Goal: Task Accomplishment & Management: Use online tool/utility

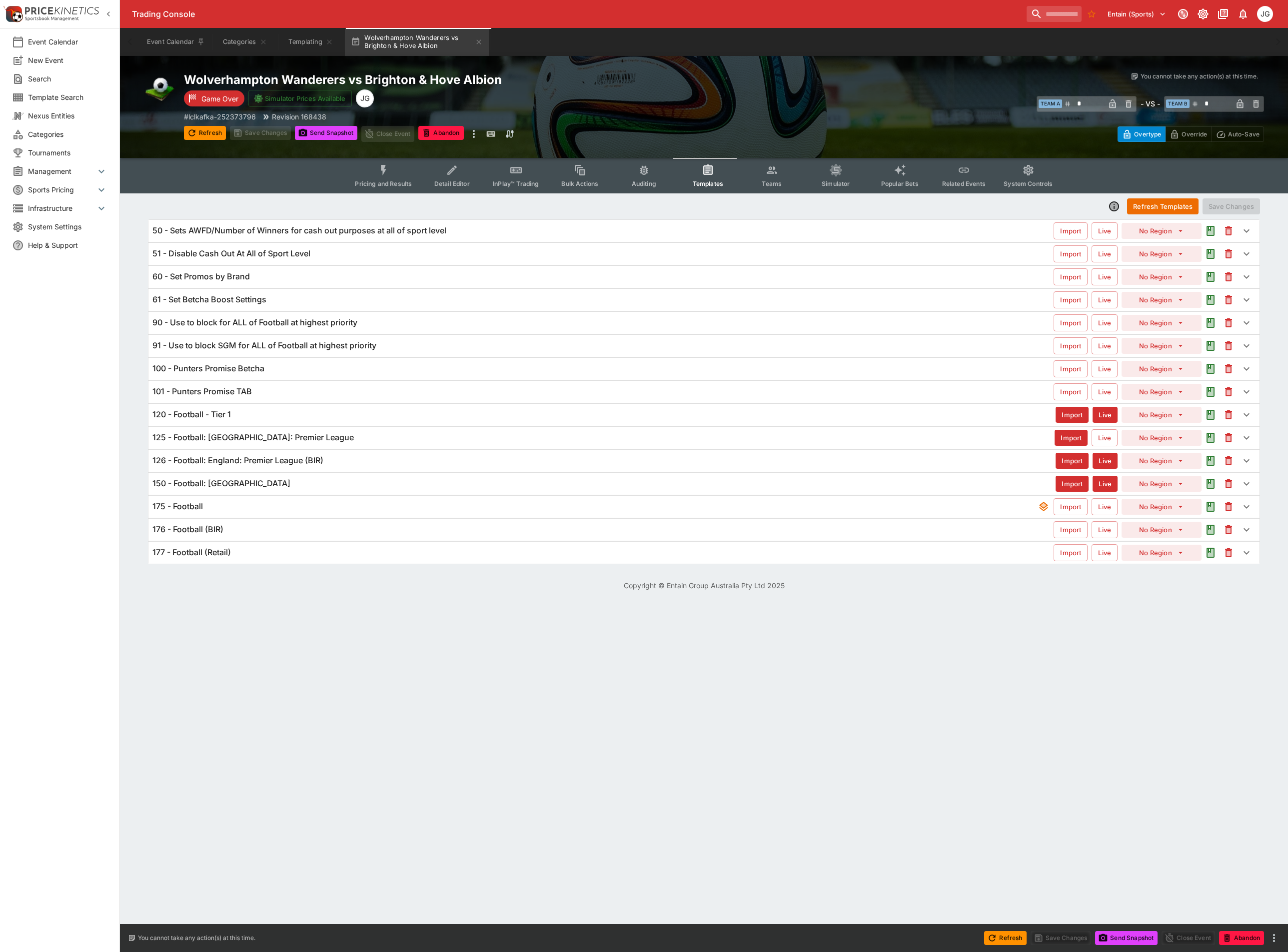
click at [198, 512] on h6 "175 - Football" at bounding box center [178, 506] width 51 height 10
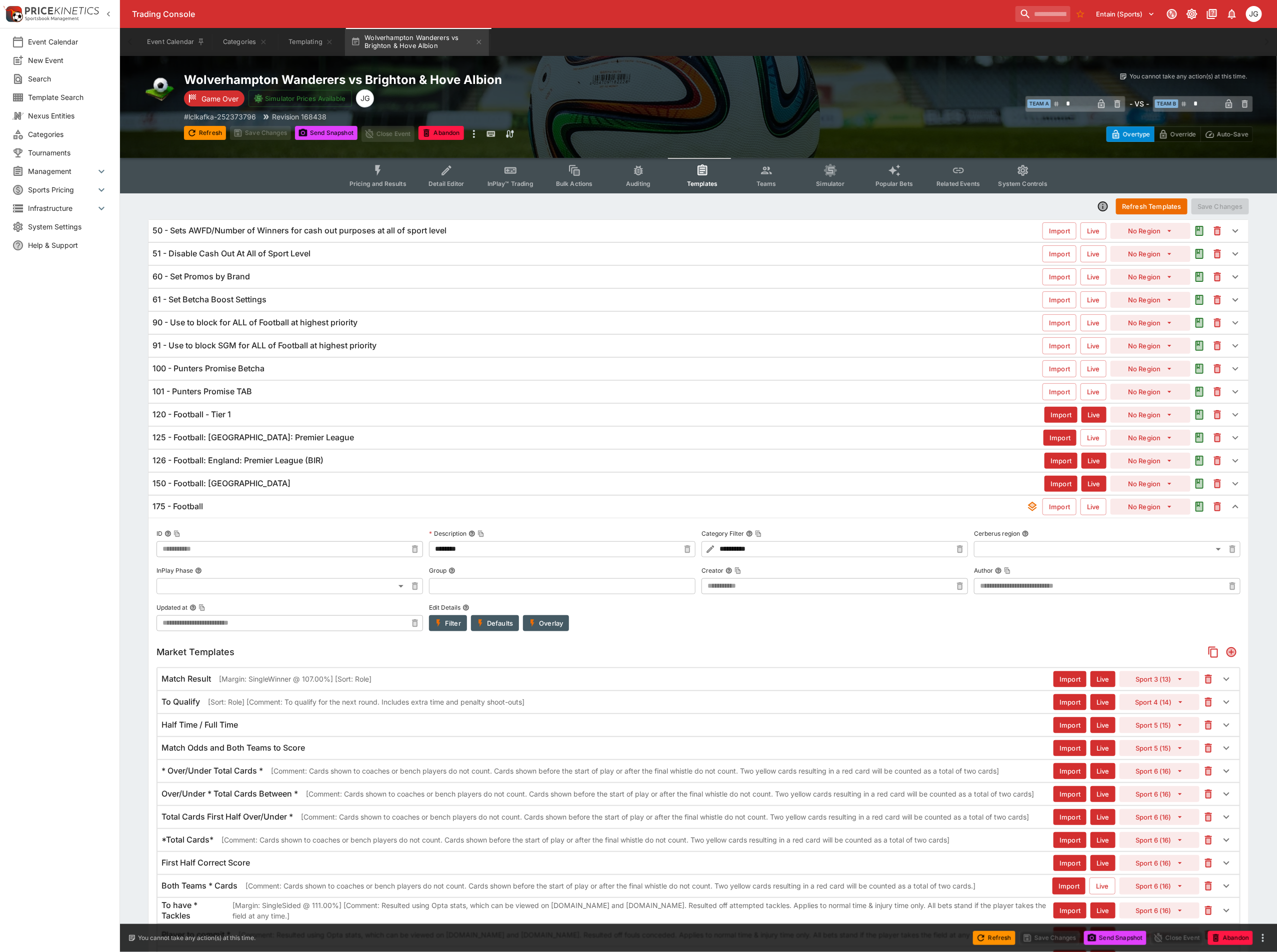
type input "**********"
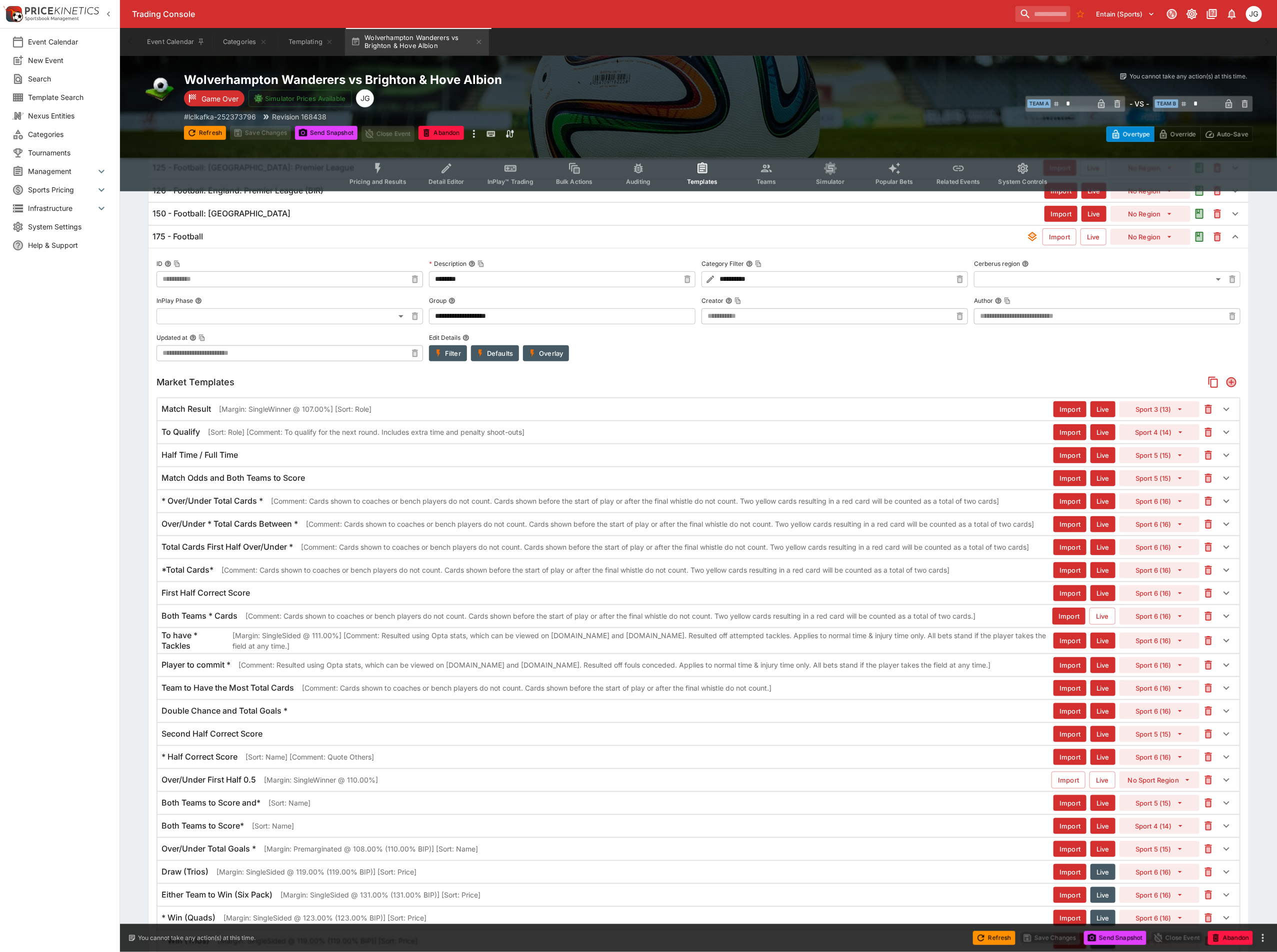
scroll to position [300, 0]
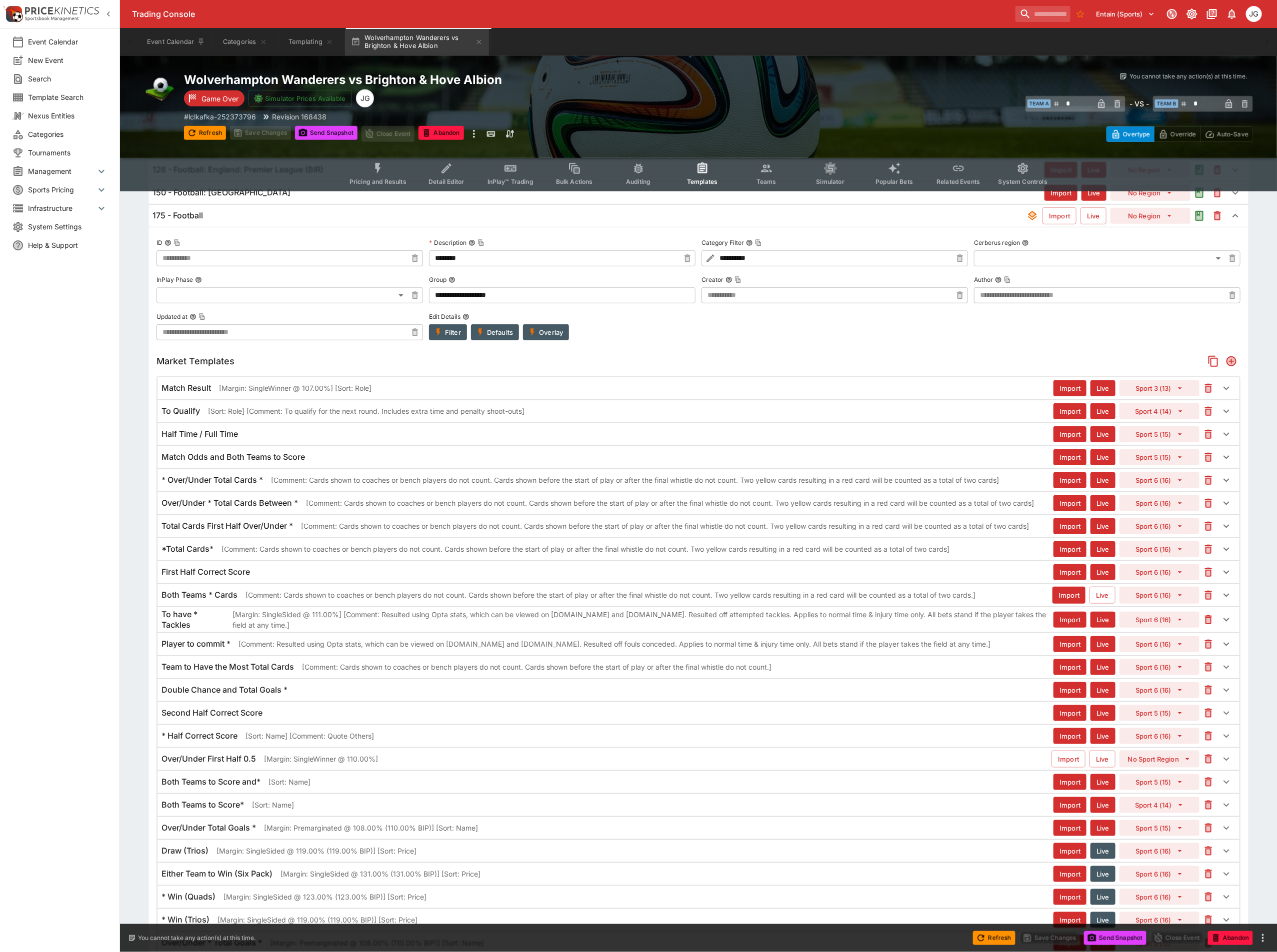
click at [924, 92] on div "​ Team A * ​ - VS - ​ Team B * ​" at bounding box center [985, 103] width 535 height 23
click at [418, 577] on div "First Half Correct Score" at bounding box center [607, 571] width 892 height 10
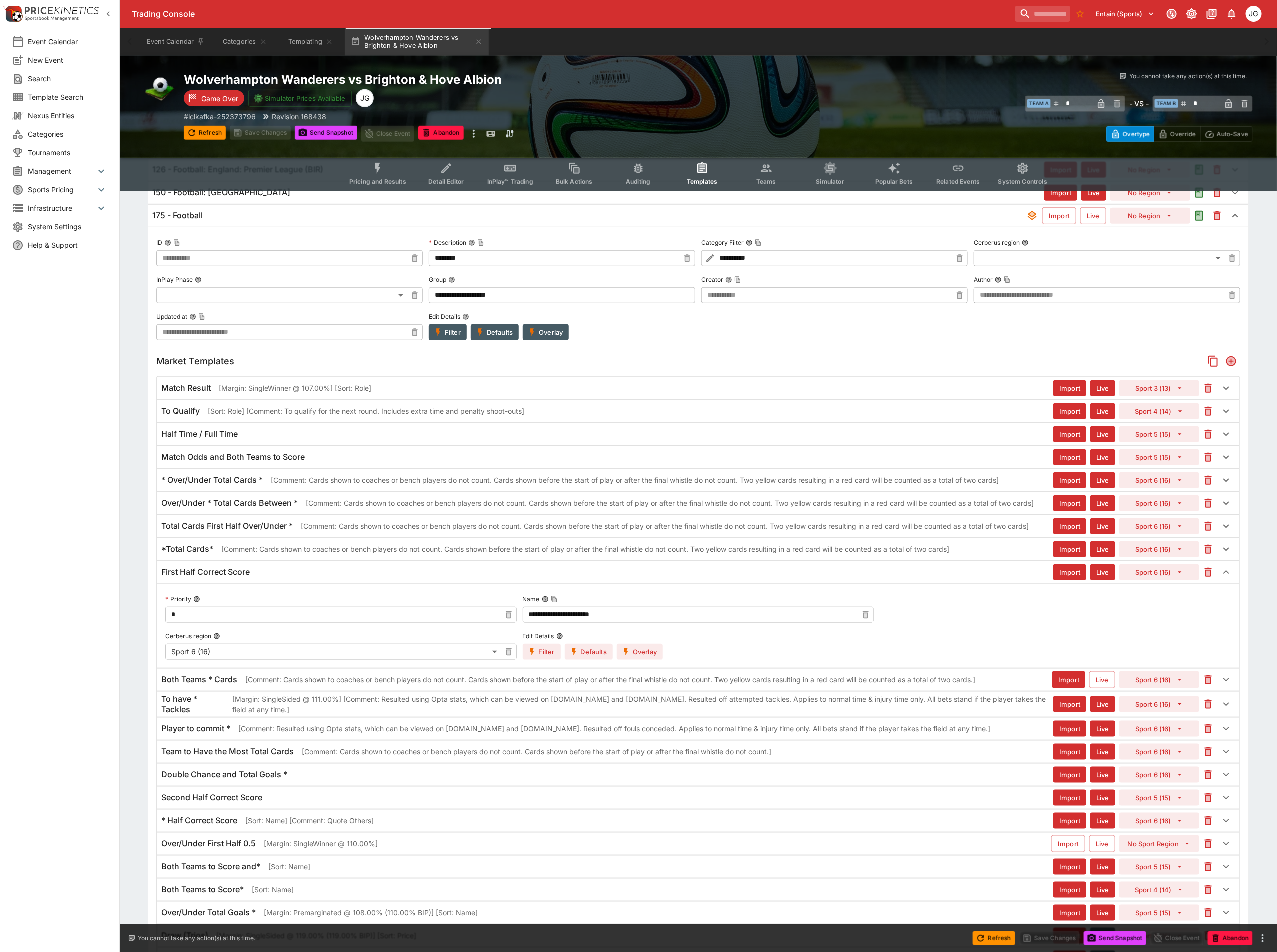
click at [655, 655] on button "Overlay" at bounding box center [640, 652] width 46 height 16
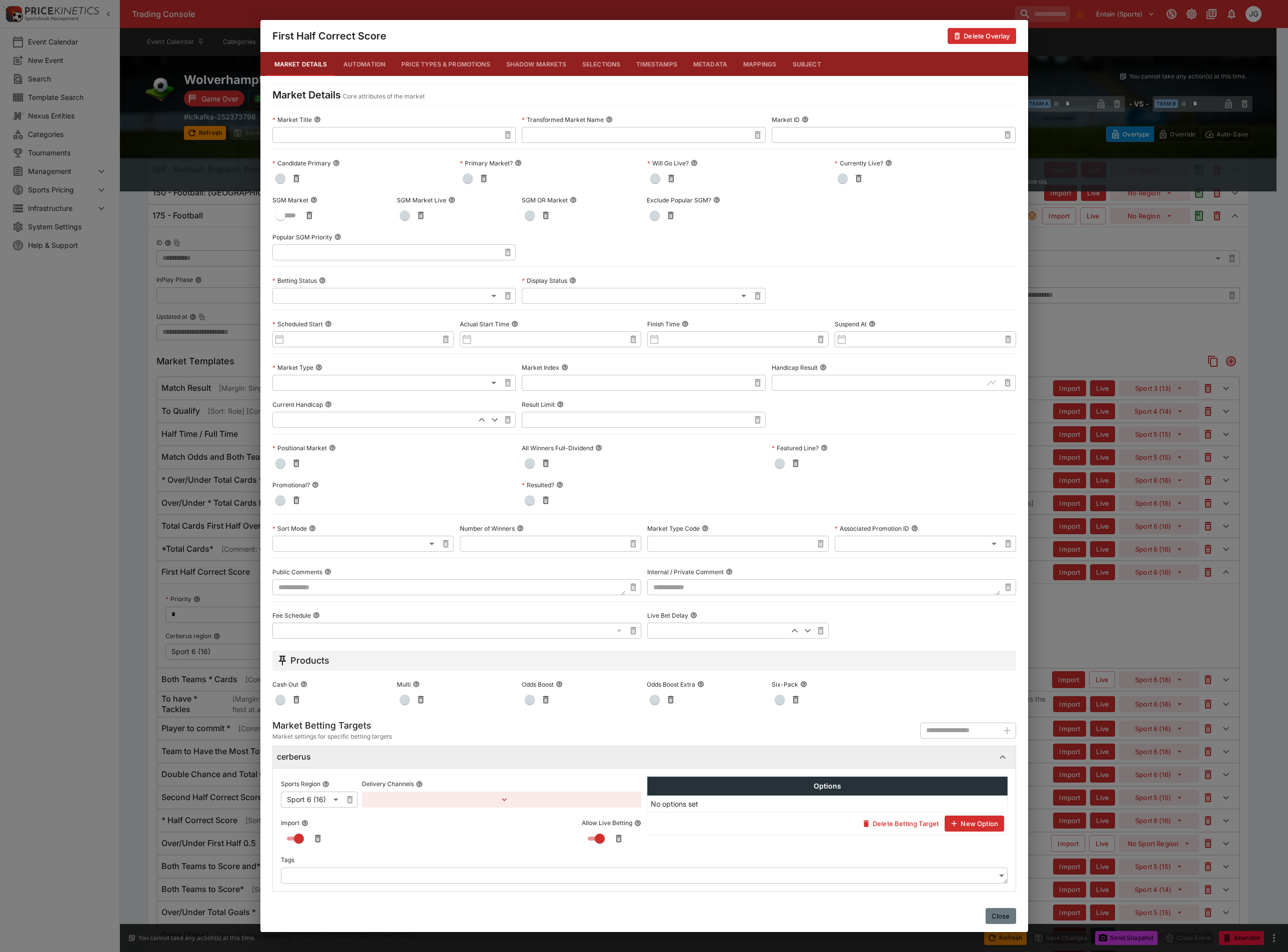
drag, startPoint x: 994, startPoint y: 912, endPoint x: 992, endPoint y: 892, distance: 20.1
click at [994, 912] on button "Close" at bounding box center [1001, 916] width 31 height 16
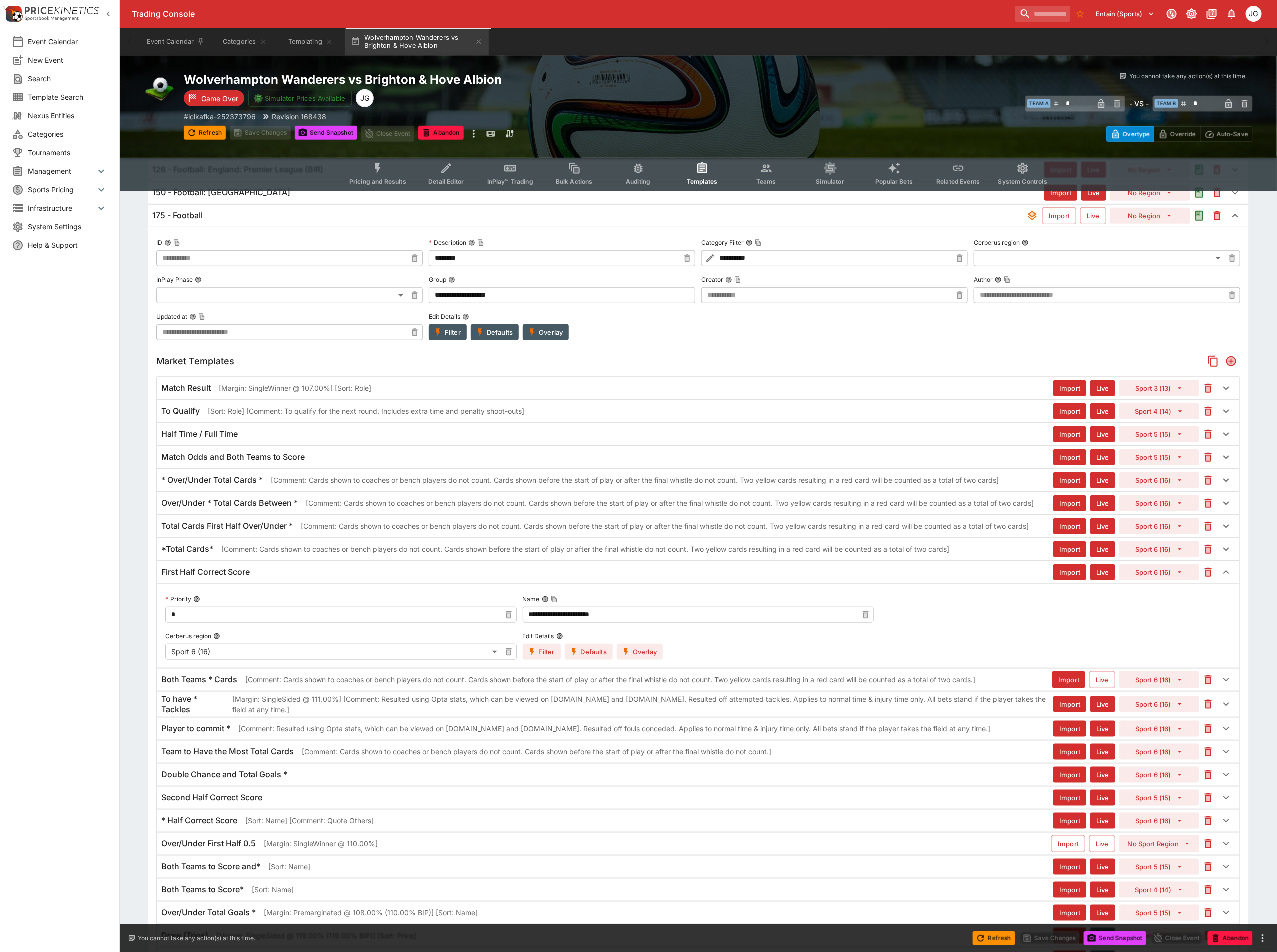
click at [362, 171] on button "Pricing and Results" at bounding box center [378, 174] width 73 height 36
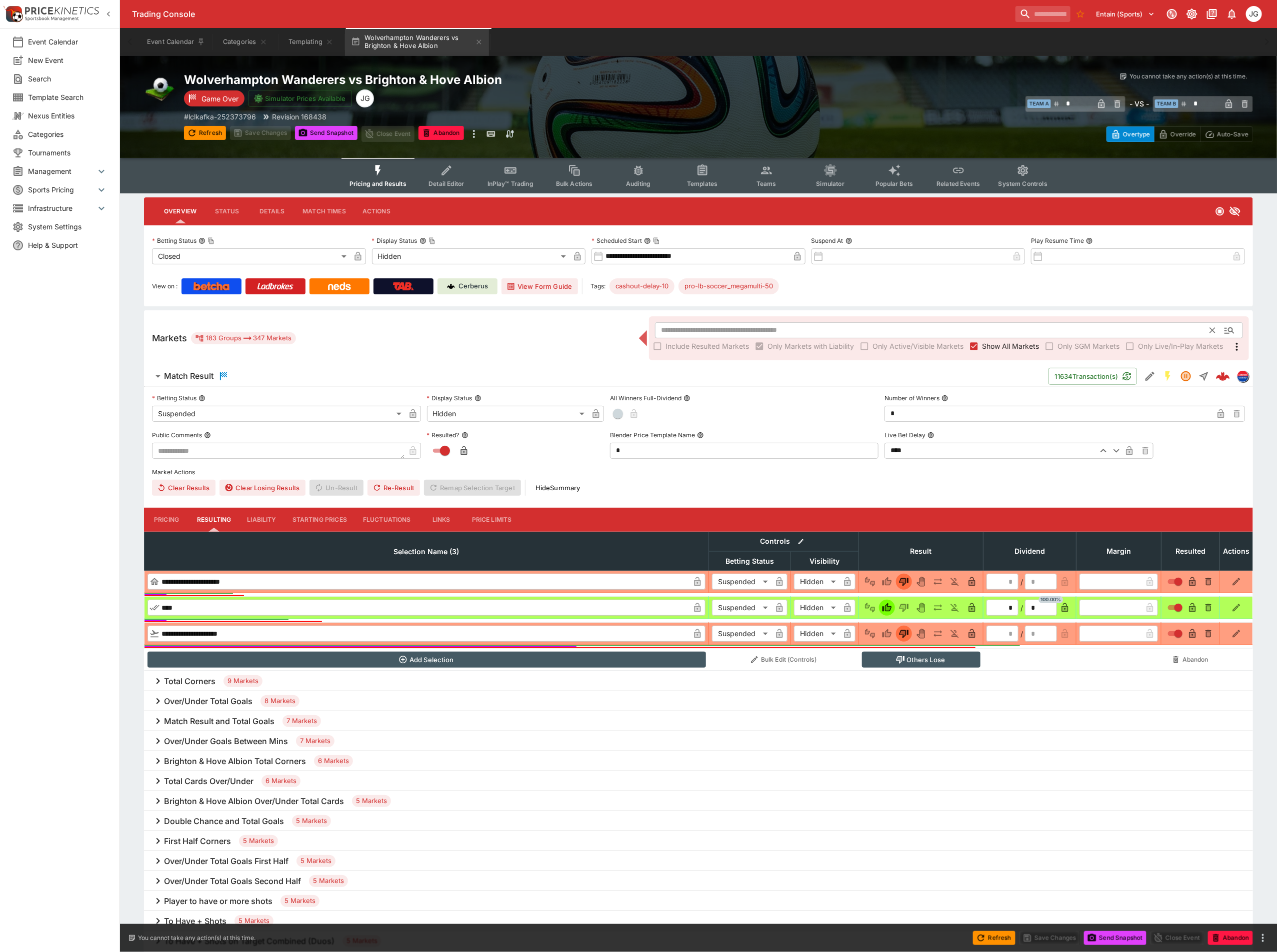
click at [844, 324] on input "text" at bounding box center [933, 330] width 555 height 16
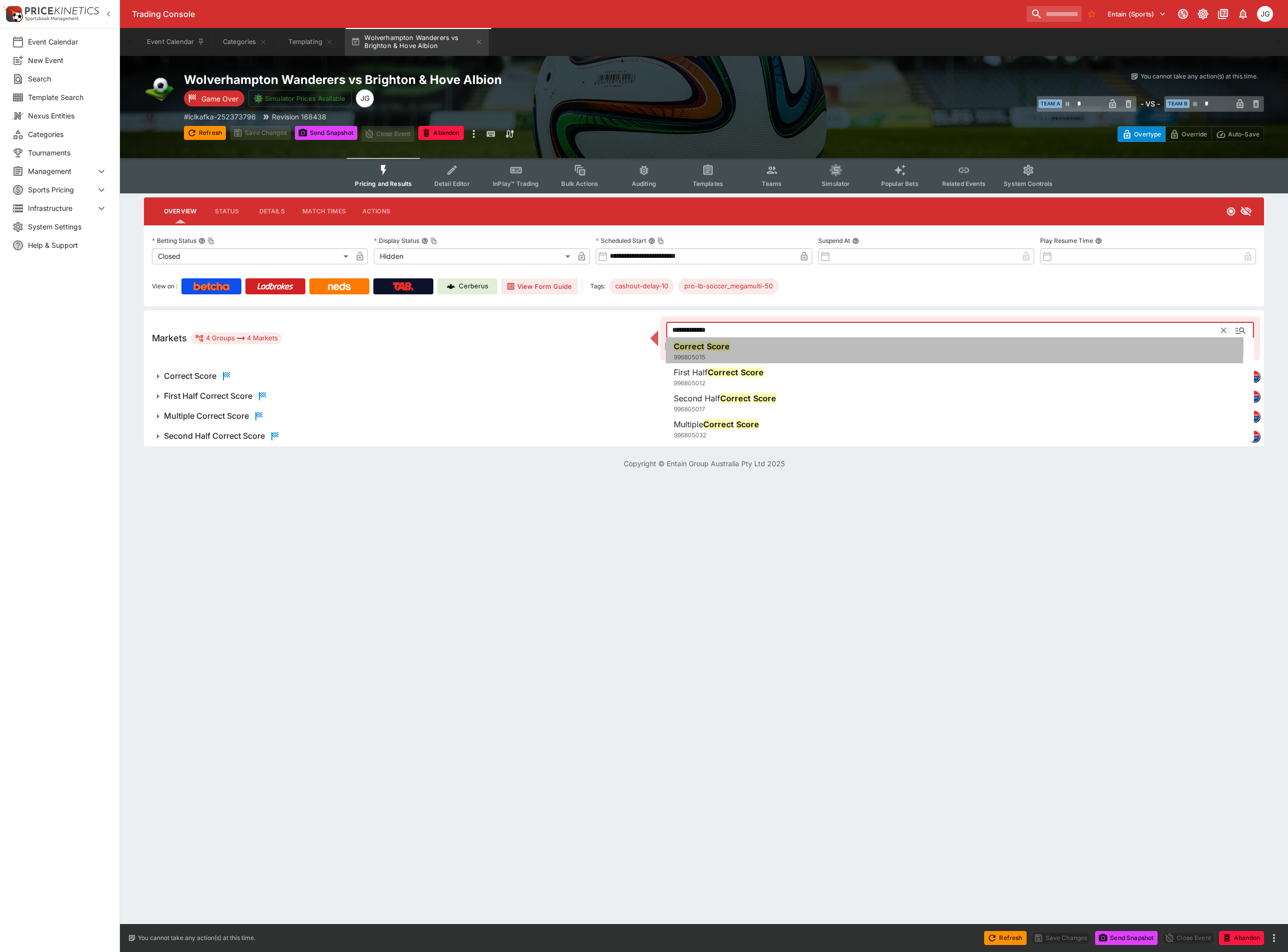
click at [786, 342] on li "Correct Score 996805015" at bounding box center [960, 351] width 589 height 28
type input "**********"
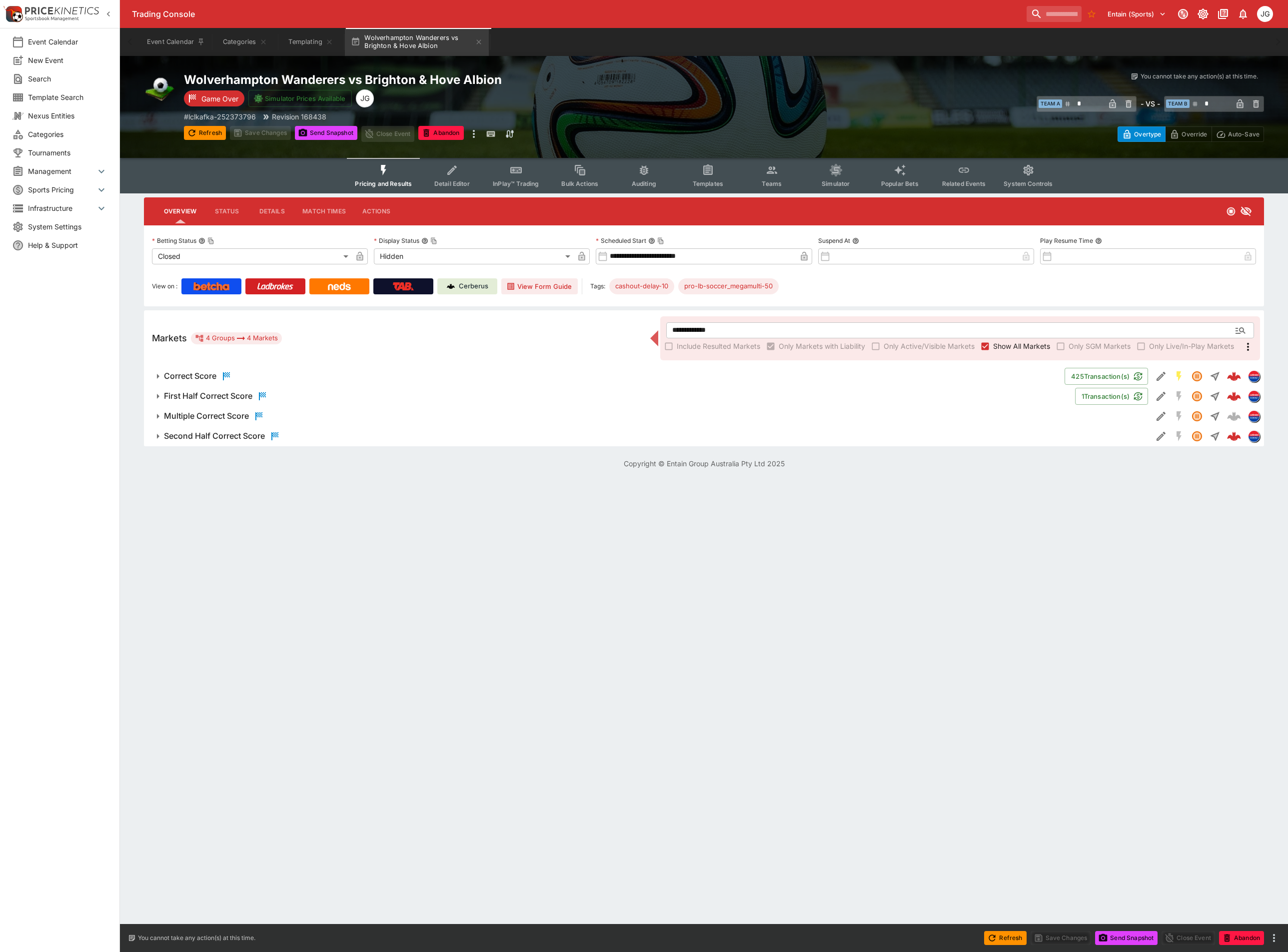
click at [207, 395] on h6 "First Half Correct Score" at bounding box center [208, 396] width 88 height 10
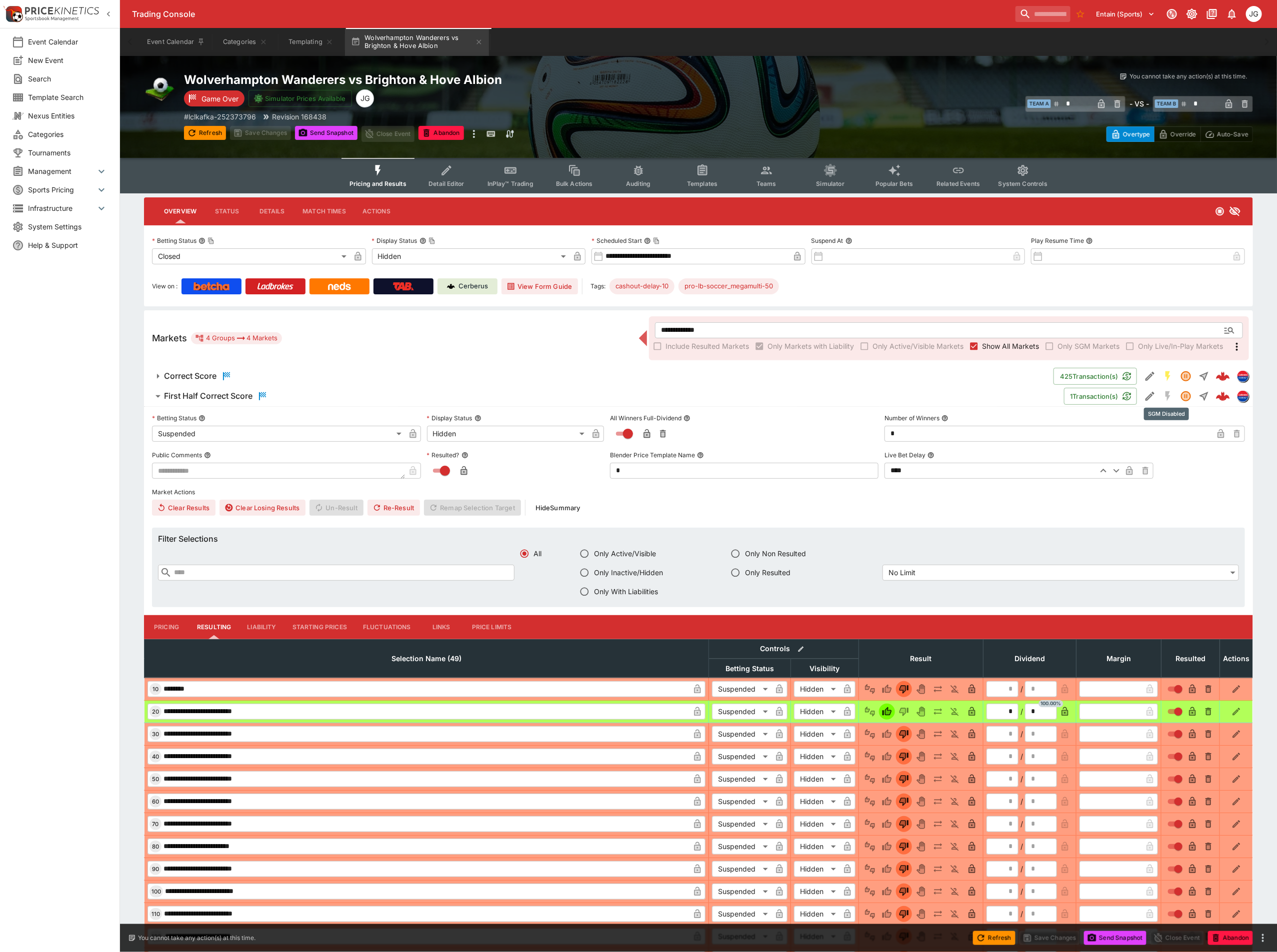
click at [1159, 394] on button "SGM Disabled" at bounding box center [1168, 396] width 18 height 18
click at [1151, 394] on icon "Edit Detail" at bounding box center [1150, 396] width 9 height 9
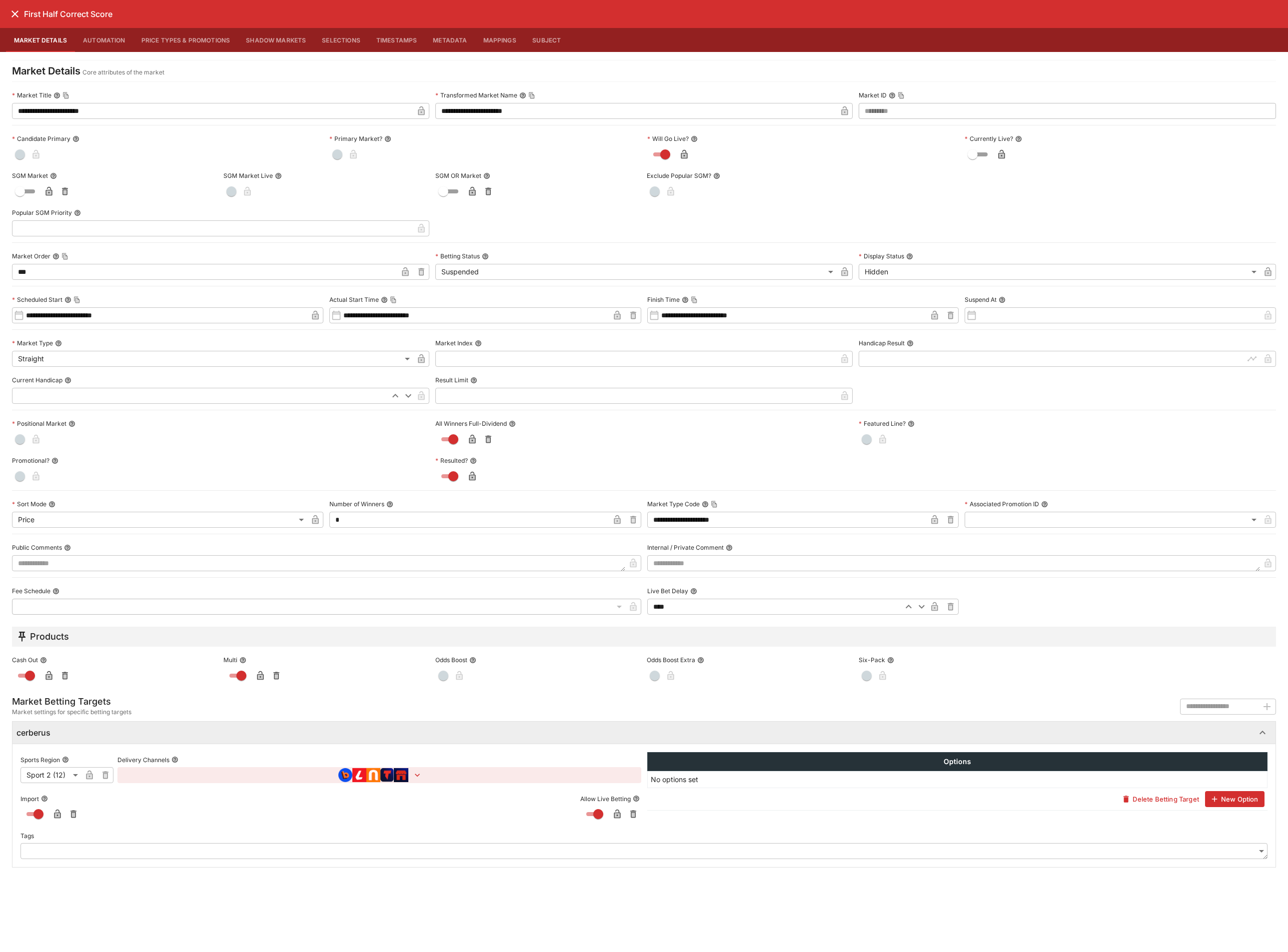
click at [19, 15] on icon "close" at bounding box center [15, 14] width 12 height 12
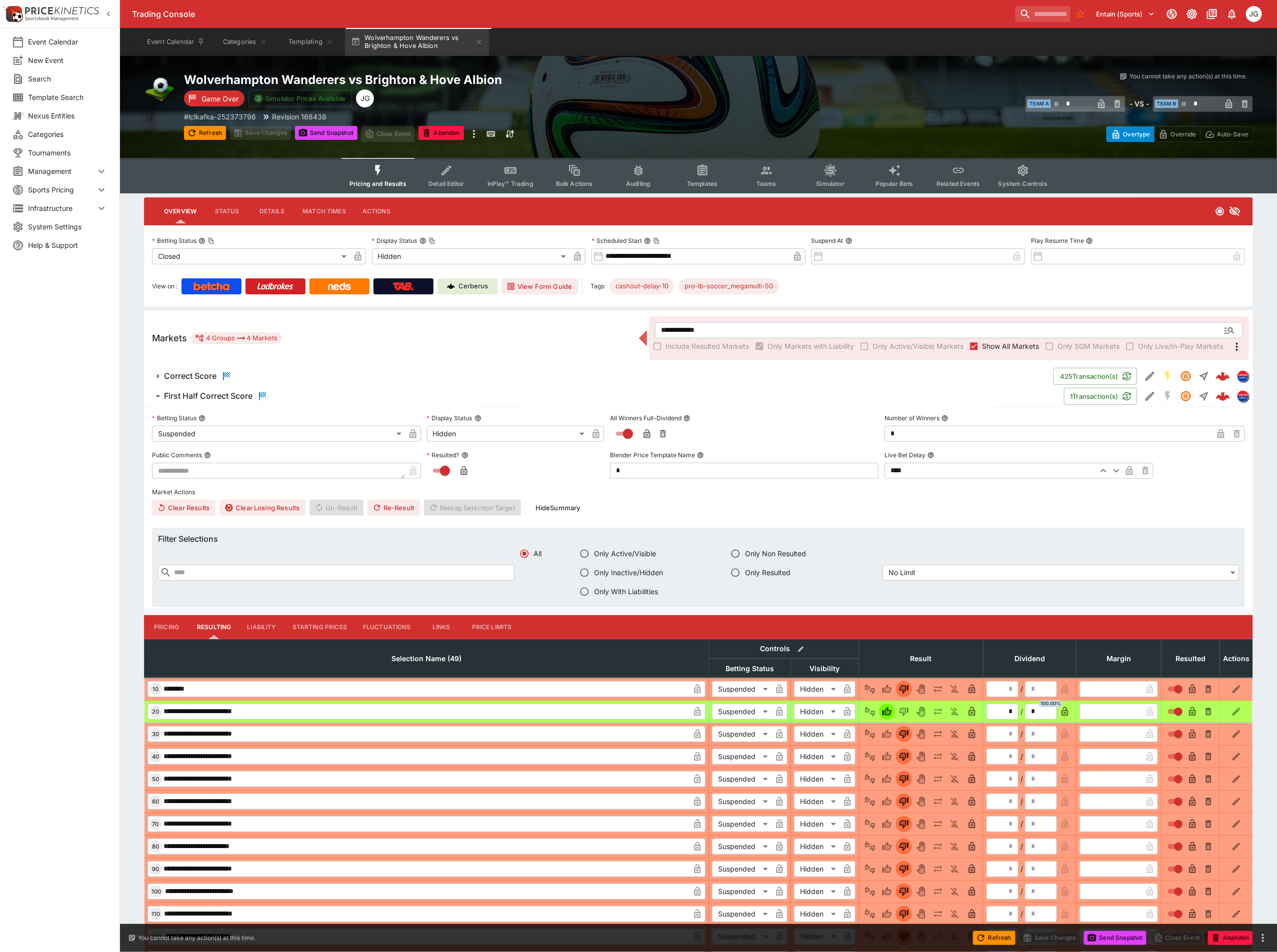
click at [717, 180] on span "Templates" at bounding box center [702, 183] width 31 height 8
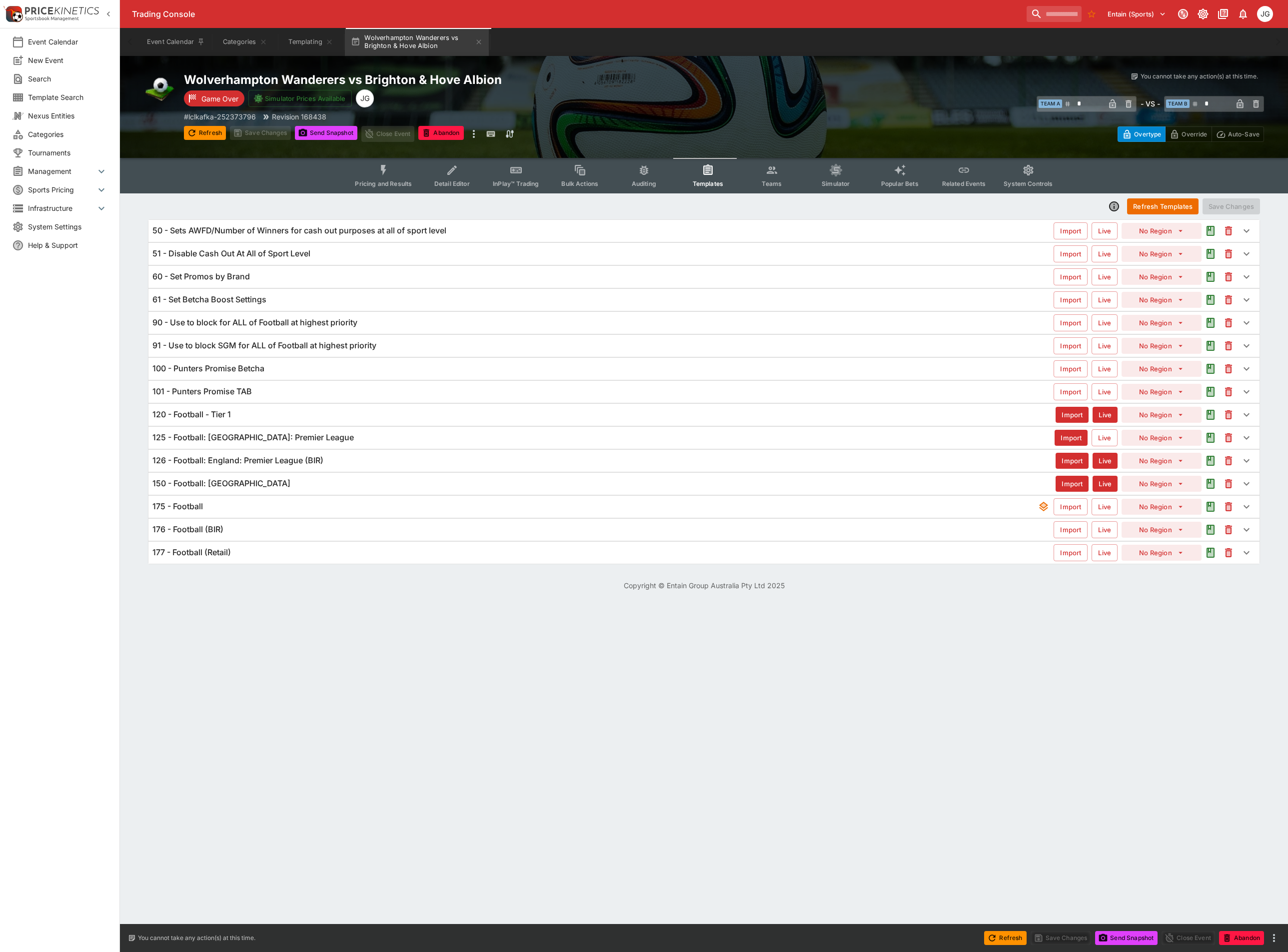
click at [201, 512] on h6 "175 - Football" at bounding box center [178, 506] width 51 height 10
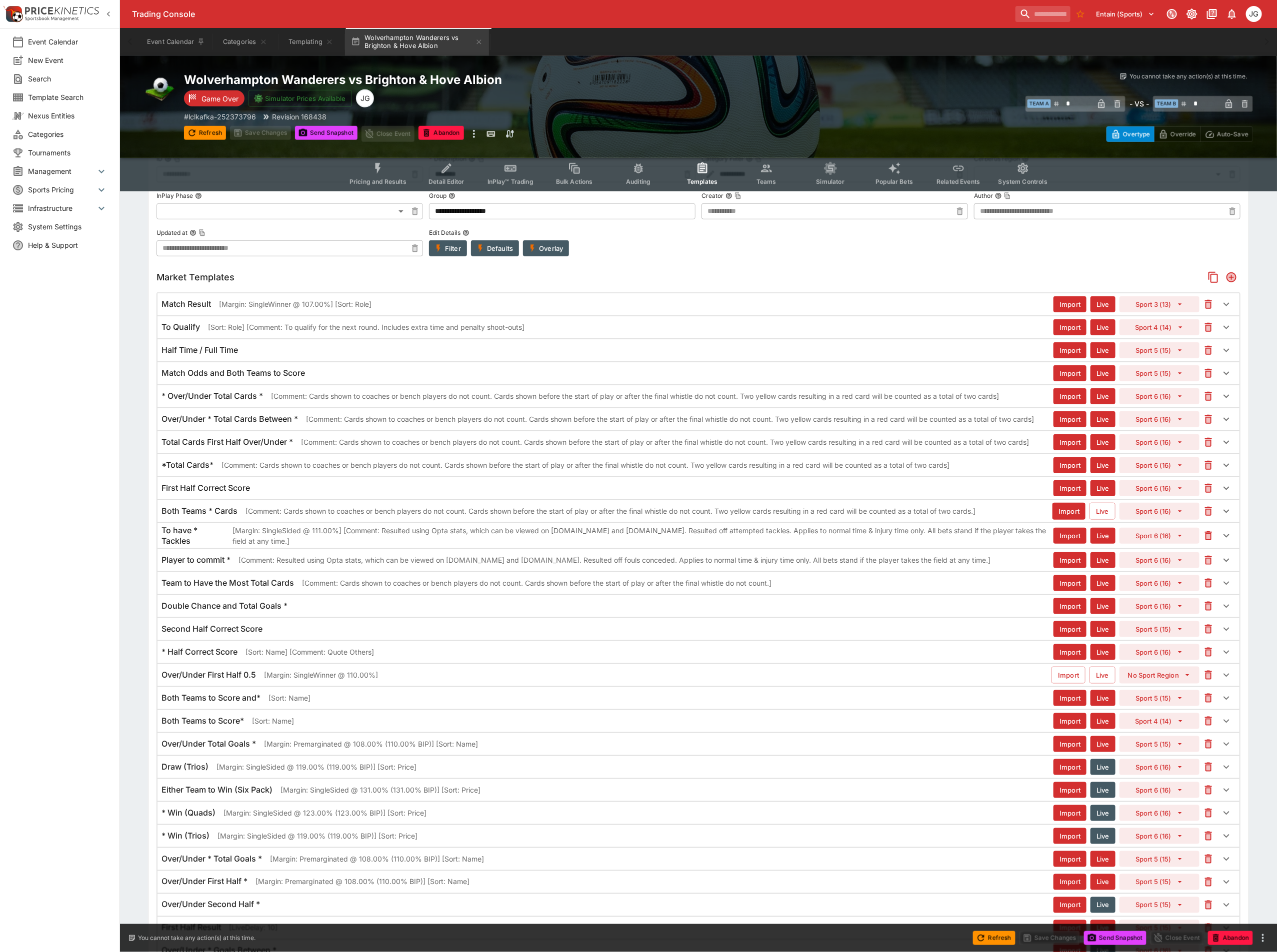
scroll to position [450, 0]
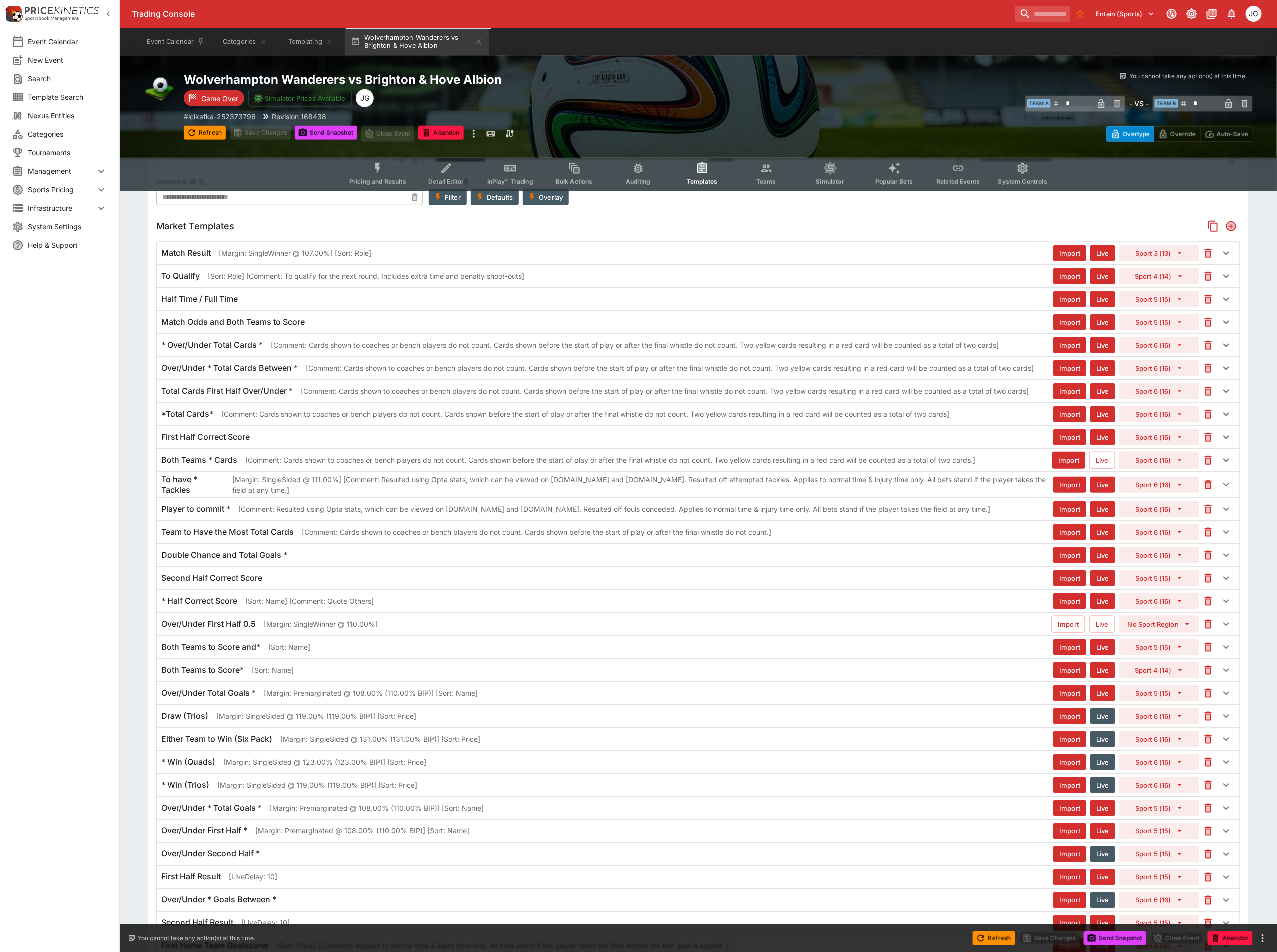
click at [327, 698] on p "[Margin: Premarginated @ 108.00% (110.00% BIP)] [Sort: Name]" at bounding box center [371, 693] width 214 height 10
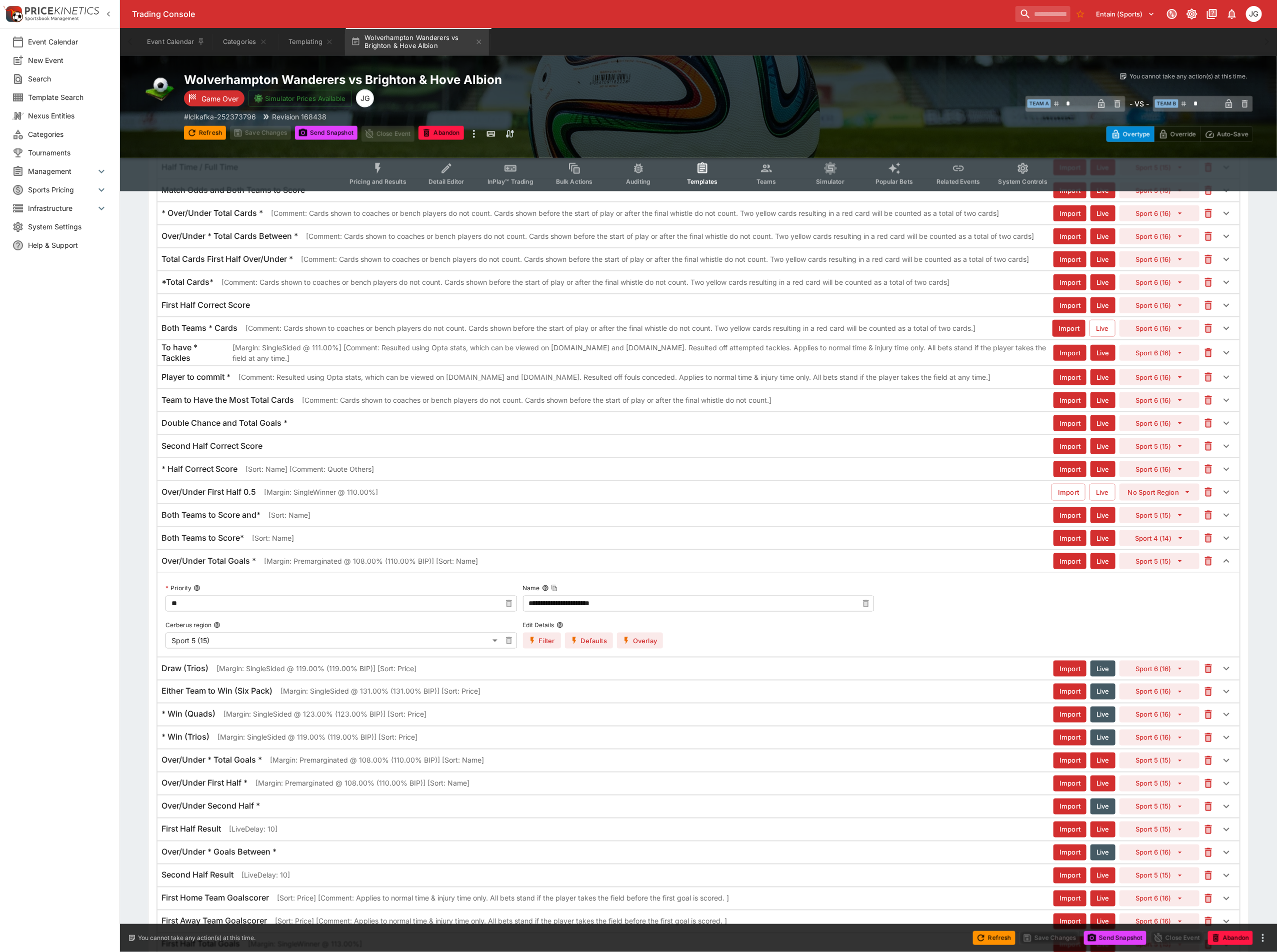
scroll to position [600, 0]
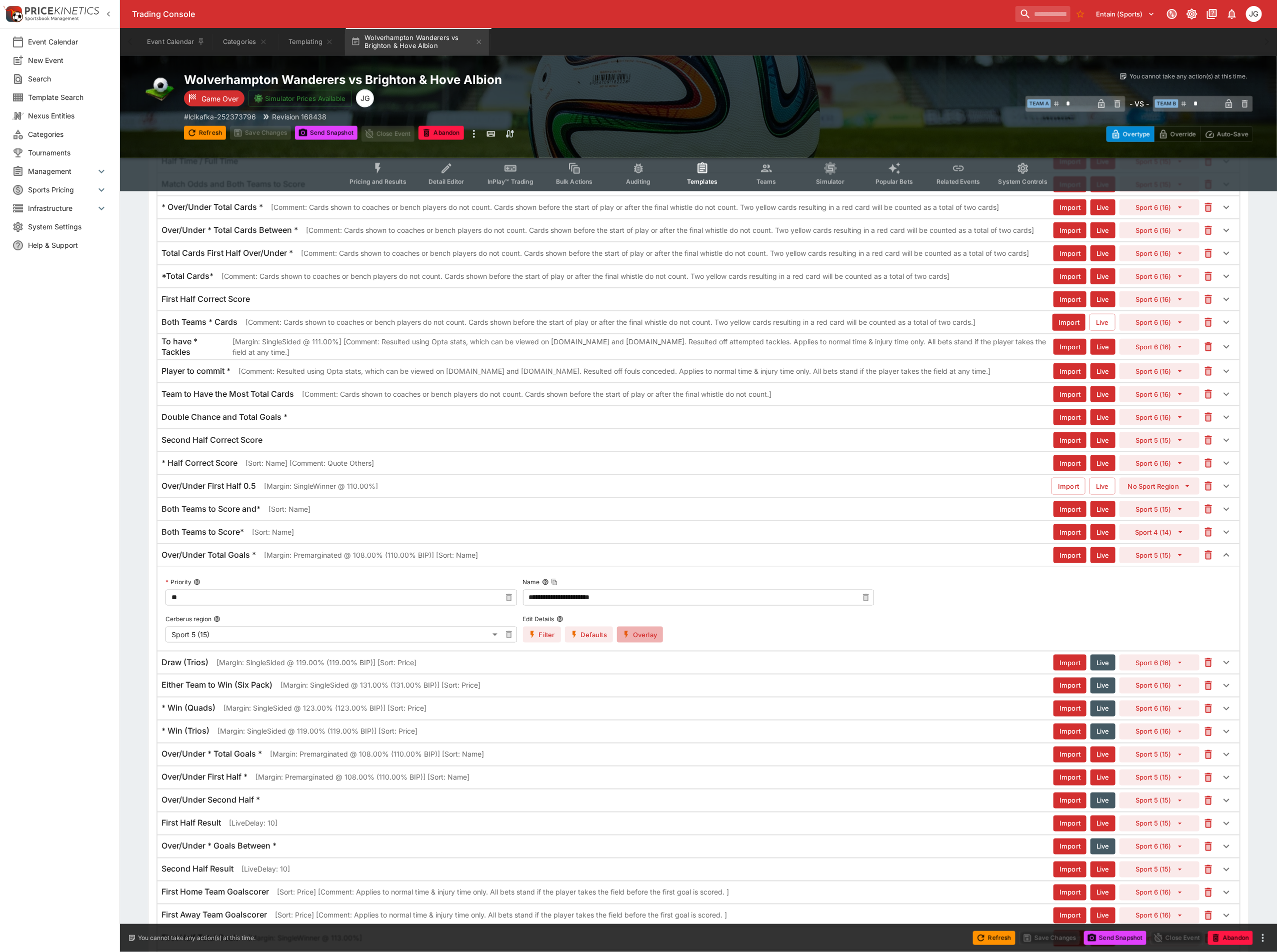
click at [659, 642] on button "Overlay" at bounding box center [640, 634] width 46 height 16
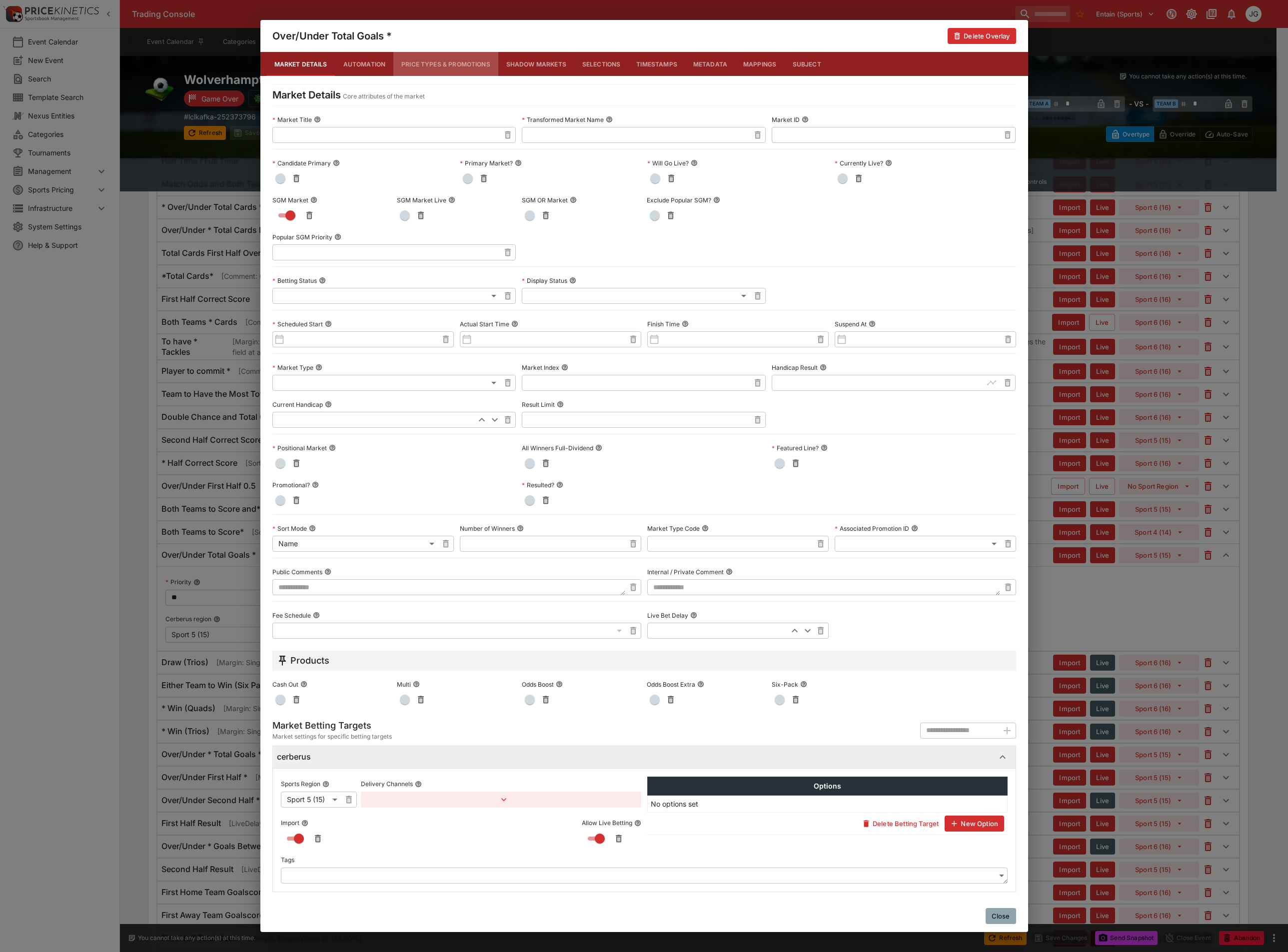
click at [441, 64] on button "Price Types & Promotions" at bounding box center [446, 64] width 105 height 24
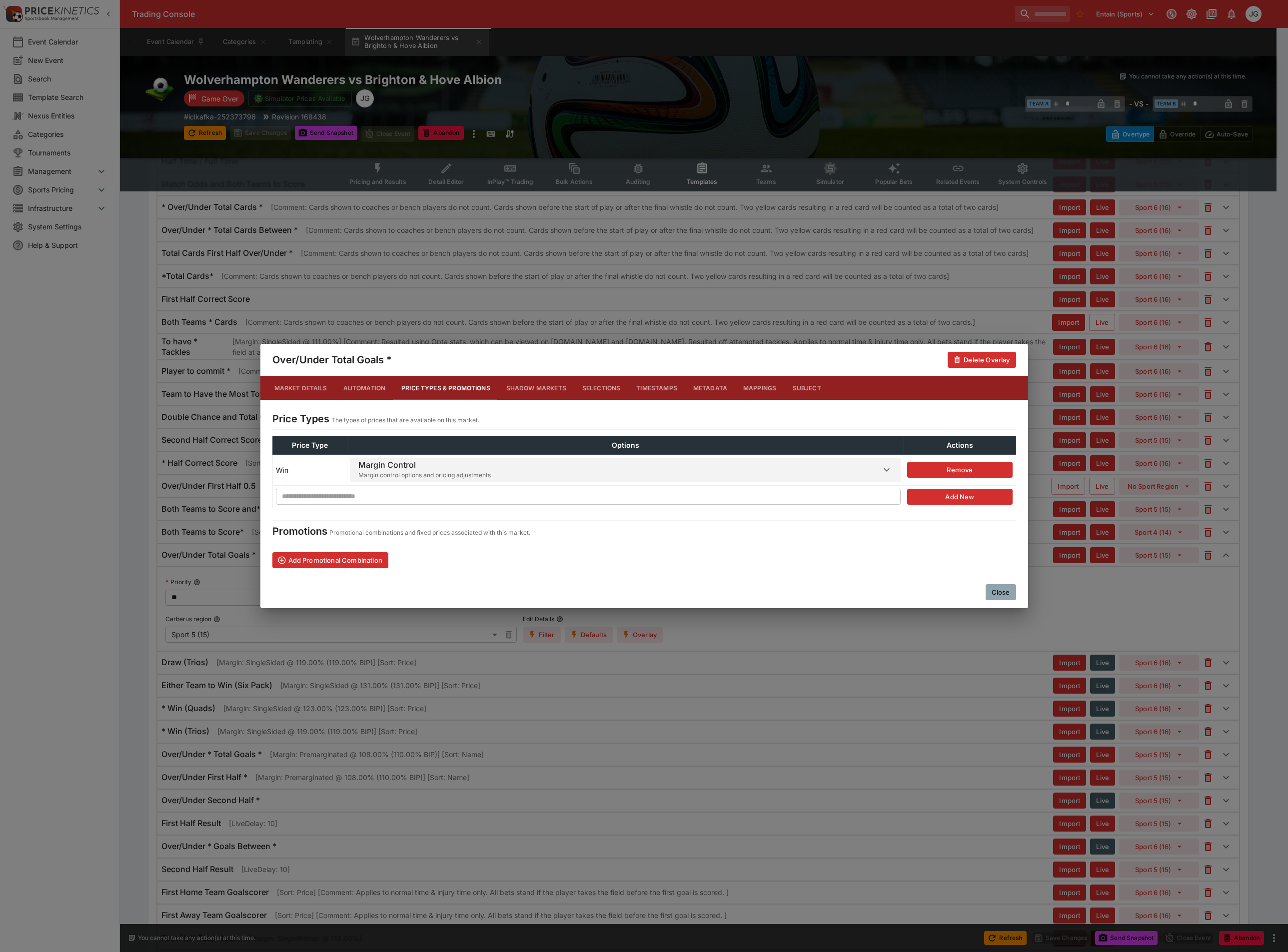
click at [480, 477] on span "Margin control options and pricing adjustments" at bounding box center [425, 475] width 133 height 10
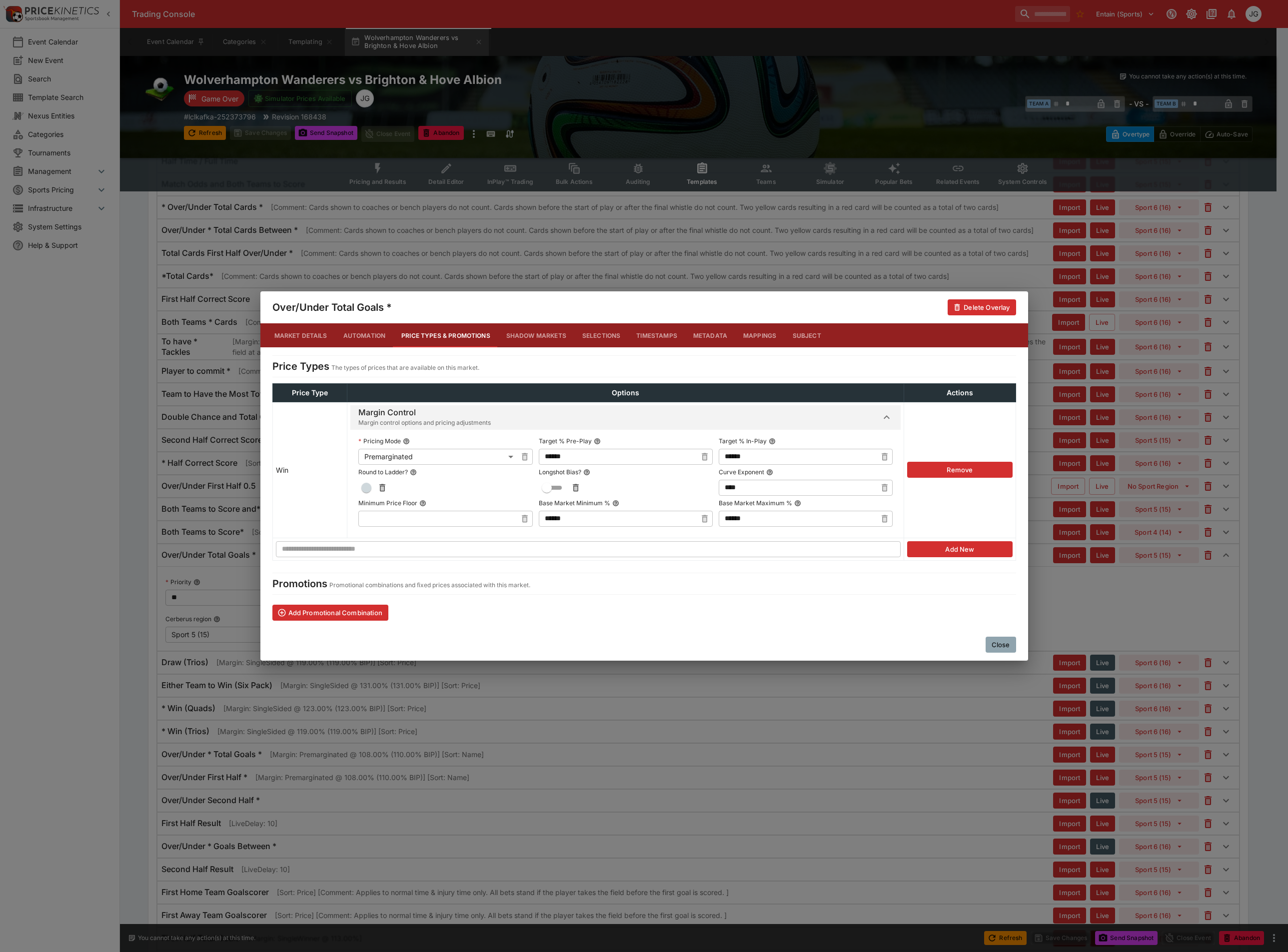
click at [600, 710] on div "**********" at bounding box center [644, 476] width 1288 height 952
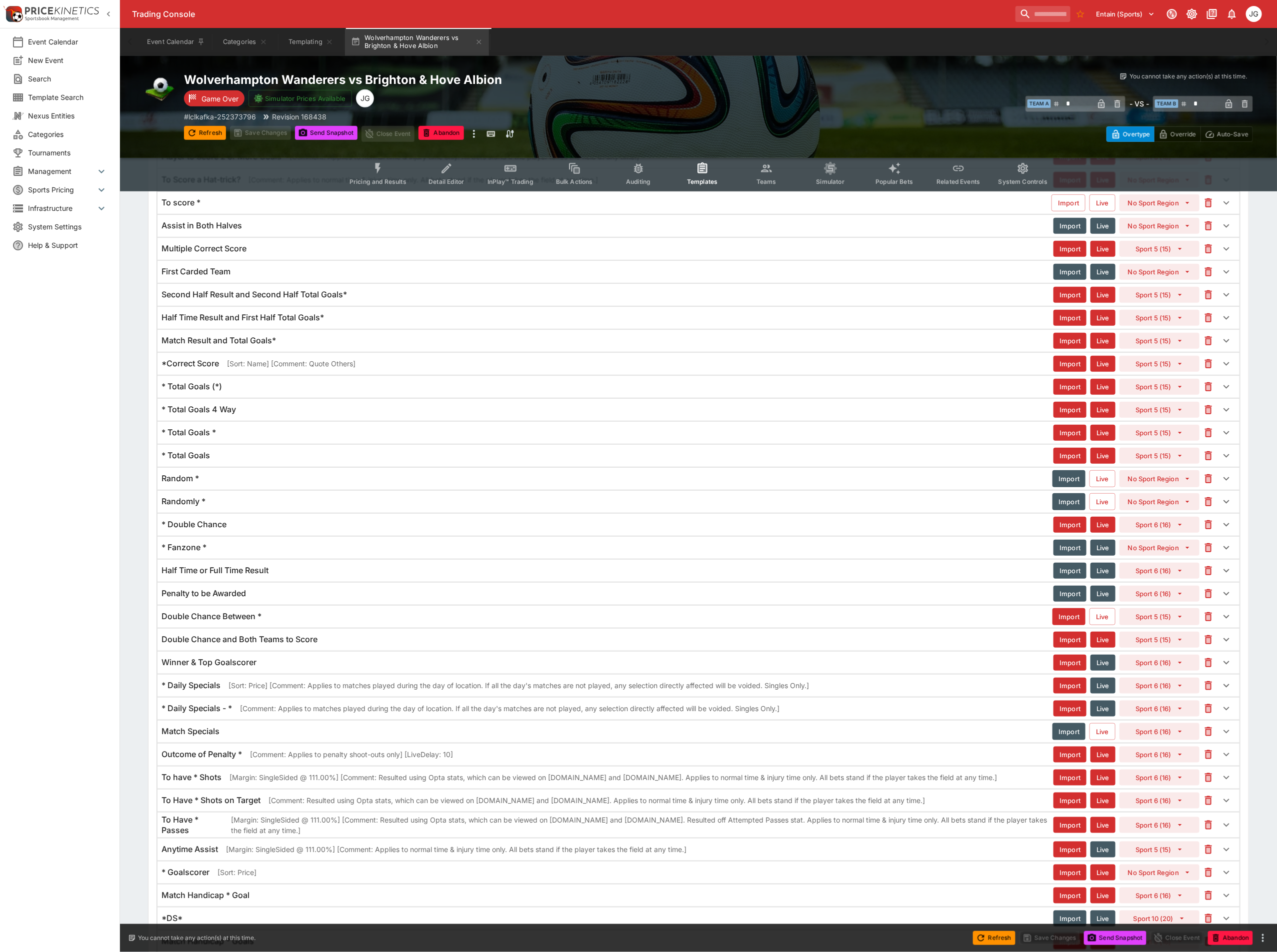
scroll to position [2864, 0]
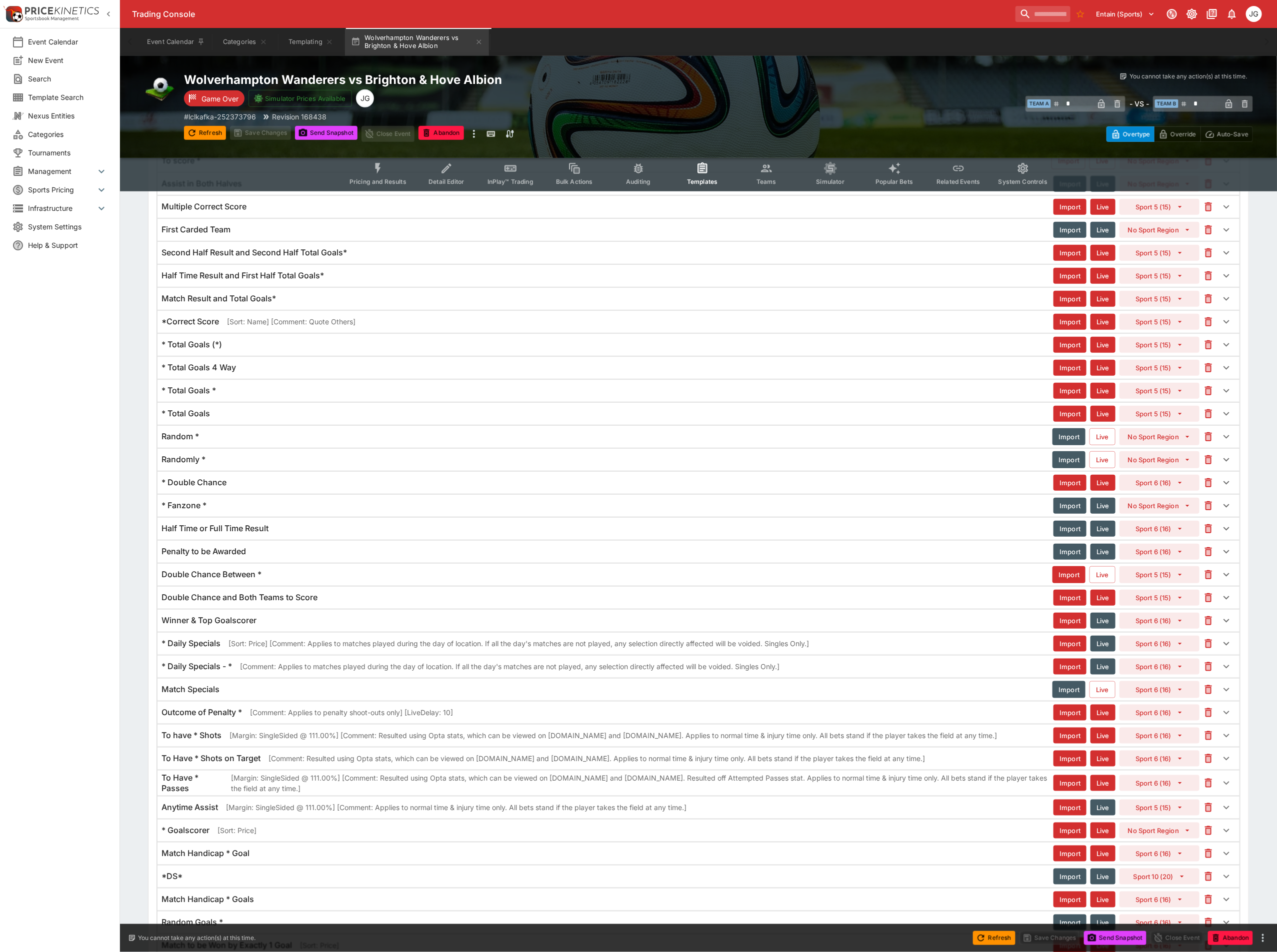
click at [294, 281] on h6 "Half Time Result and First Half Total Goals*" at bounding box center [242, 275] width 162 height 10
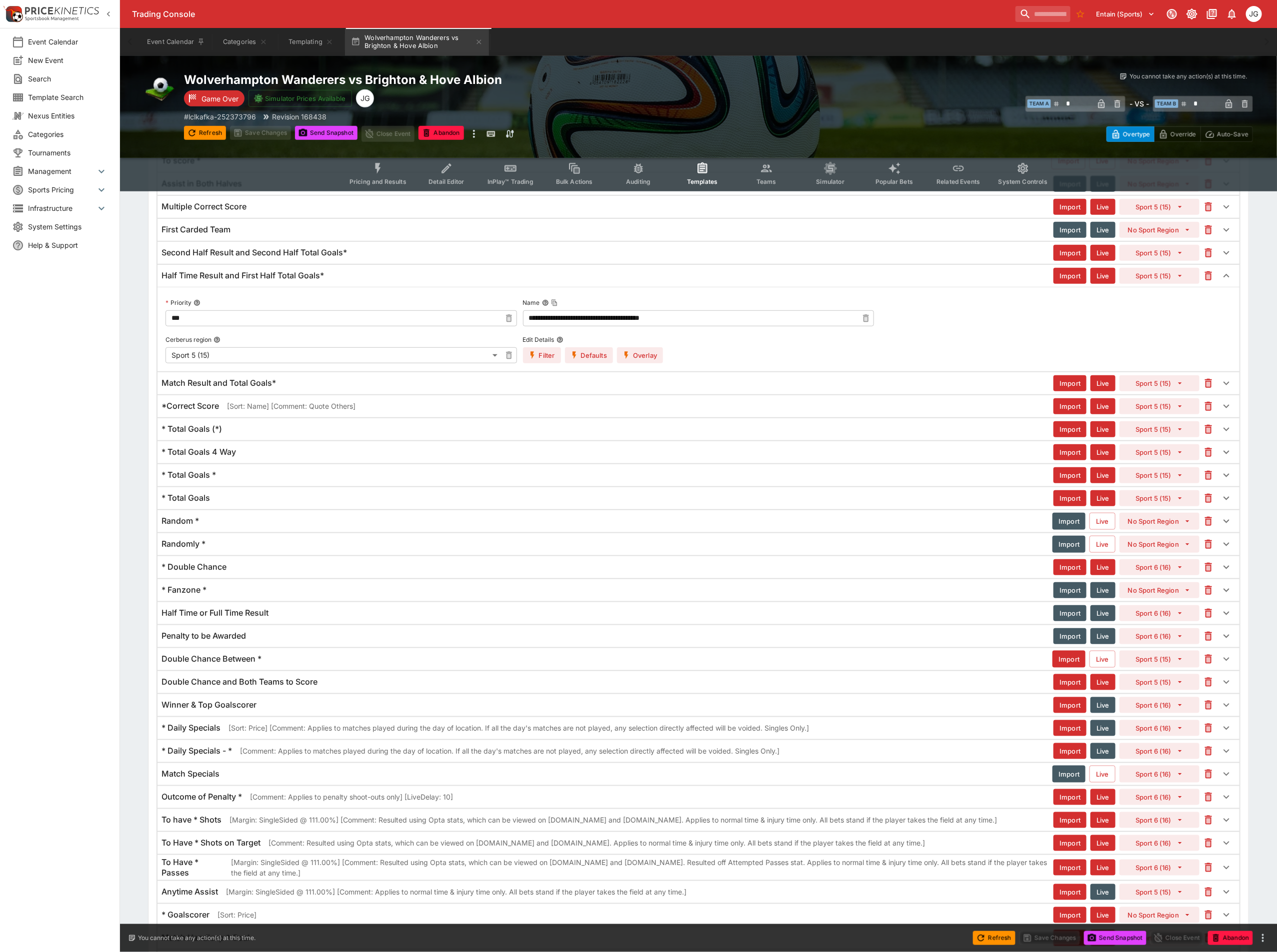
click at [632, 363] on button "Overlay" at bounding box center [640, 355] width 46 height 16
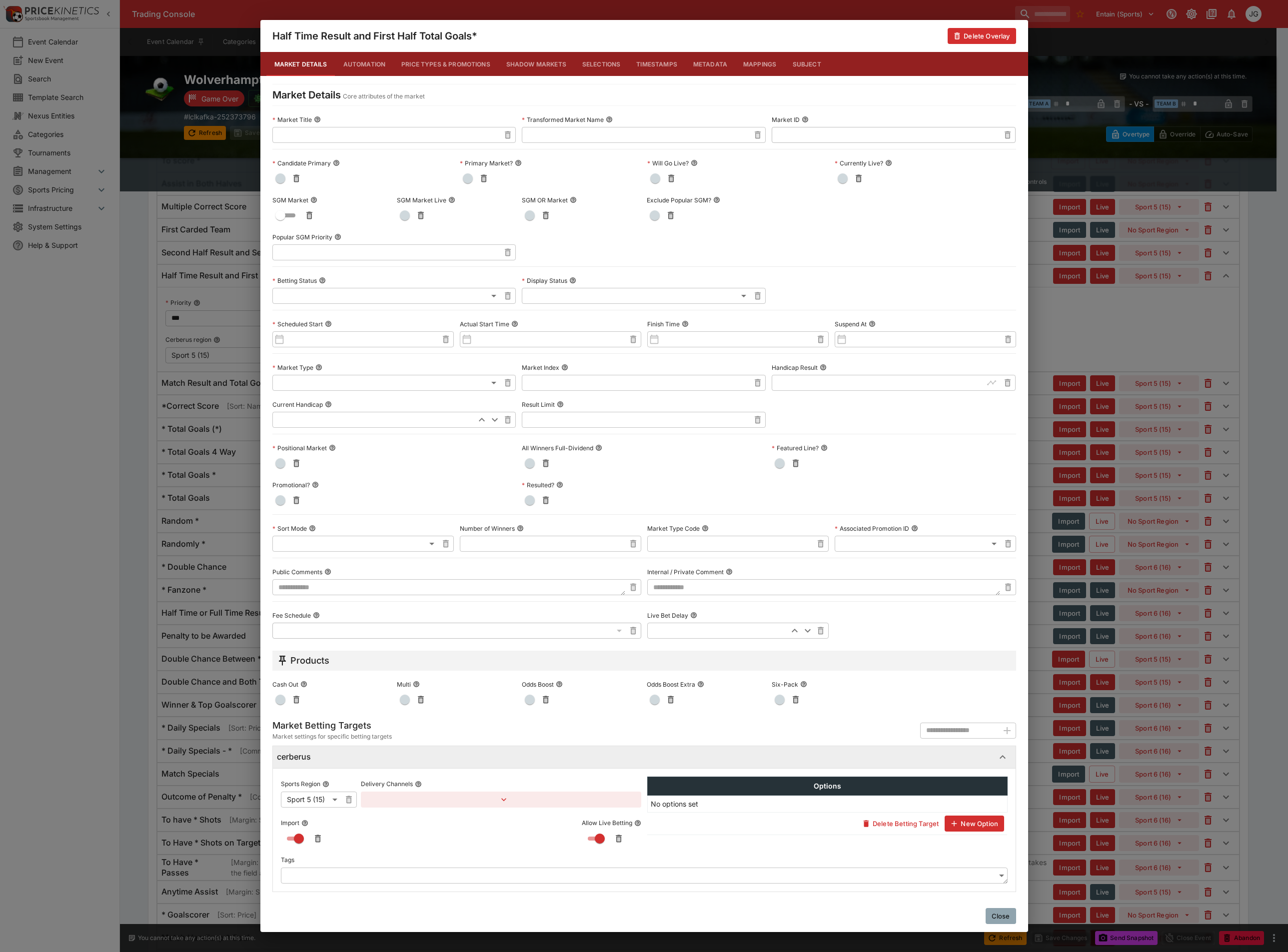
click at [361, 66] on button "Automation" at bounding box center [364, 64] width 58 height 24
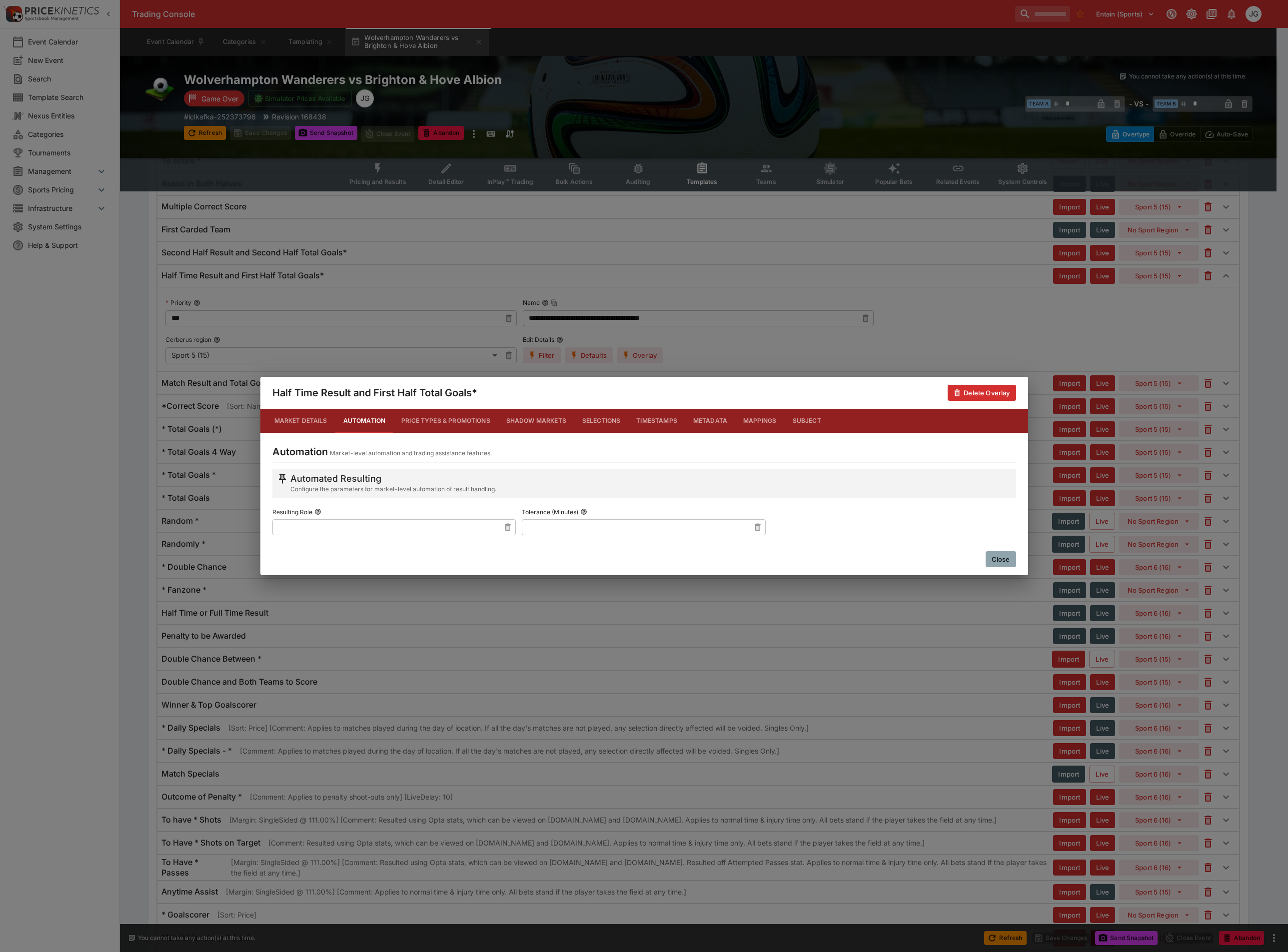
click at [441, 426] on button "Price Types & Promotions" at bounding box center [446, 420] width 105 height 24
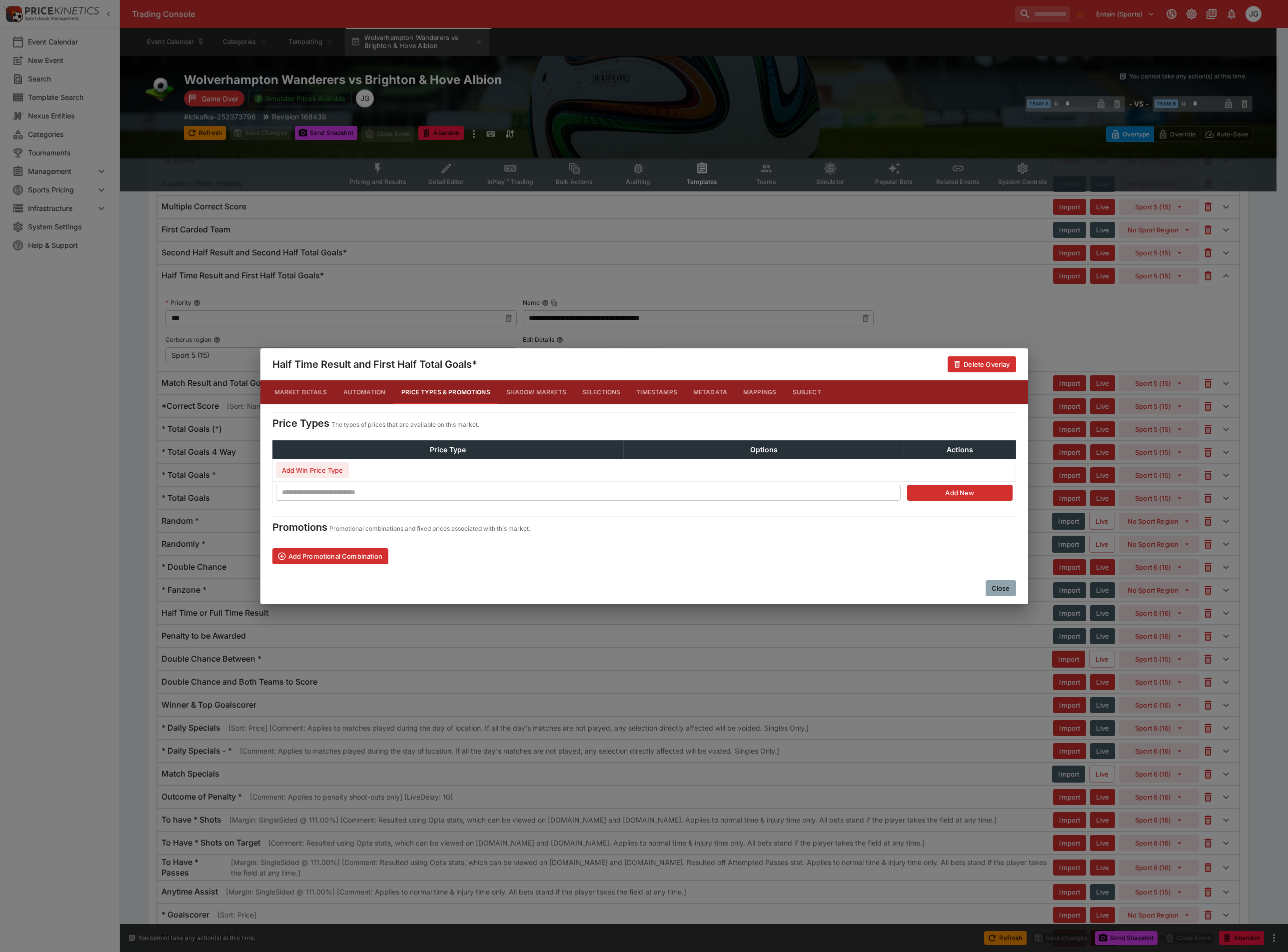
click at [537, 398] on button "Shadow Markets" at bounding box center [536, 392] width 76 height 24
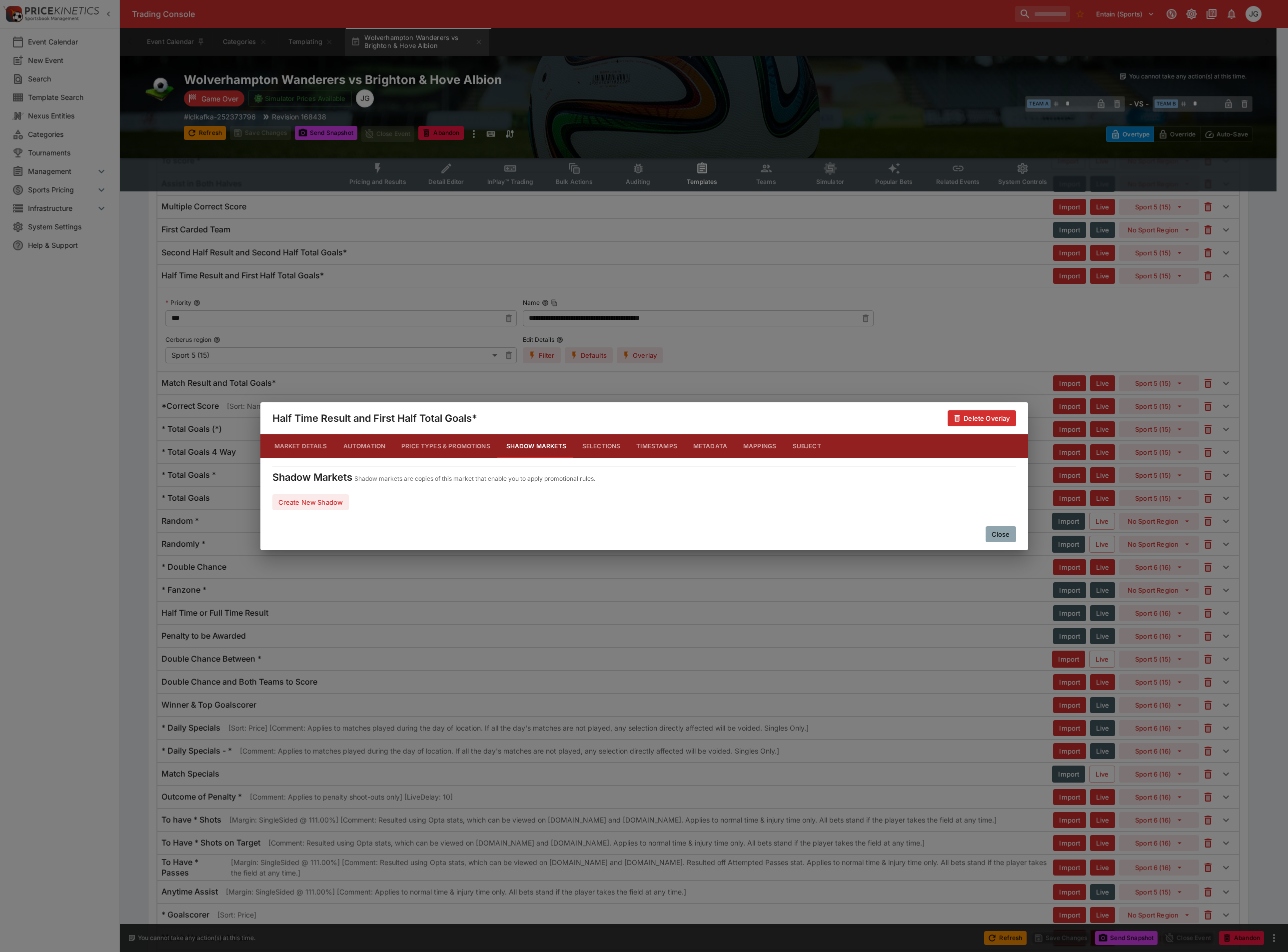
click at [595, 440] on button "Selections" at bounding box center [602, 446] width 55 height 24
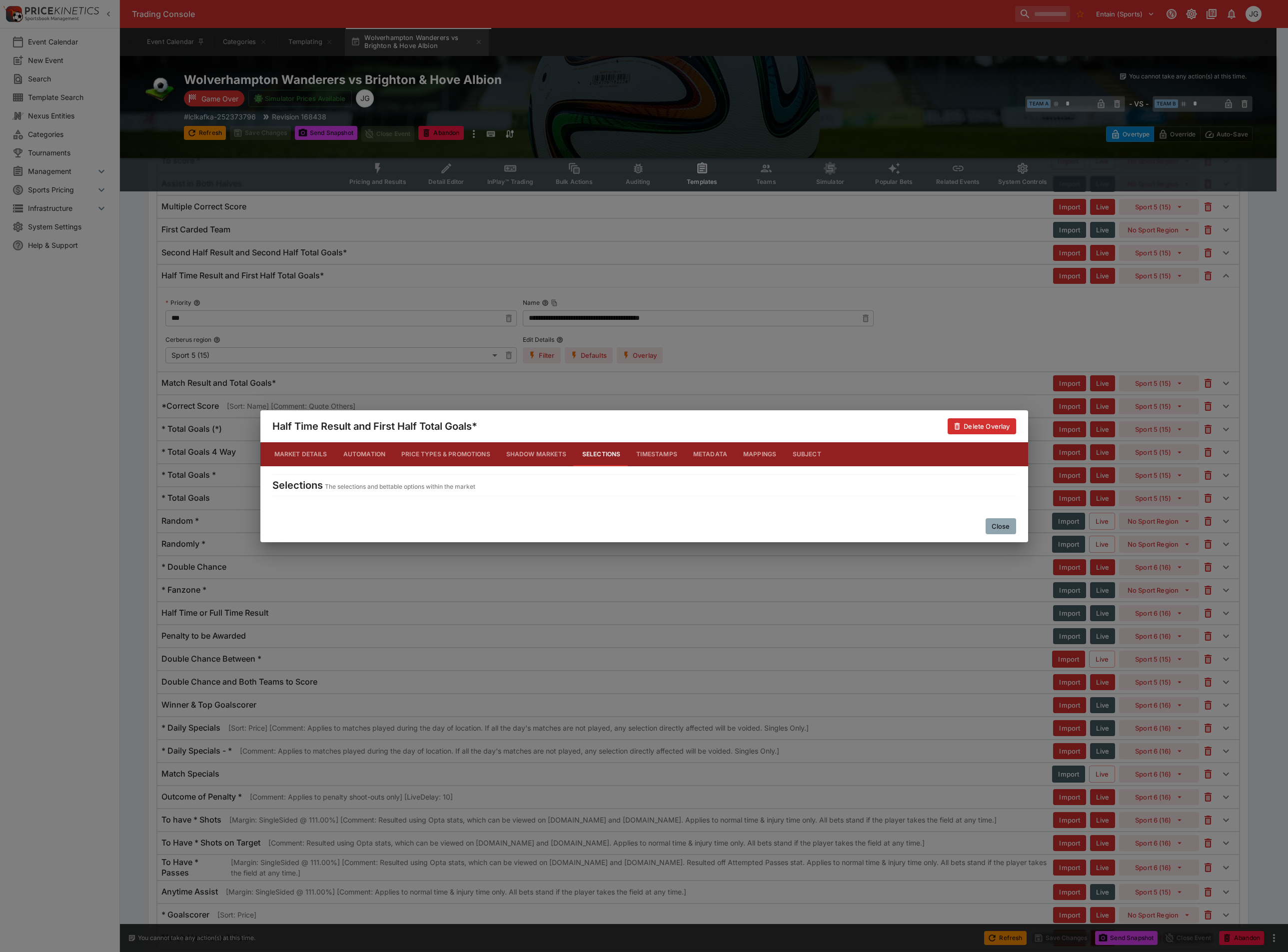
click at [294, 454] on button "Market Details" at bounding box center [300, 454] width 69 height 24
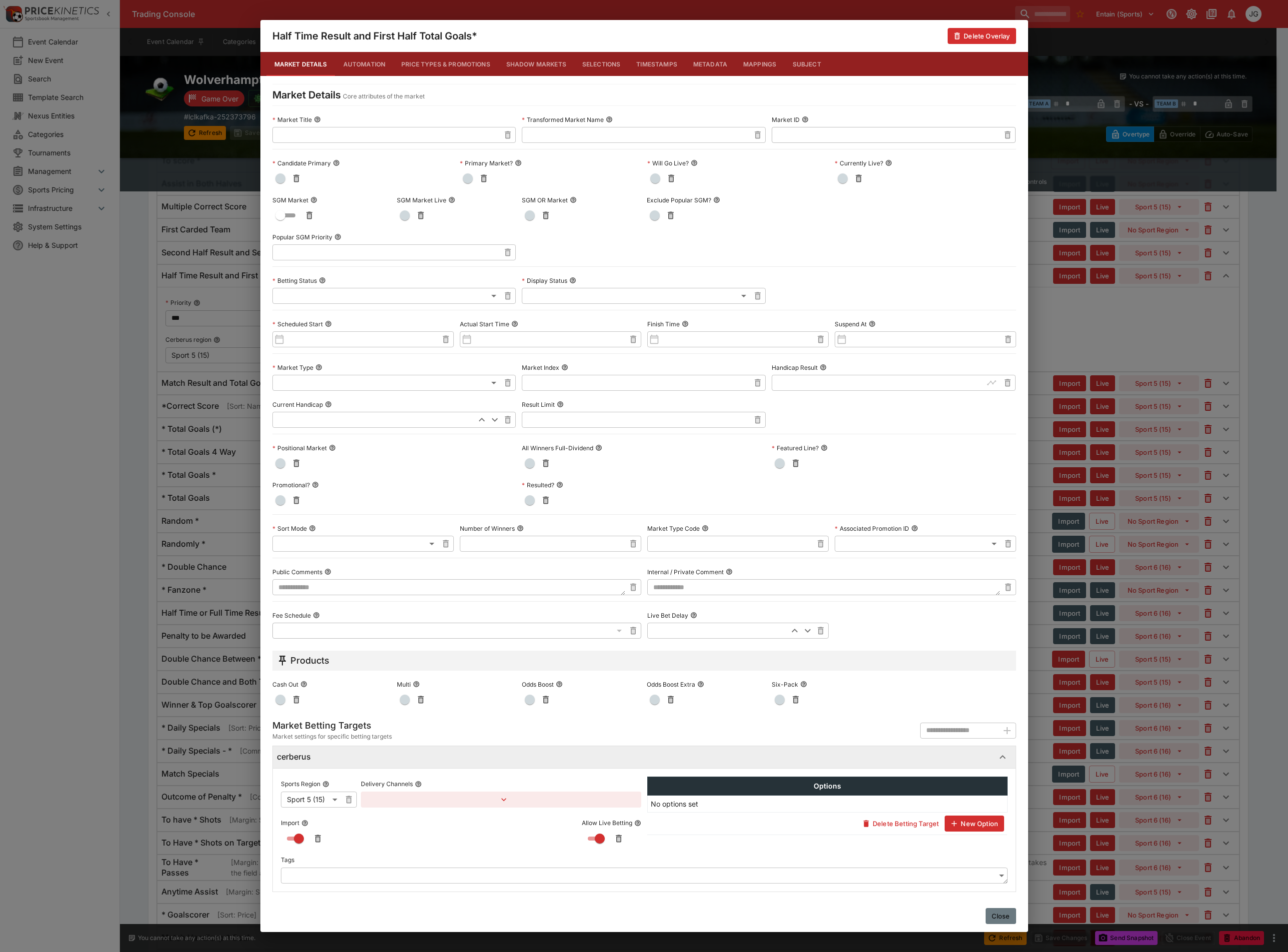
click at [1003, 913] on button "Close" at bounding box center [1001, 916] width 31 height 16
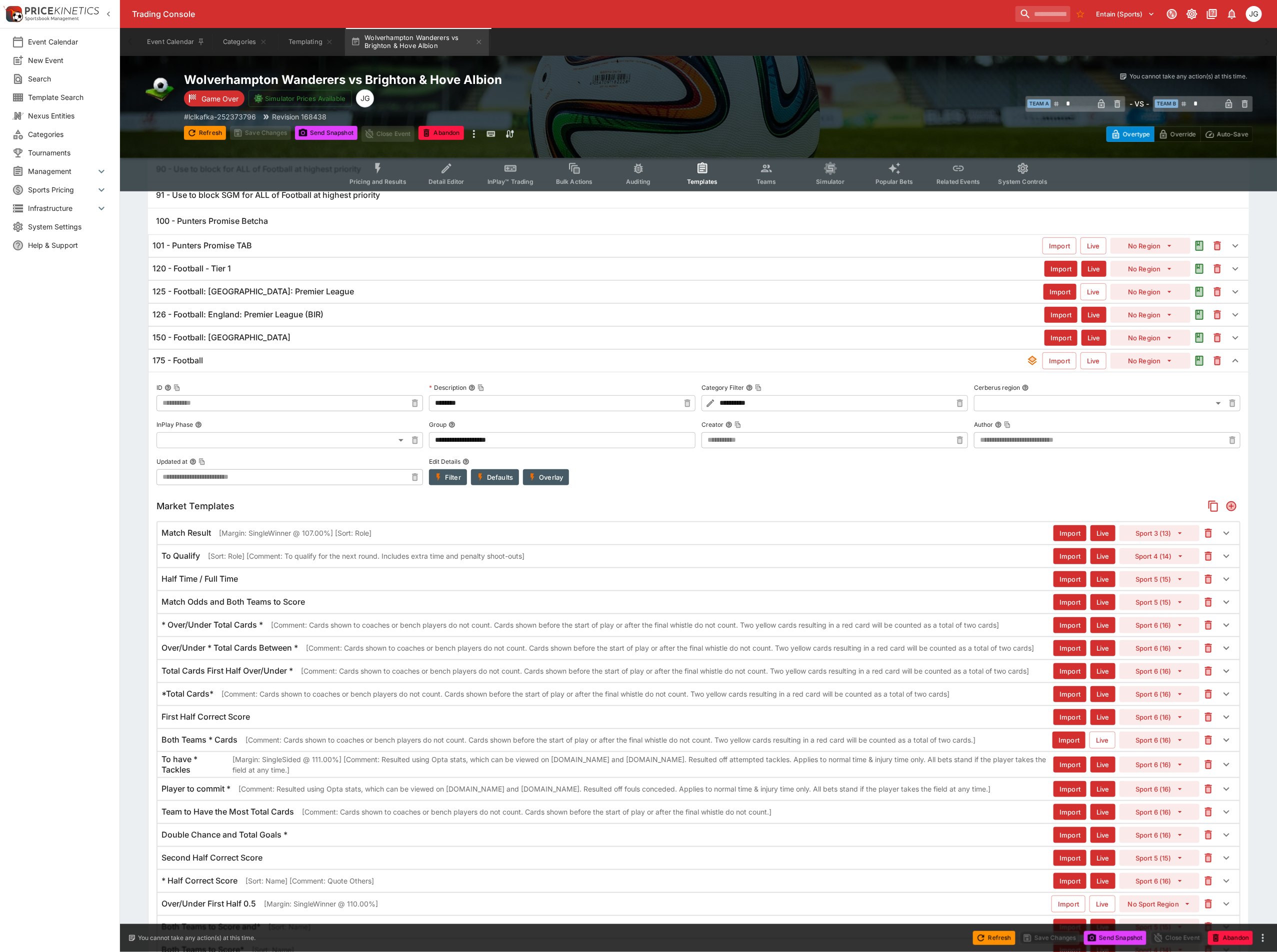
scroll to position [135, 0]
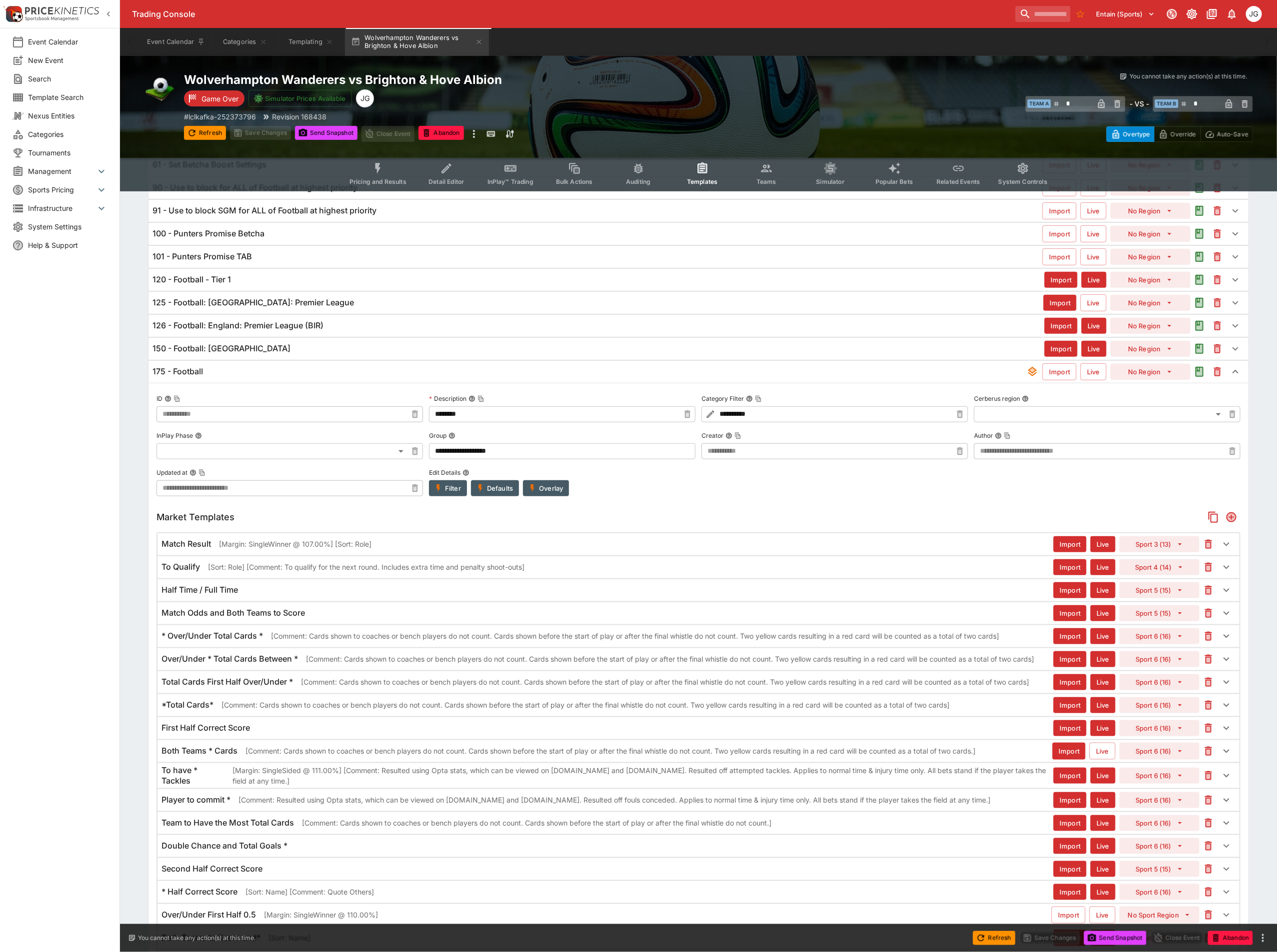
click at [218, 377] on div "175 - Football" at bounding box center [590, 371] width 874 height 10
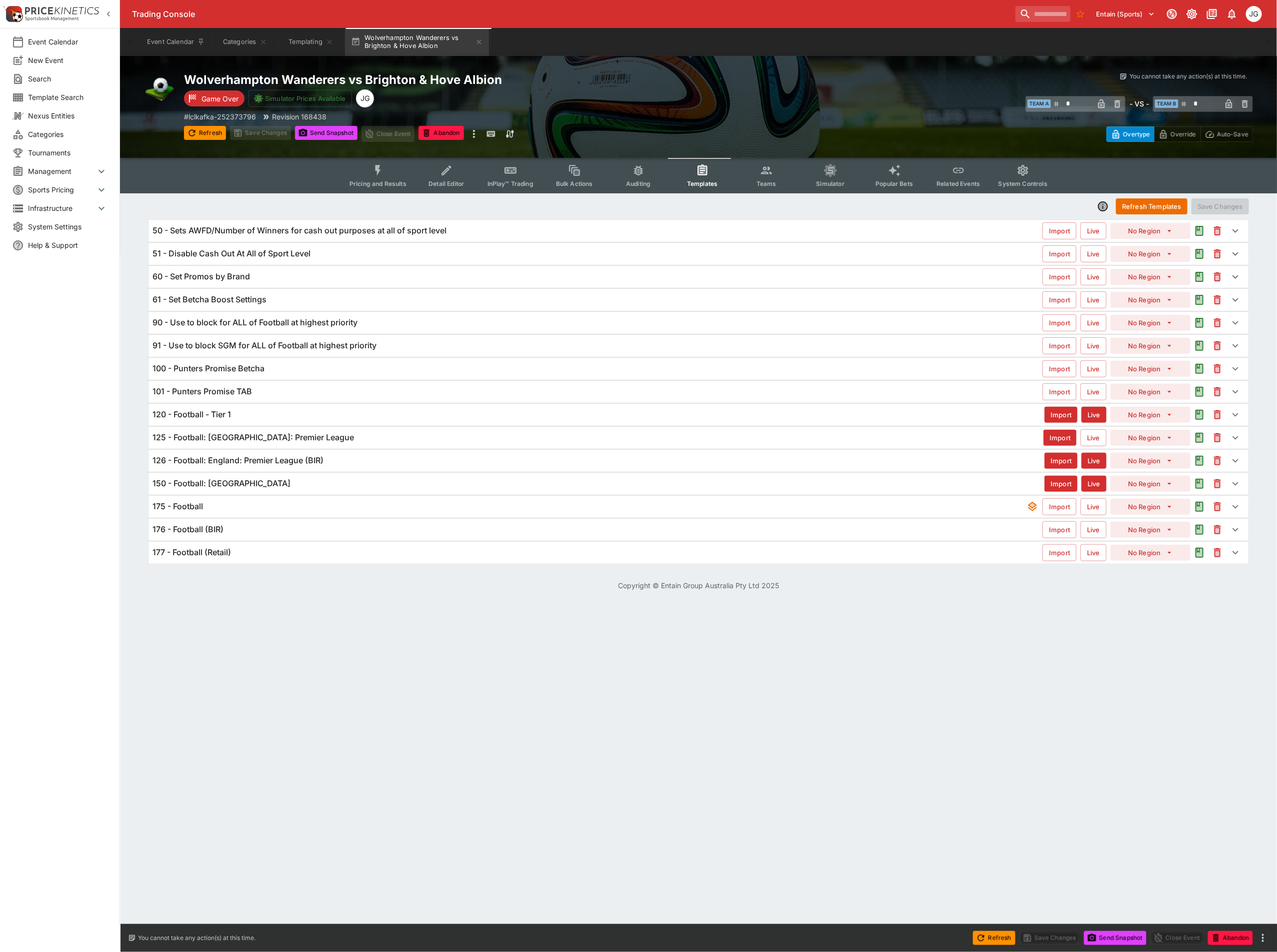
scroll to position [0, 0]
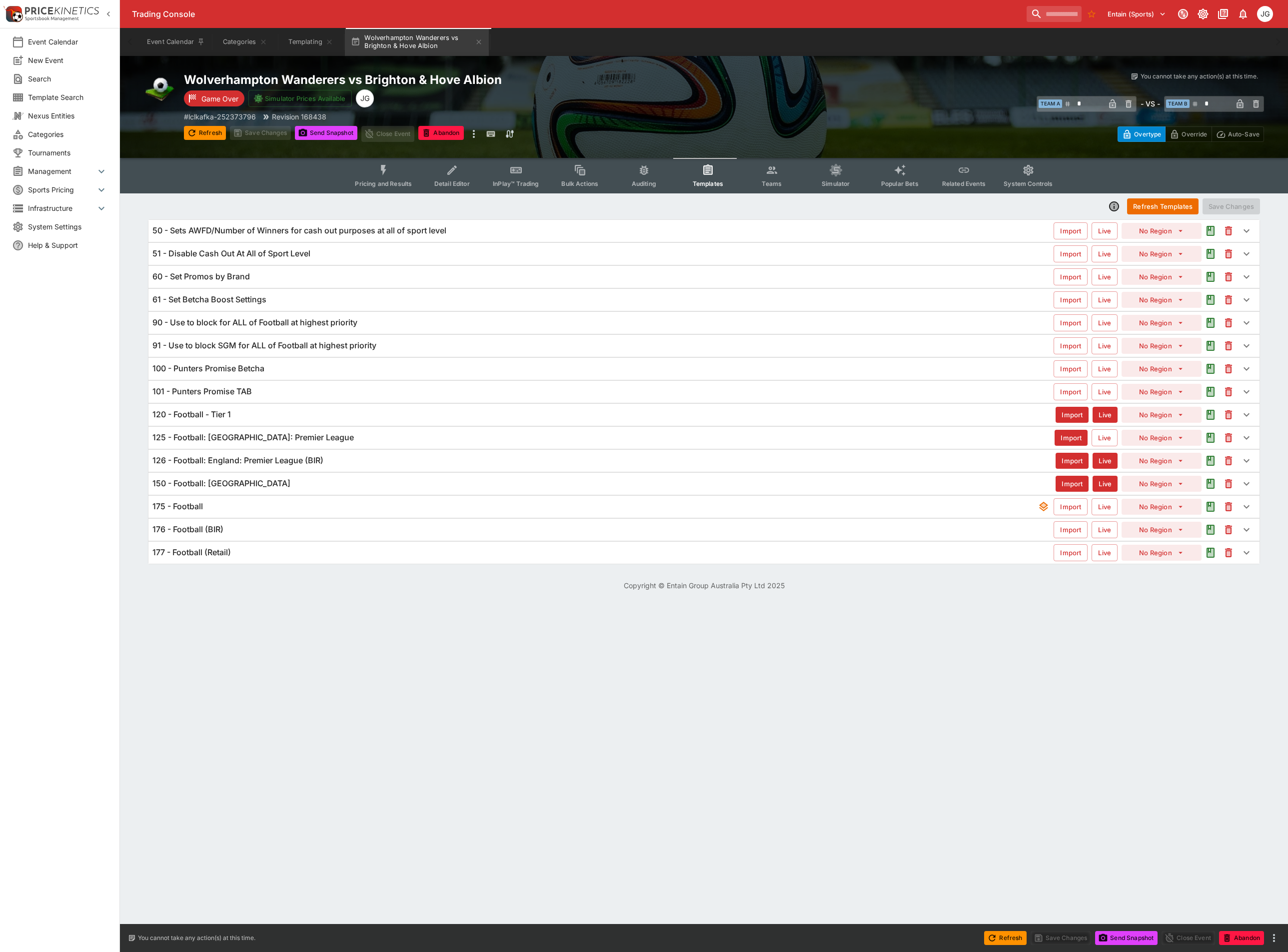
click at [281, 344] on h6 "91 - Use to block SGM for ALL of Football at highest priority" at bounding box center [264, 345] width 224 height 10
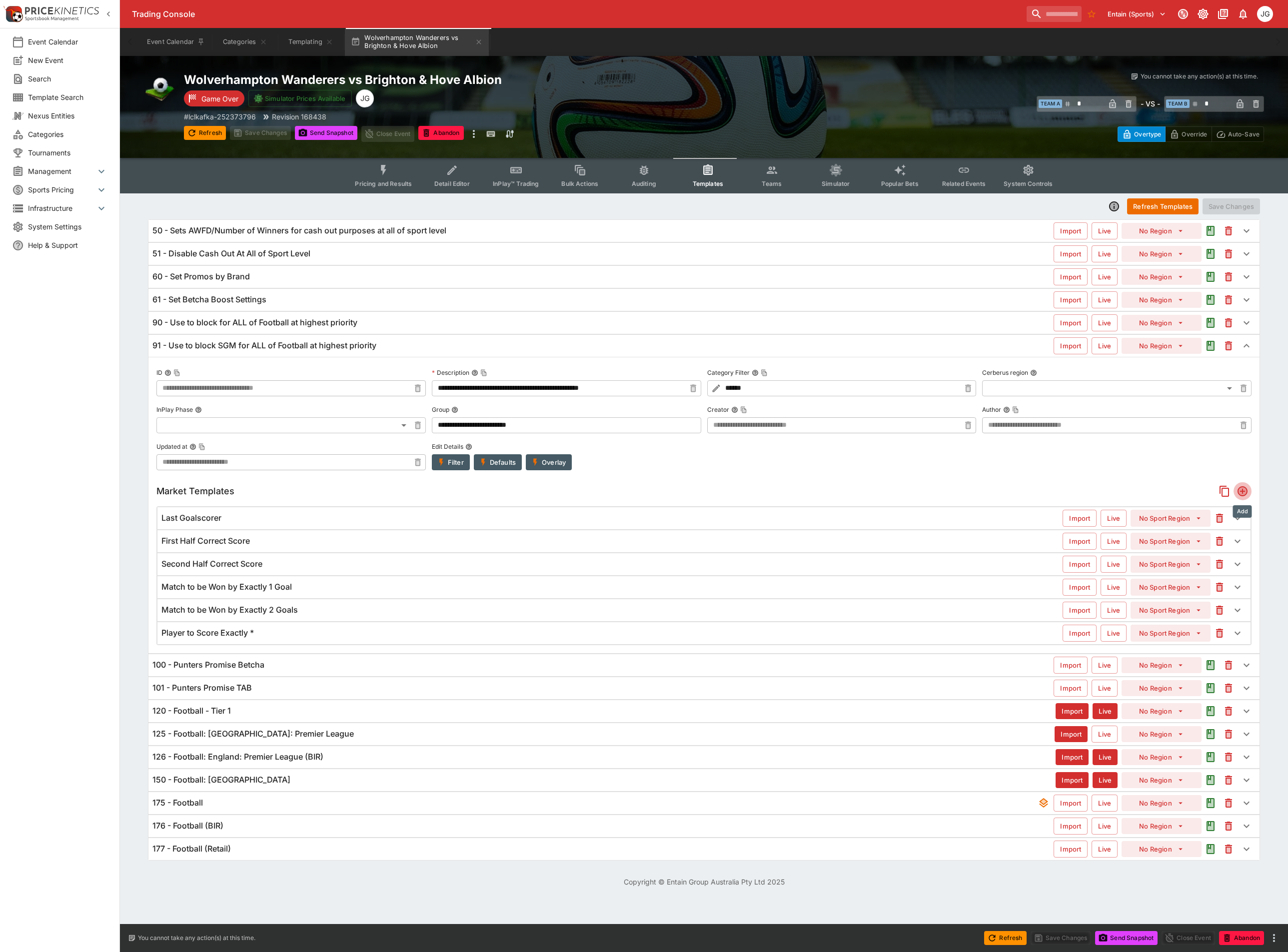
click at [1242, 487] on icon "Add" at bounding box center [1243, 491] width 12 height 12
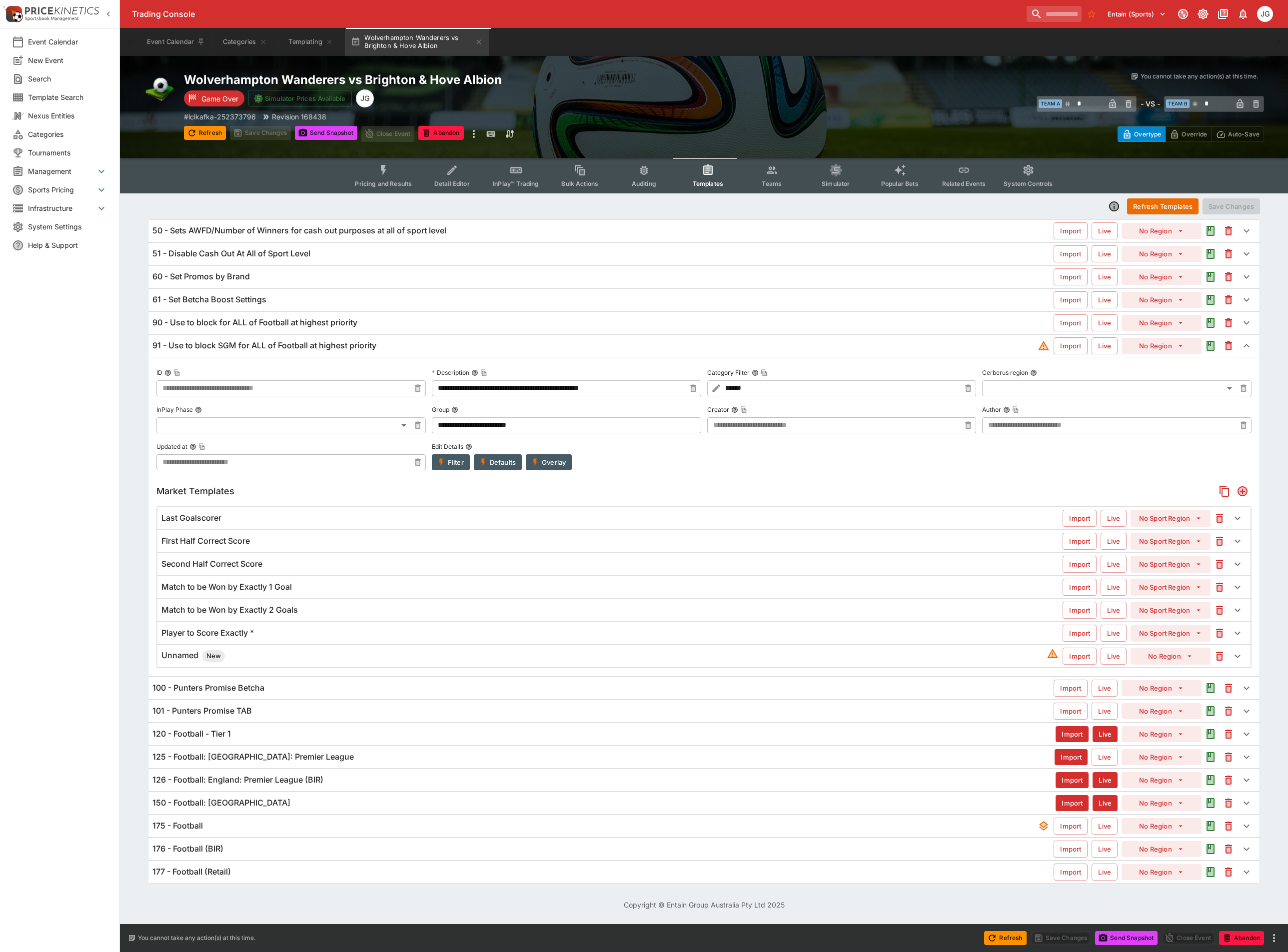
click at [345, 662] on div "Unnamed New" at bounding box center [604, 656] width 885 height 12
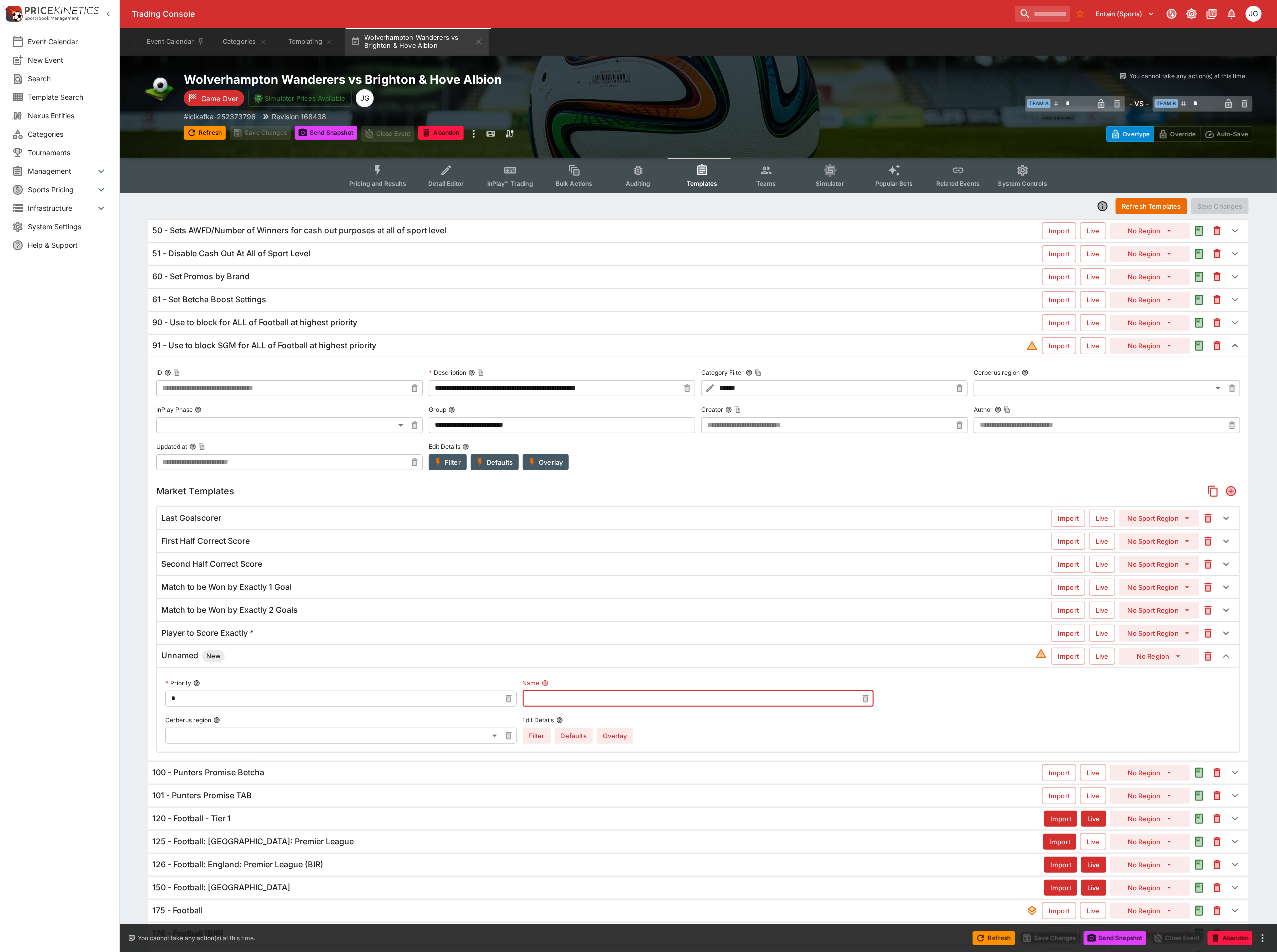
click at [563, 705] on input "text" at bounding box center [691, 698] width 336 height 16
paste input "**********"
type input "**********"
click at [620, 744] on button "Overlay" at bounding box center [615, 735] width 36 height 16
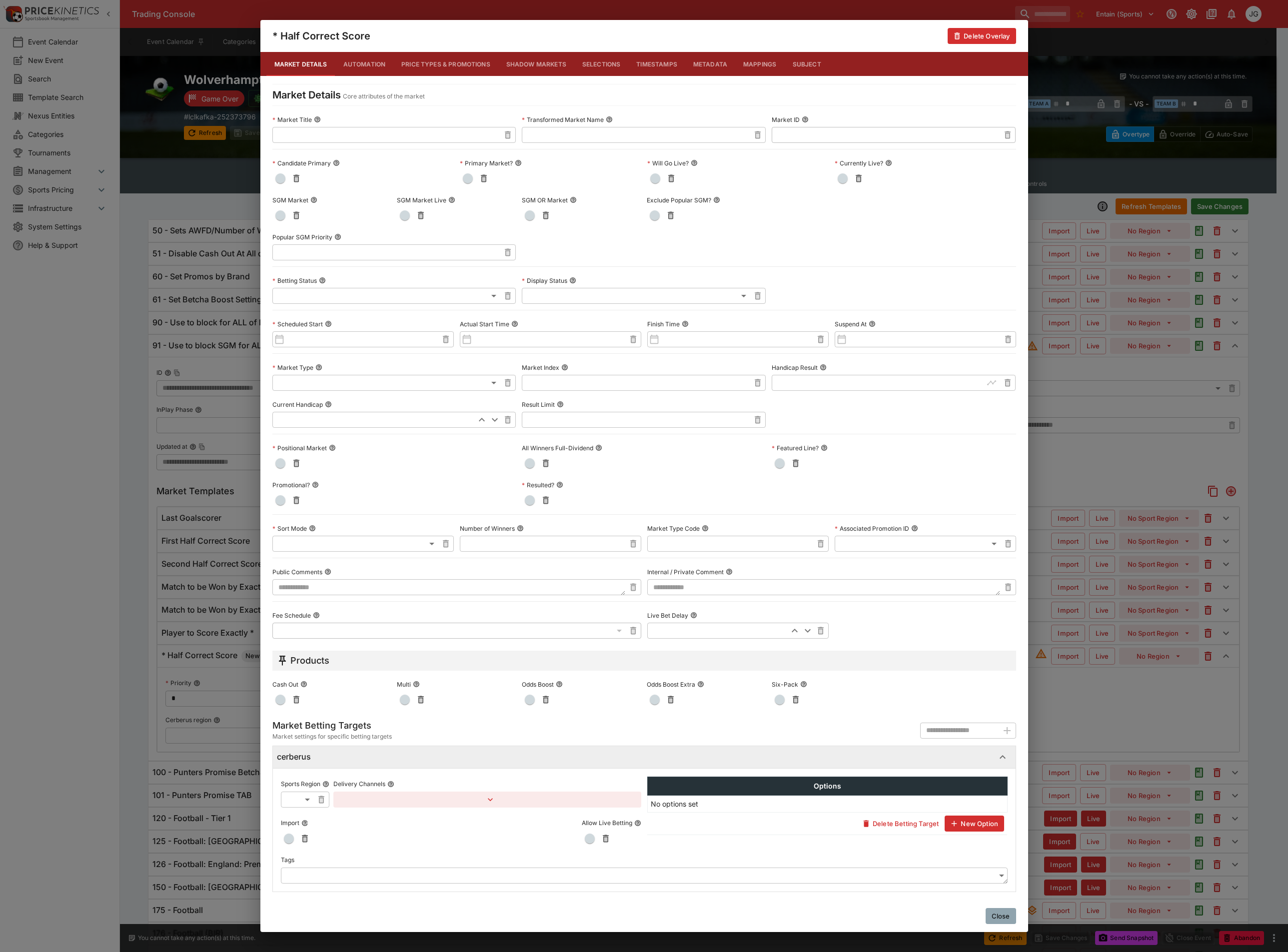
click at [278, 211] on span "button" at bounding box center [280, 215] width 10 height 10
click at [1079, 716] on div "* Half Correct Score Delete Overlay Market Details Automation Price Types & Pro…" at bounding box center [644, 476] width 1288 height 952
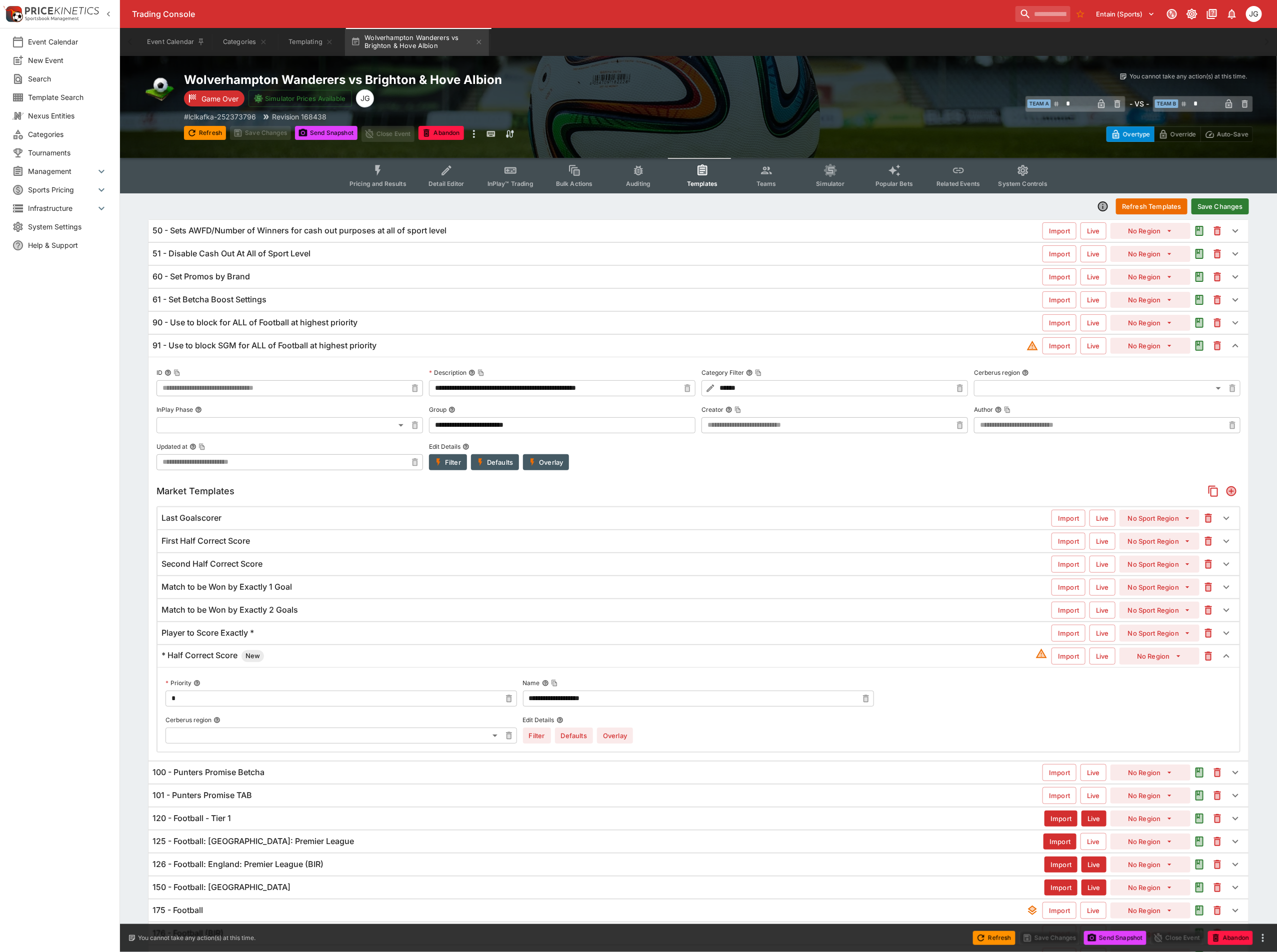
drag, startPoint x: 1232, startPoint y: 496, endPoint x: 1212, endPoint y: 495, distance: 20.0
click at [1232, 496] on icon "Add" at bounding box center [1231, 491] width 10 height 10
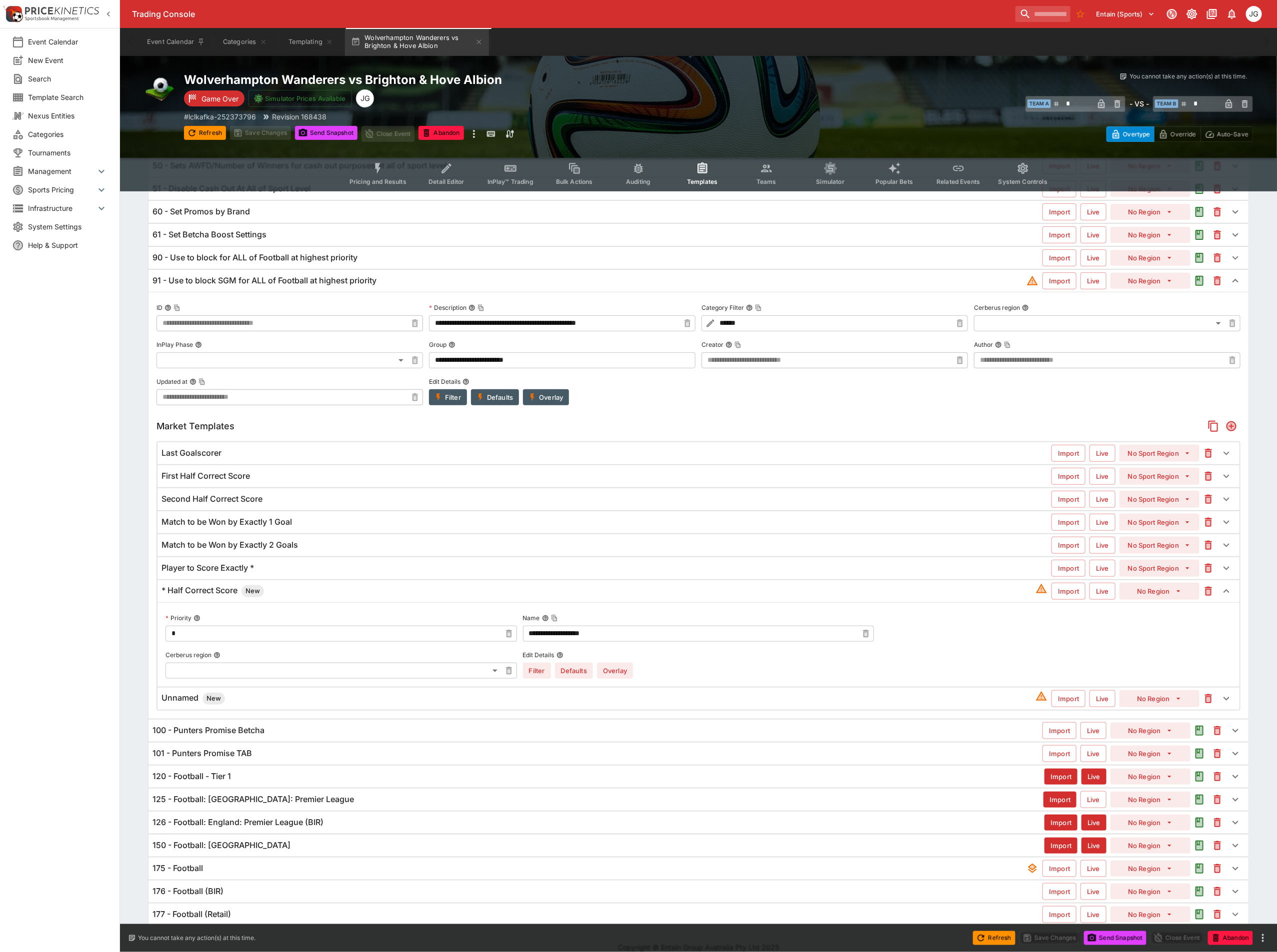
click at [288, 705] on div "Unnamed New" at bounding box center [598, 699] width 874 height 12
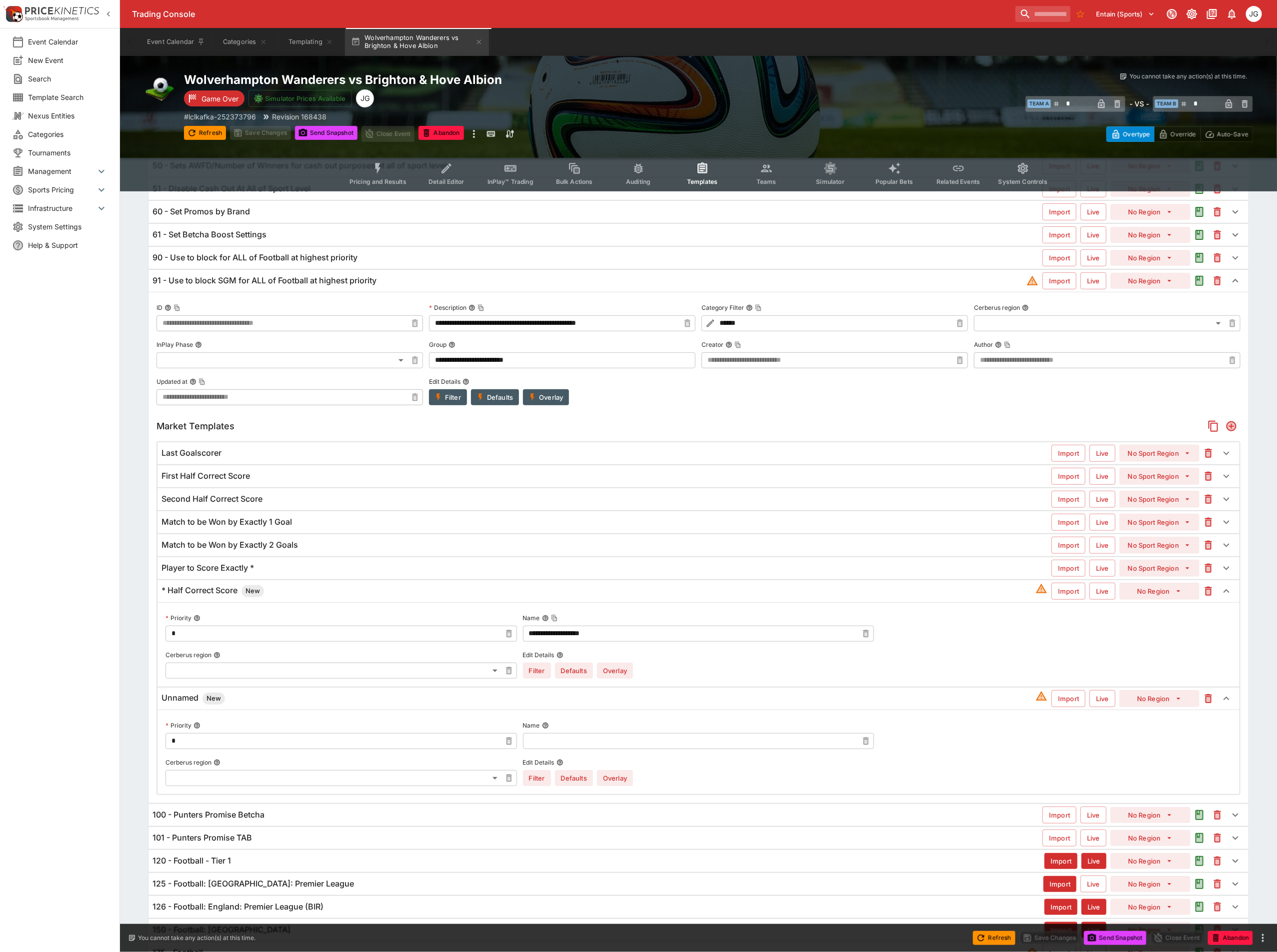
click at [614, 749] on input "text" at bounding box center [691, 741] width 336 height 16
paste input "**********"
type input "**********"
click at [614, 779] on button "Overlay" at bounding box center [615, 777] width 36 height 16
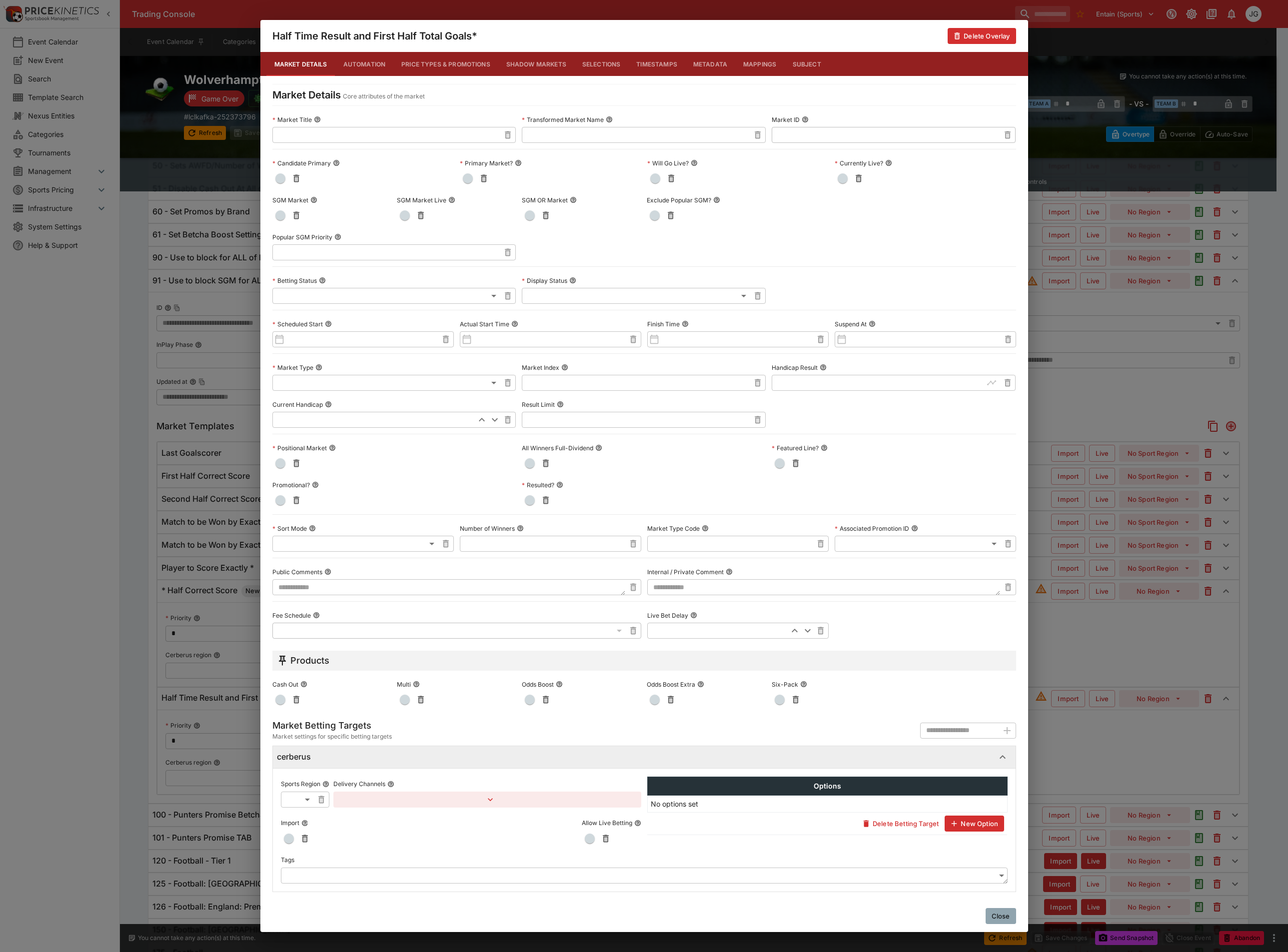
click at [277, 215] on span "button" at bounding box center [280, 215] width 10 height 10
click at [1117, 643] on div "Half Time Result and First Half Total Goals* Delete Overlay Market Details Auto…" at bounding box center [644, 476] width 1288 height 952
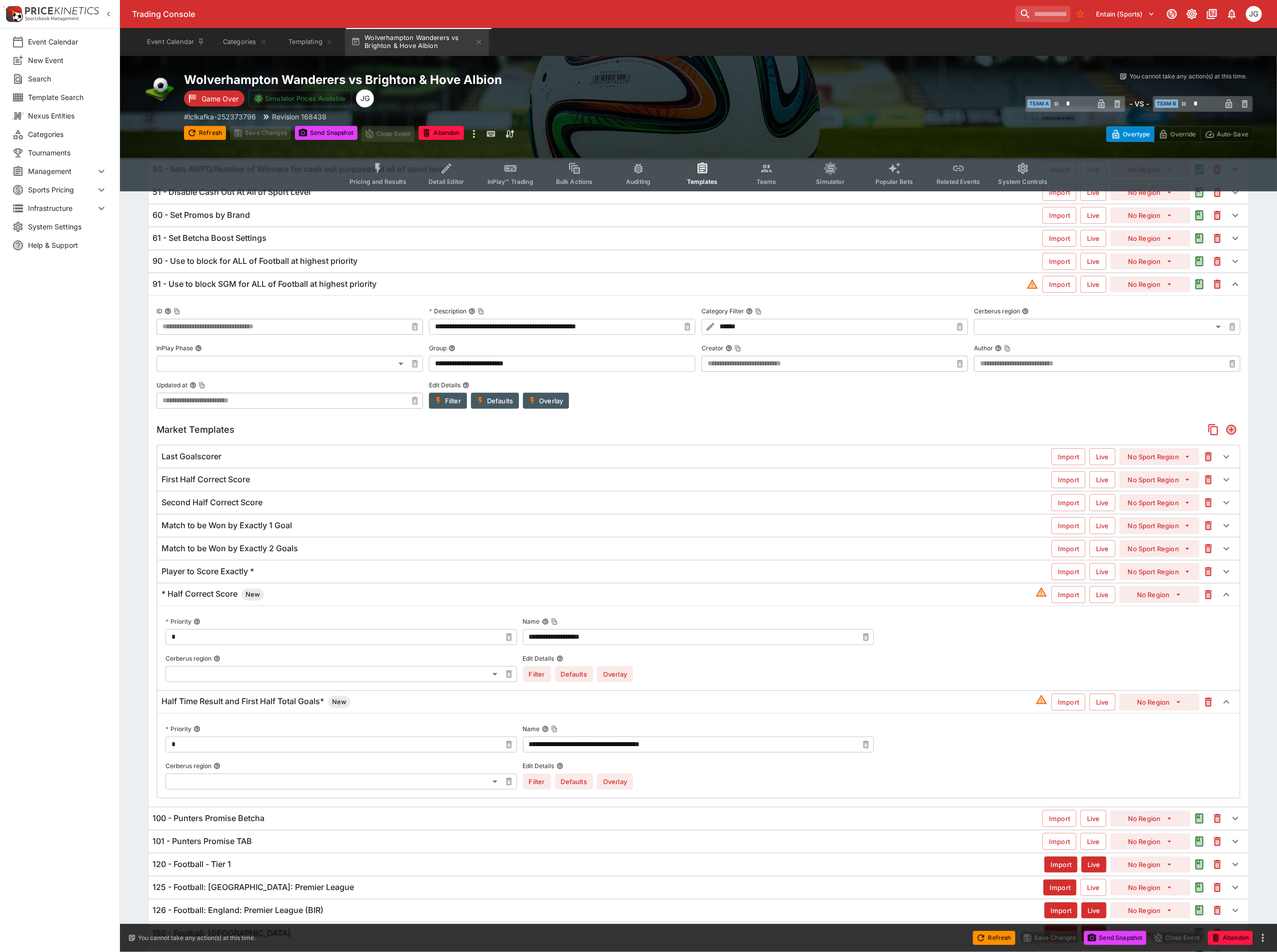
scroll to position [0, 0]
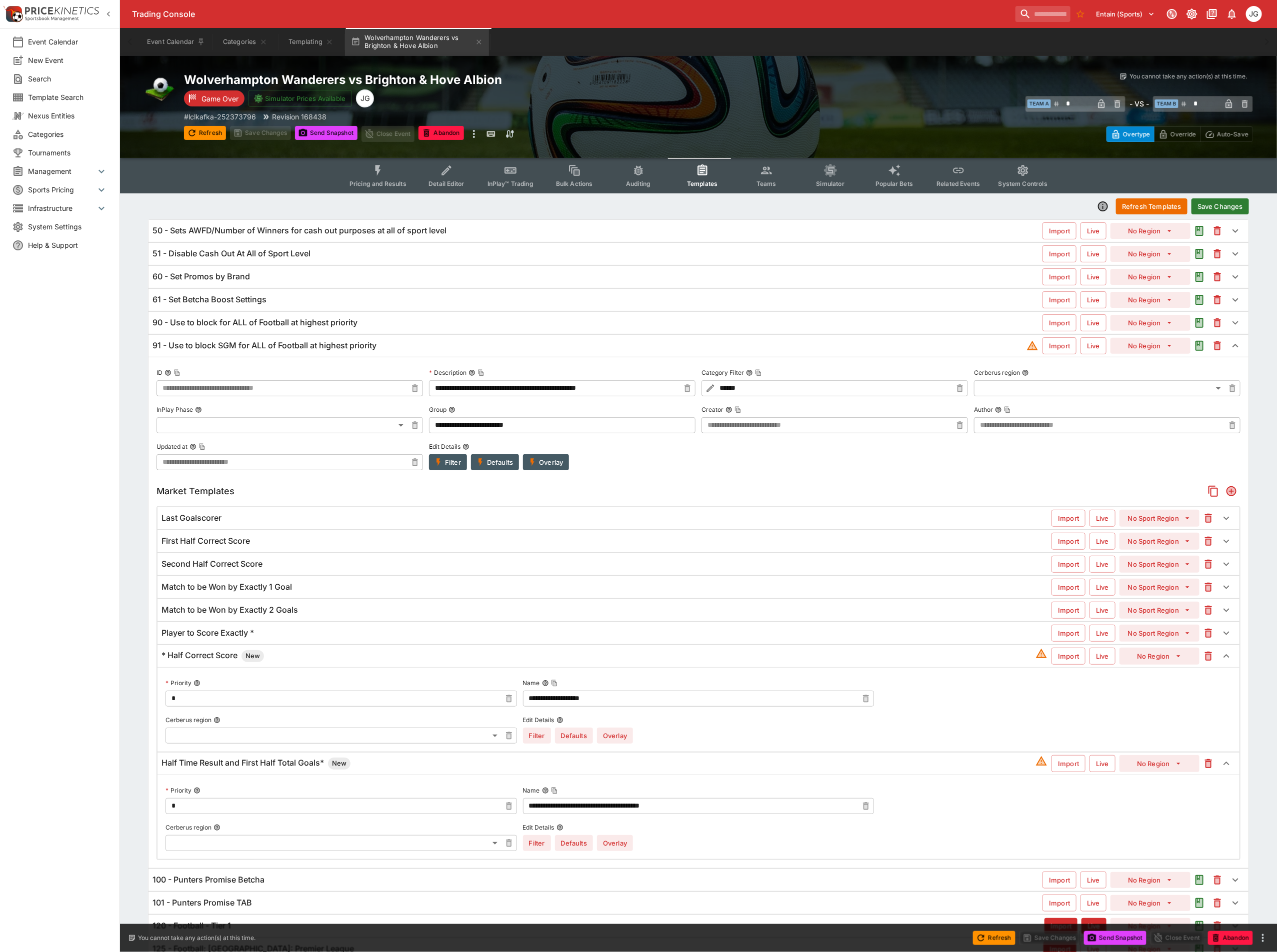
click at [1227, 206] on button "Save Changes" at bounding box center [1220, 206] width 58 height 16
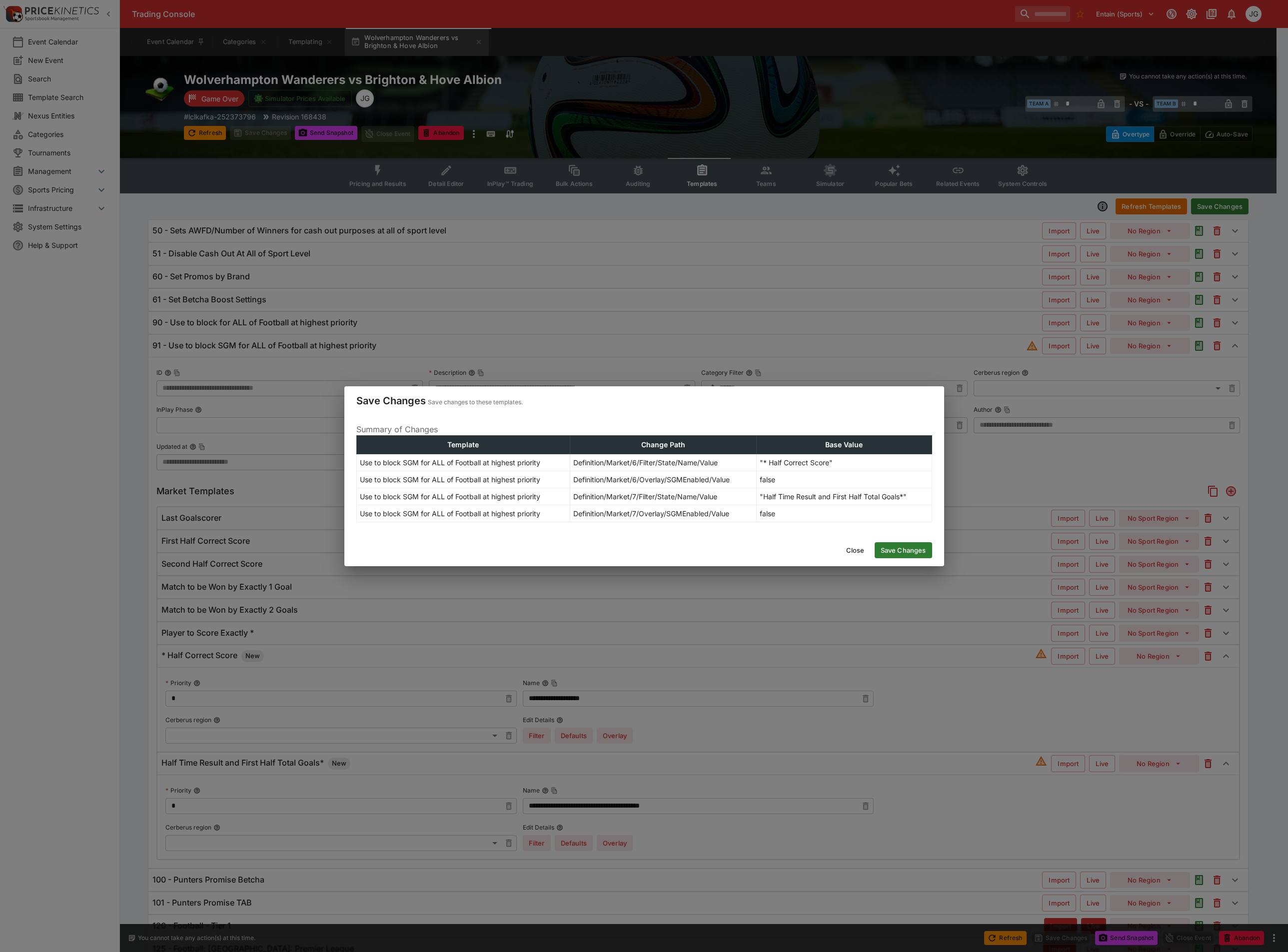
click at [906, 548] on button "Save Changes" at bounding box center [903, 550] width 57 height 16
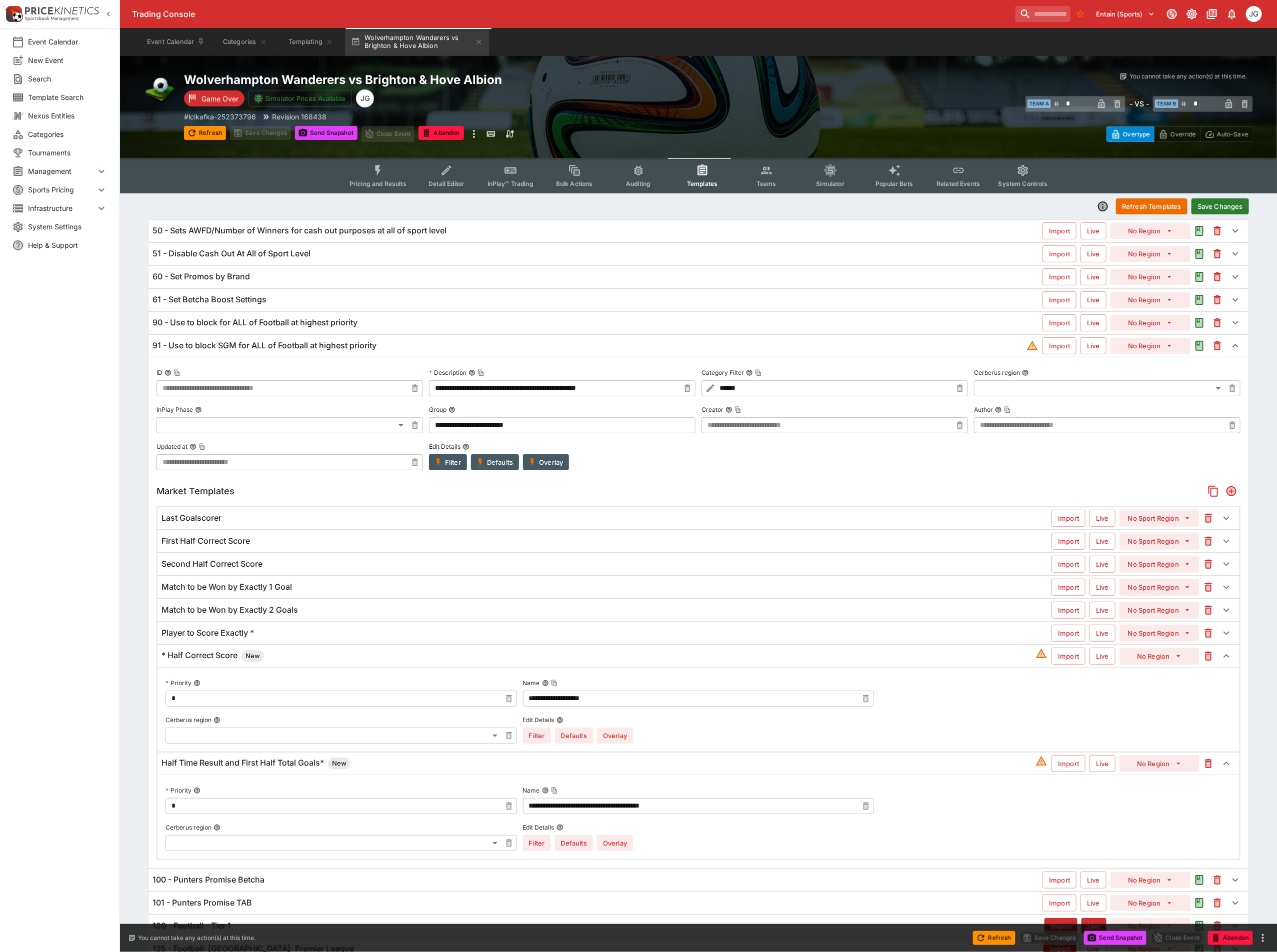
type input "**********"
click at [1161, 198] on button "Refresh Templates" at bounding box center [1152, 206] width 71 height 16
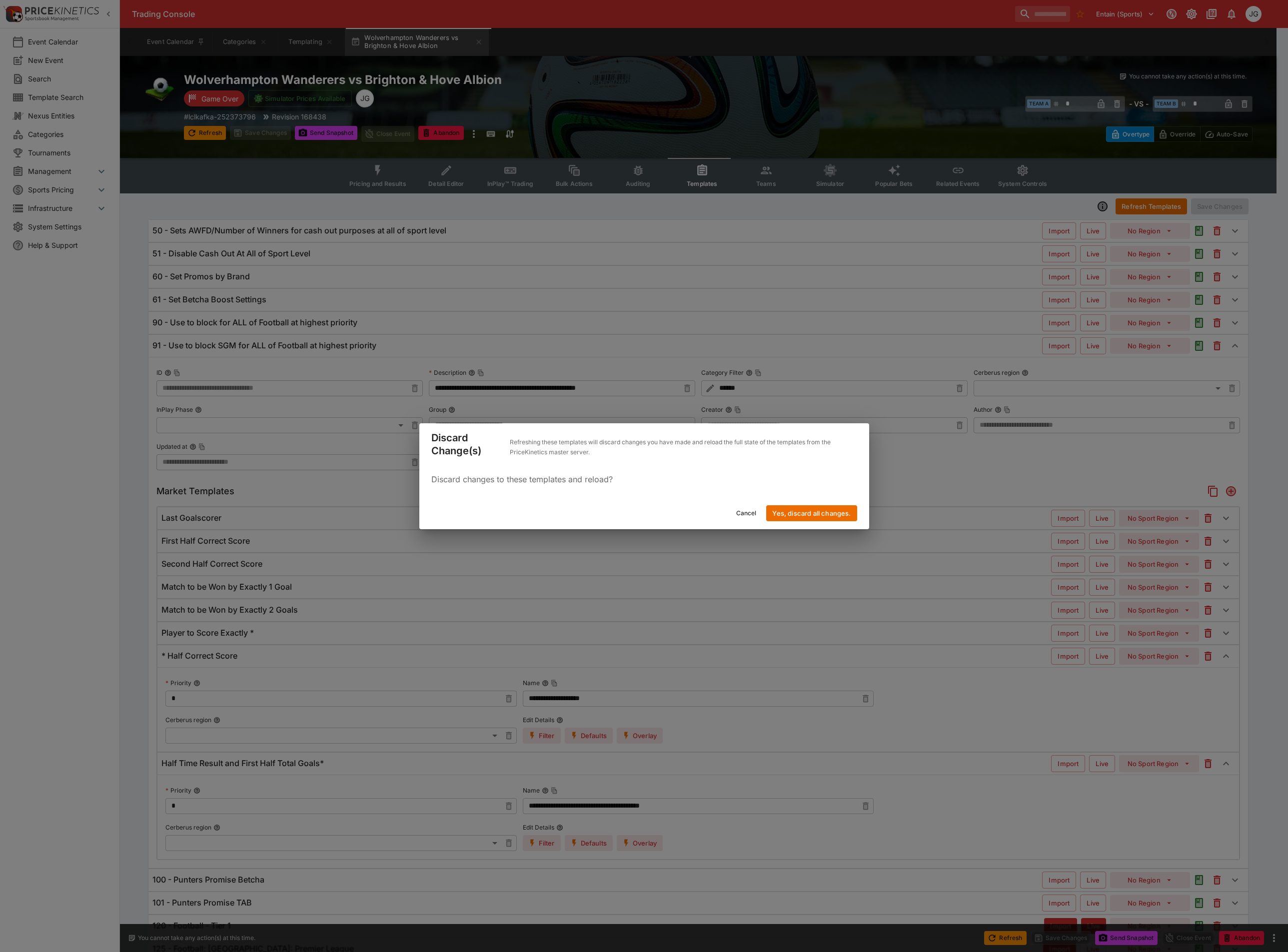
click at [804, 511] on button "Yes, discard all changes." at bounding box center [811, 513] width 90 height 16
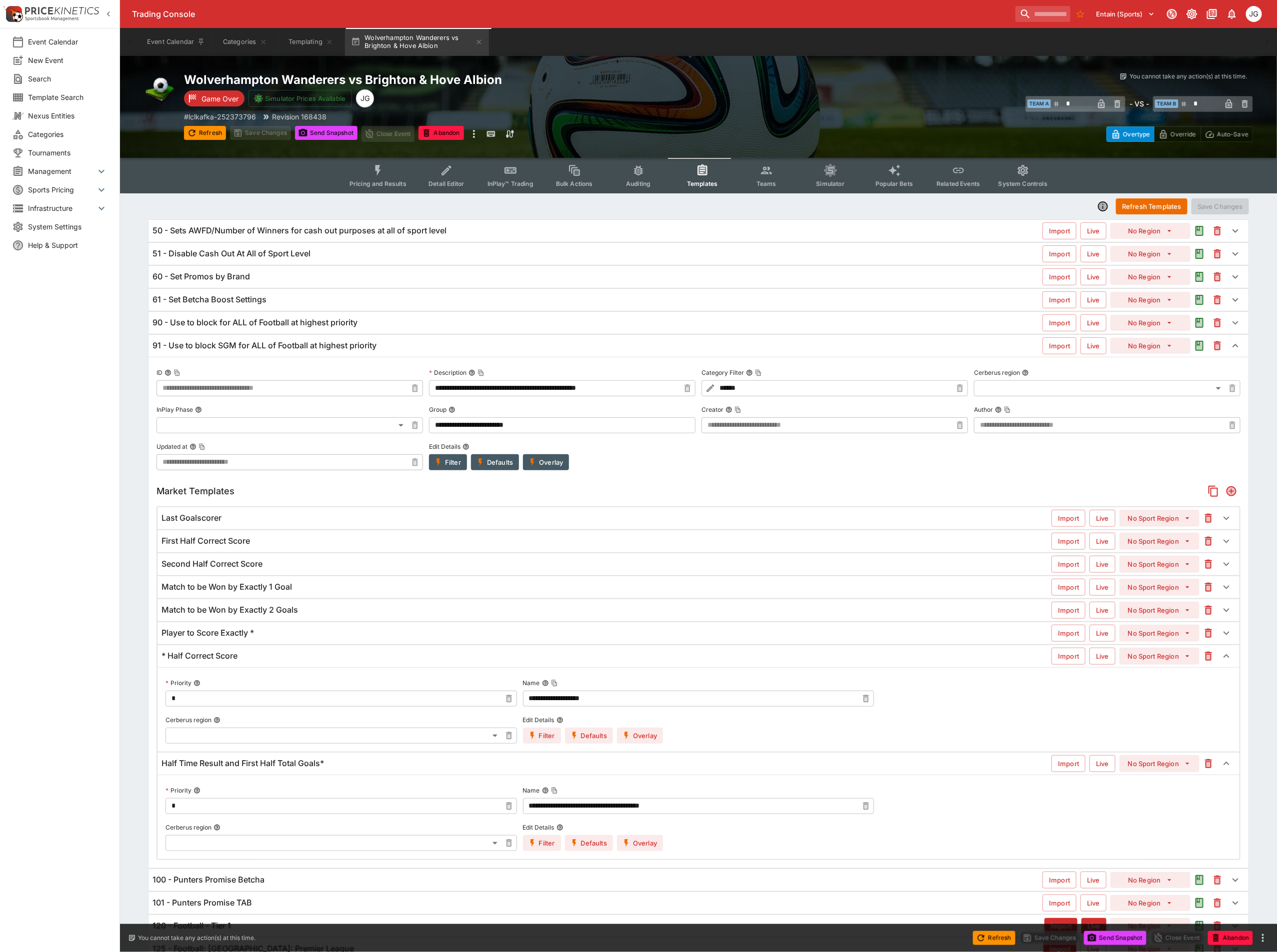
scroll to position [75, 0]
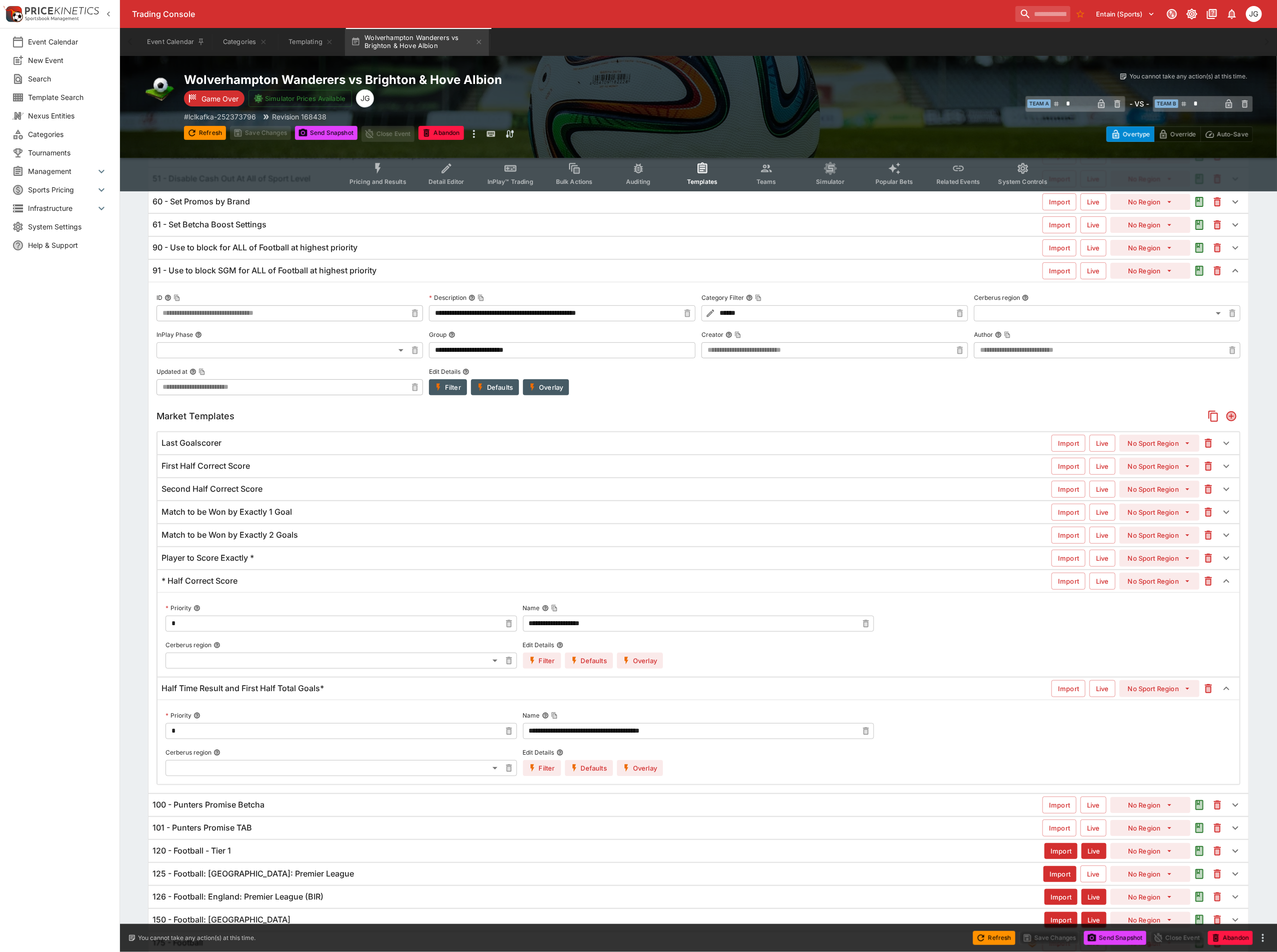
click at [275, 279] on div "91 - Use to block SGM for ALL of Football at highest priority Import Live No Re…" at bounding box center [698, 271] width 1100 height 22
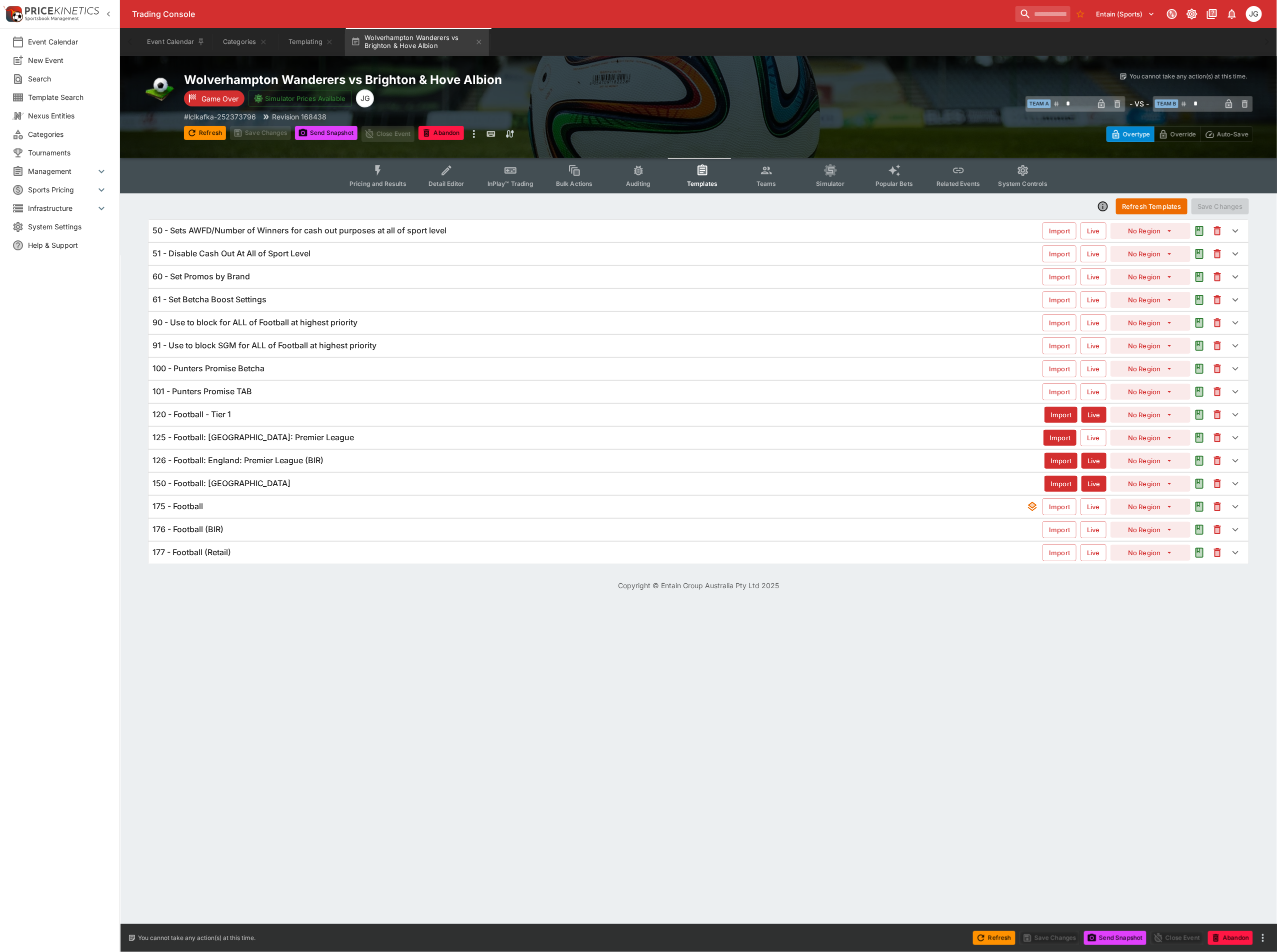
scroll to position [0, 0]
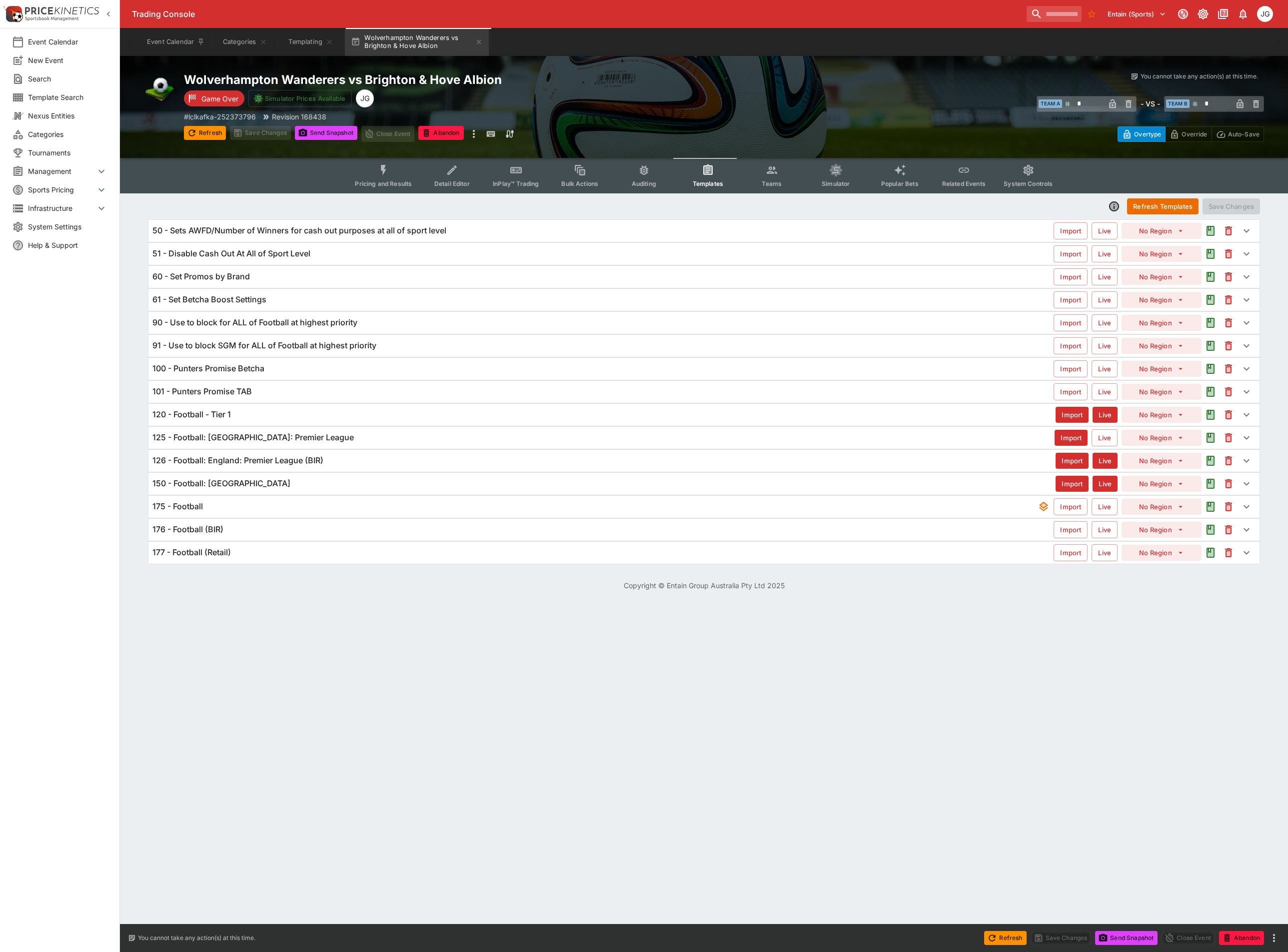
click at [218, 506] on div "175 - Football" at bounding box center [595, 506] width 885 height 10
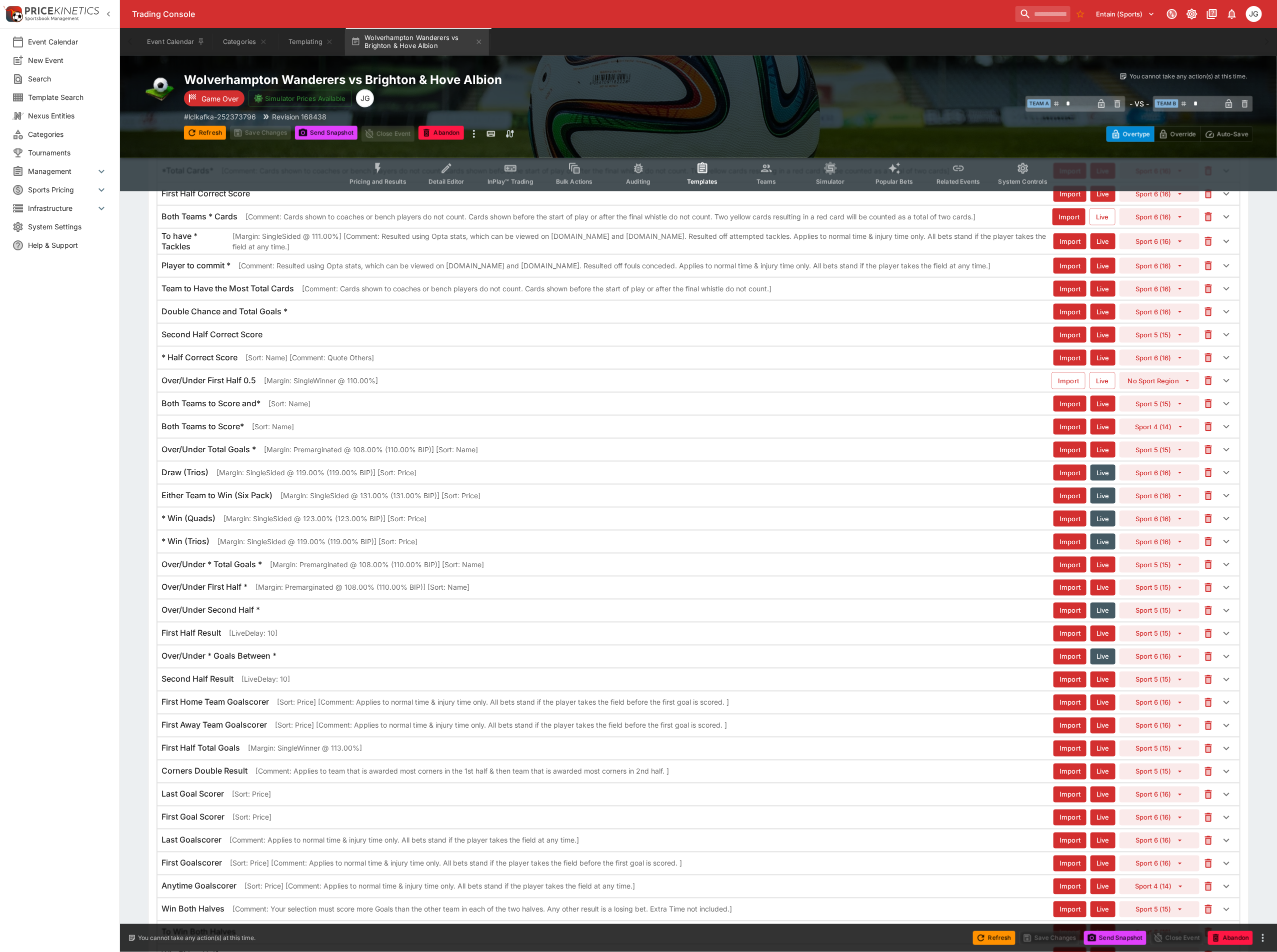
scroll to position [780, 0]
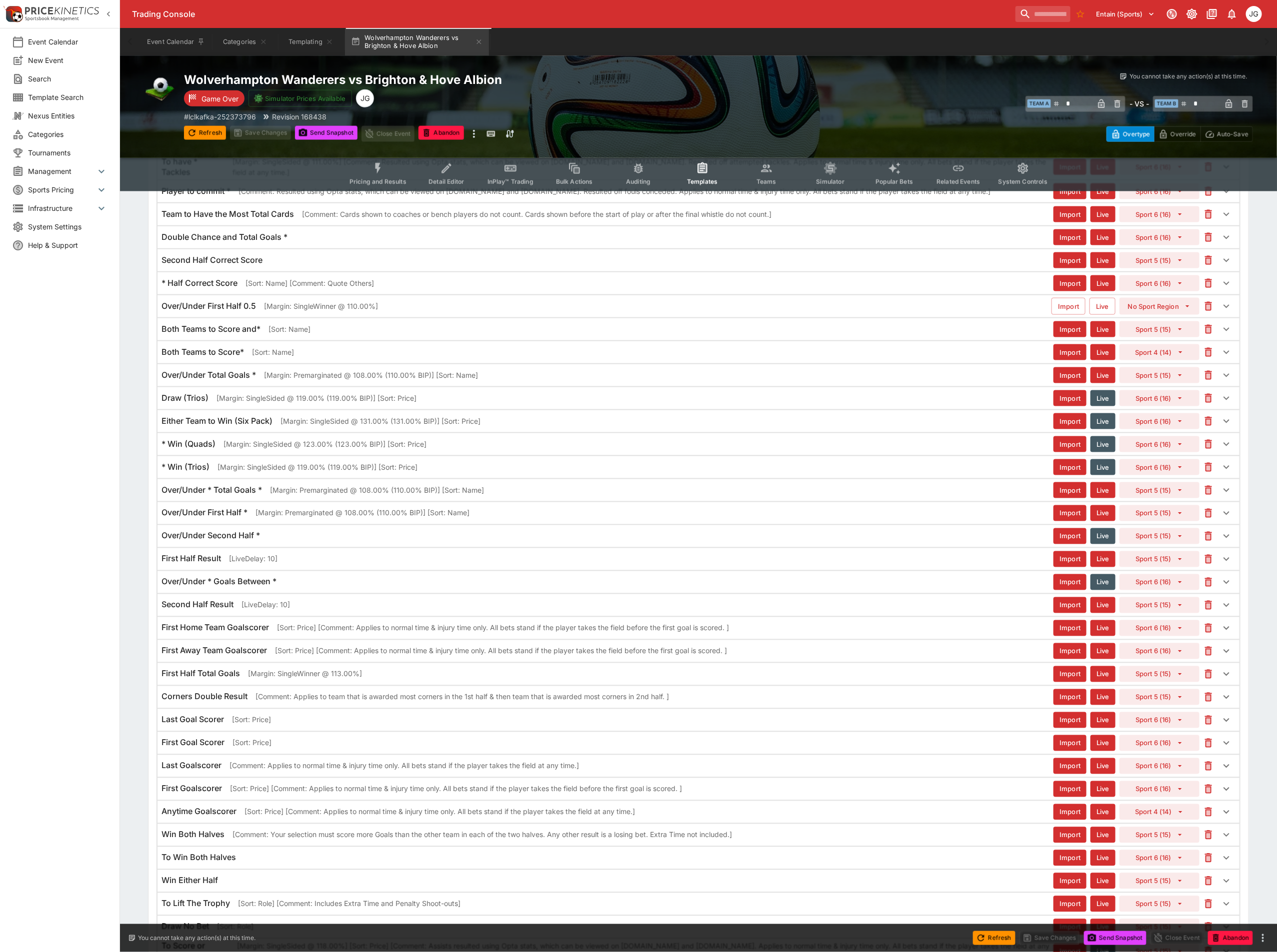
click at [515, 685] on div "First Half Total Goals [Margin: SingleWinner @ 113.00%] Import Live Sport 5 (15)" at bounding box center [698, 674] width 1082 height 22
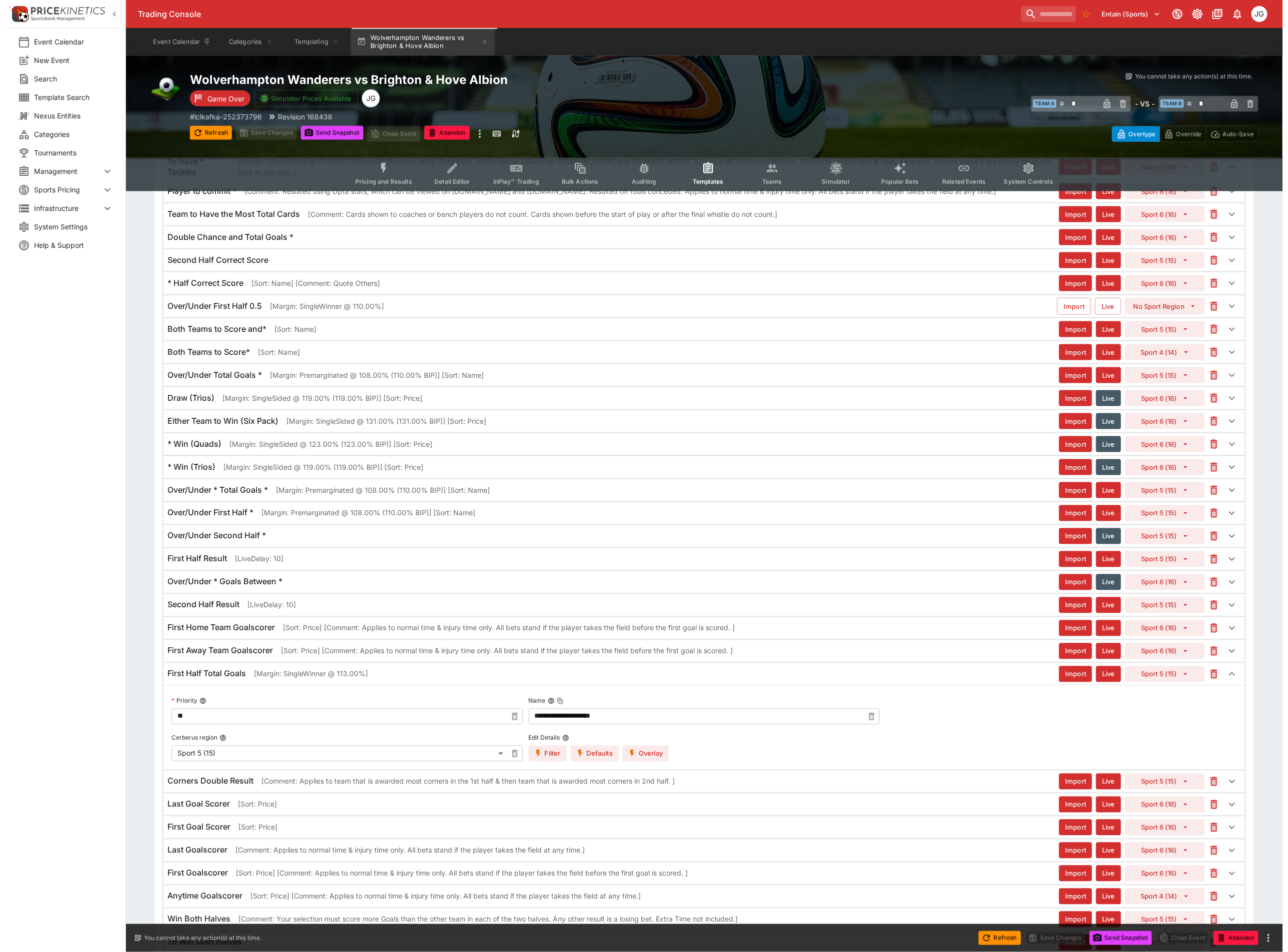
scroll to position [804, 0]
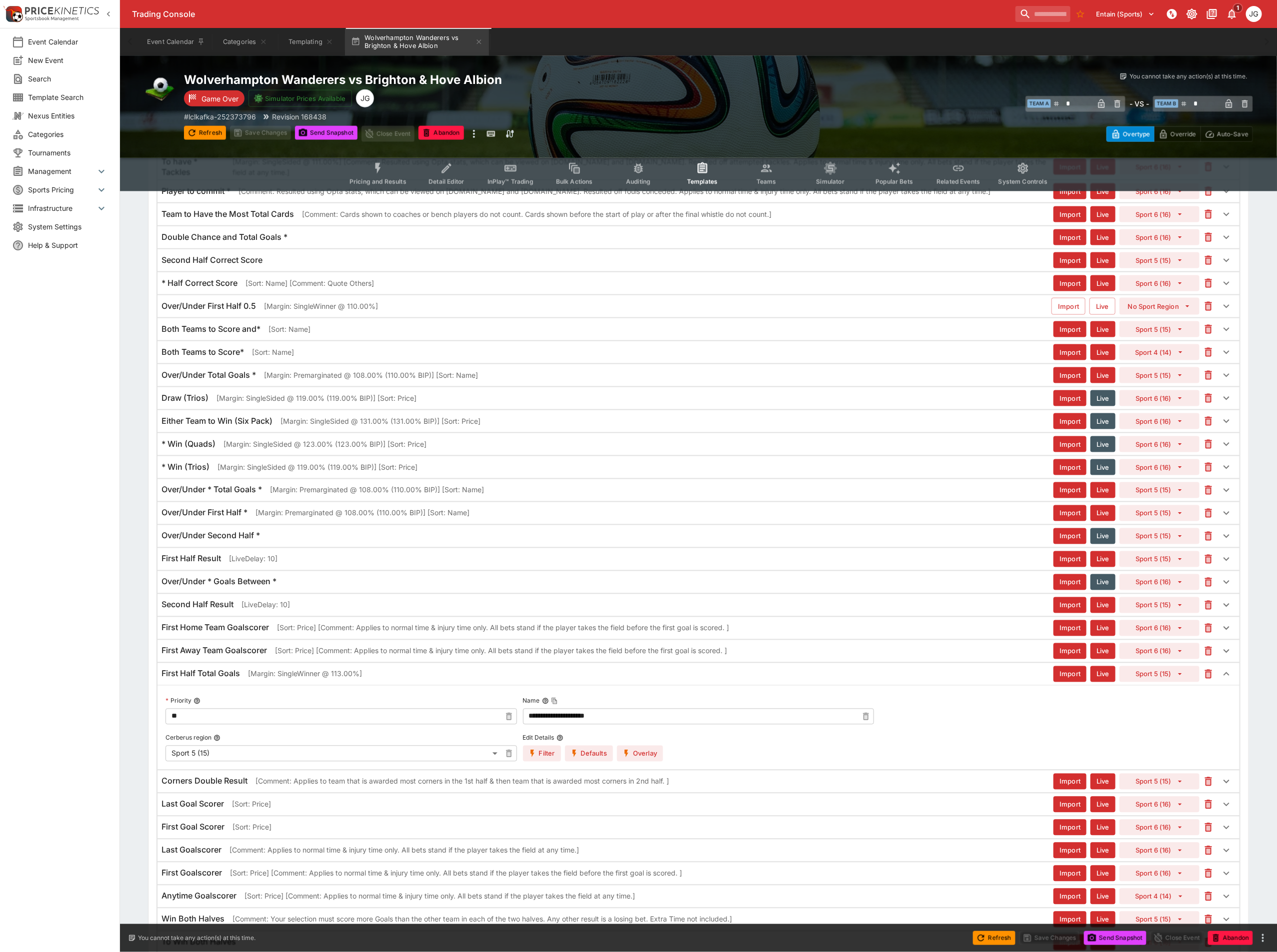
click at [637, 762] on button "Overlay" at bounding box center [640, 754] width 46 height 16
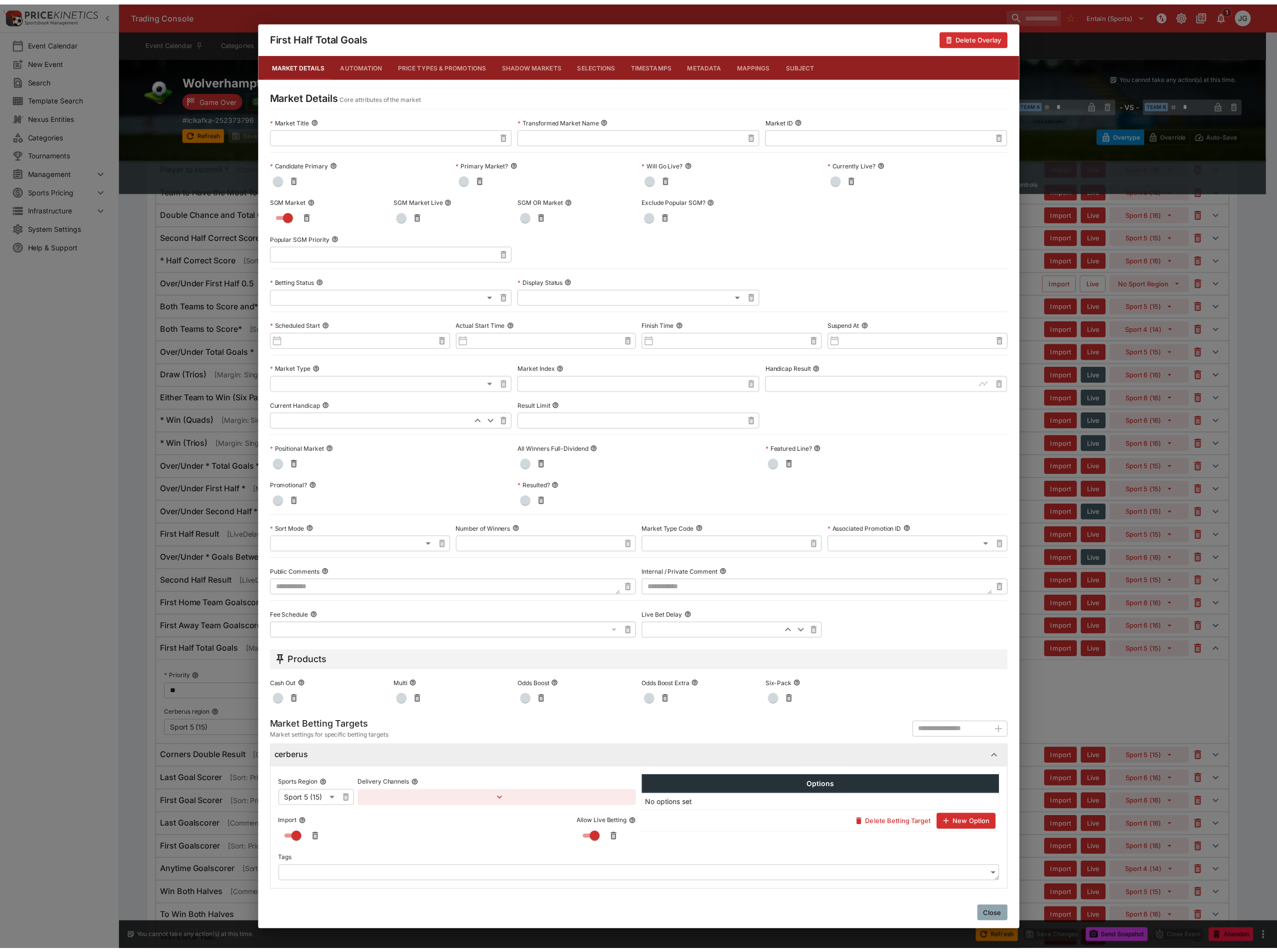
scroll to position [780, 0]
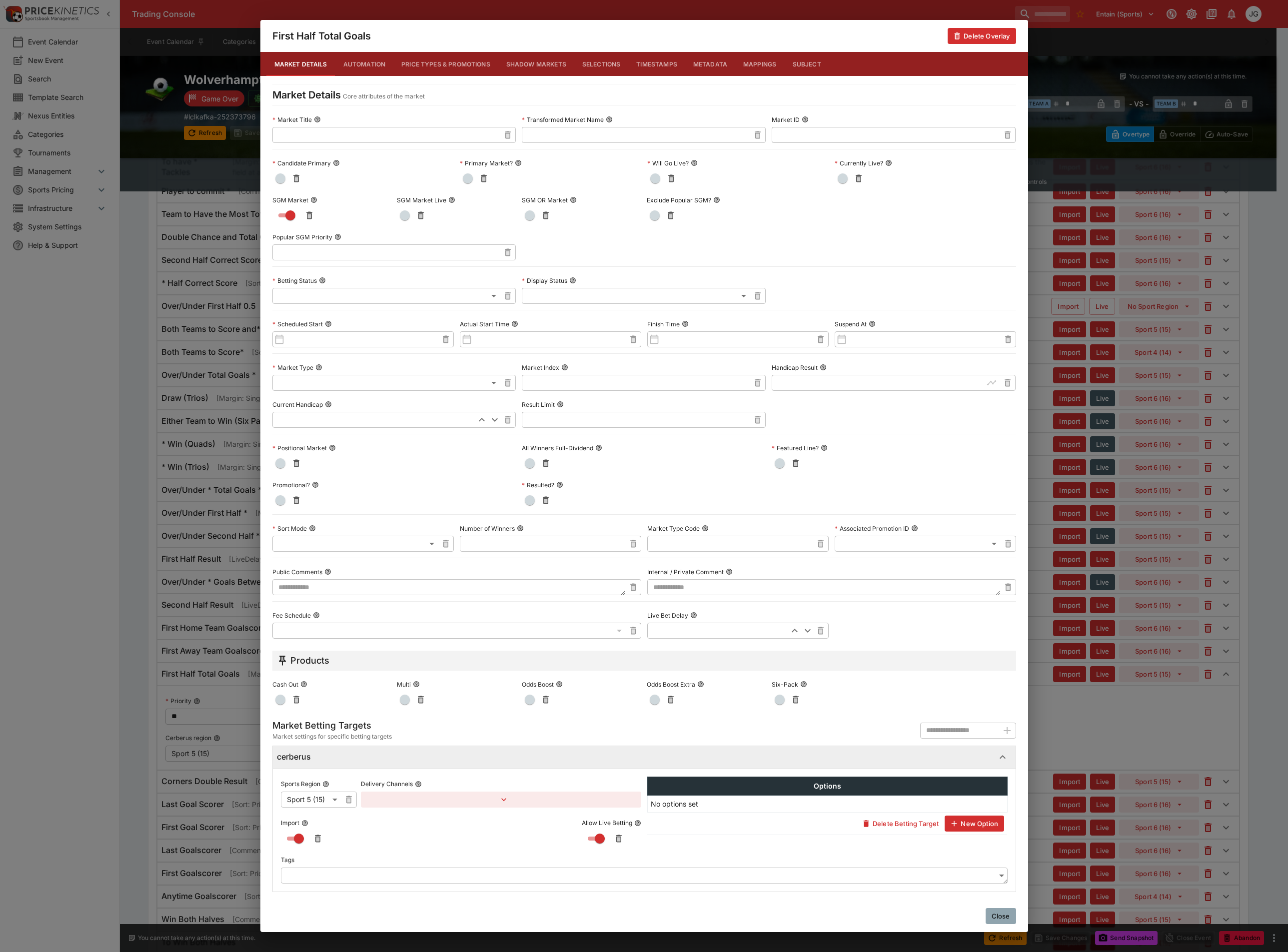
click at [1077, 741] on div "First Half Total Goals Delete Overlay Market Details Automation Price Types & P…" at bounding box center [644, 476] width 1288 height 952
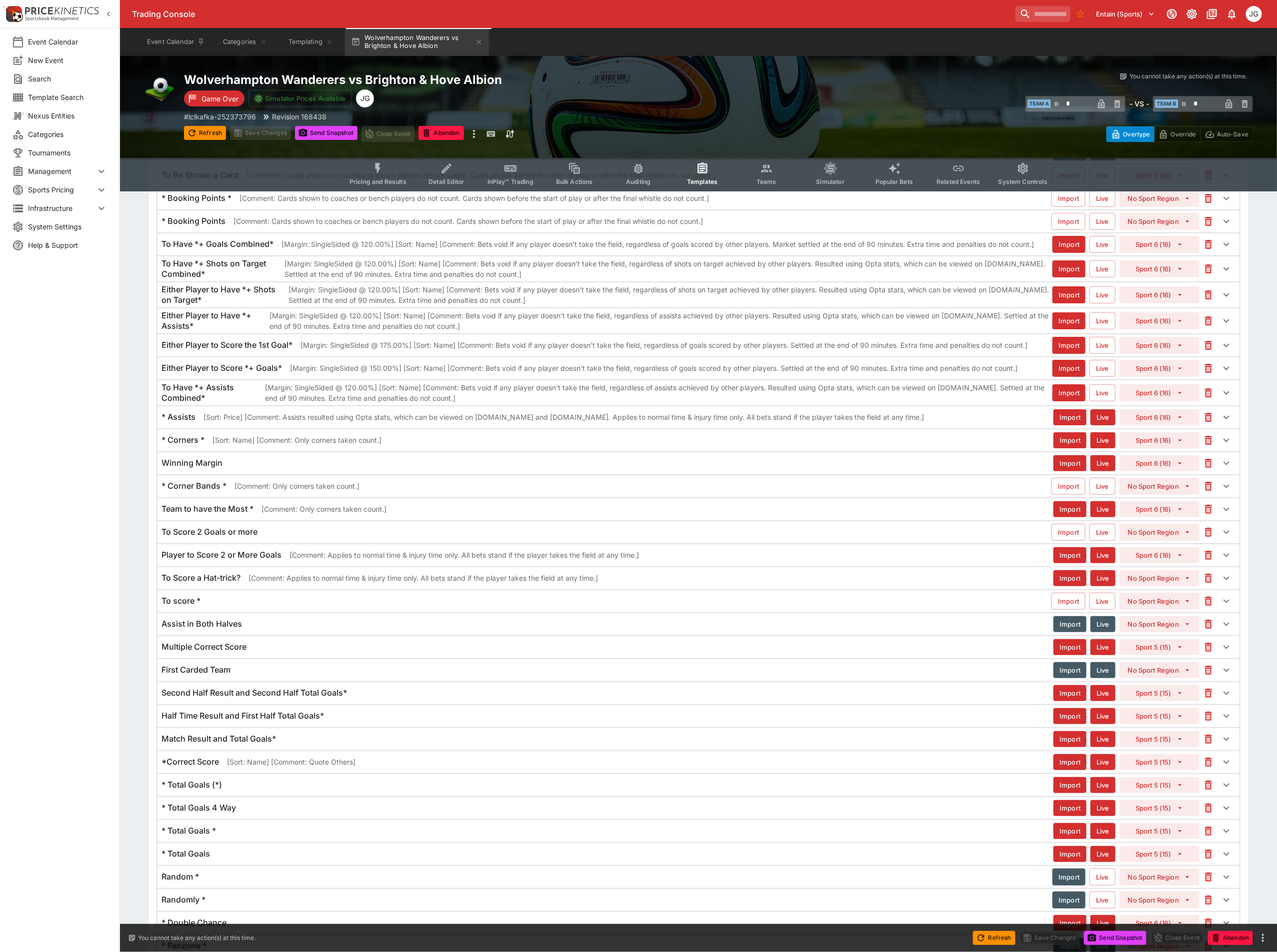
scroll to position [2654, 0]
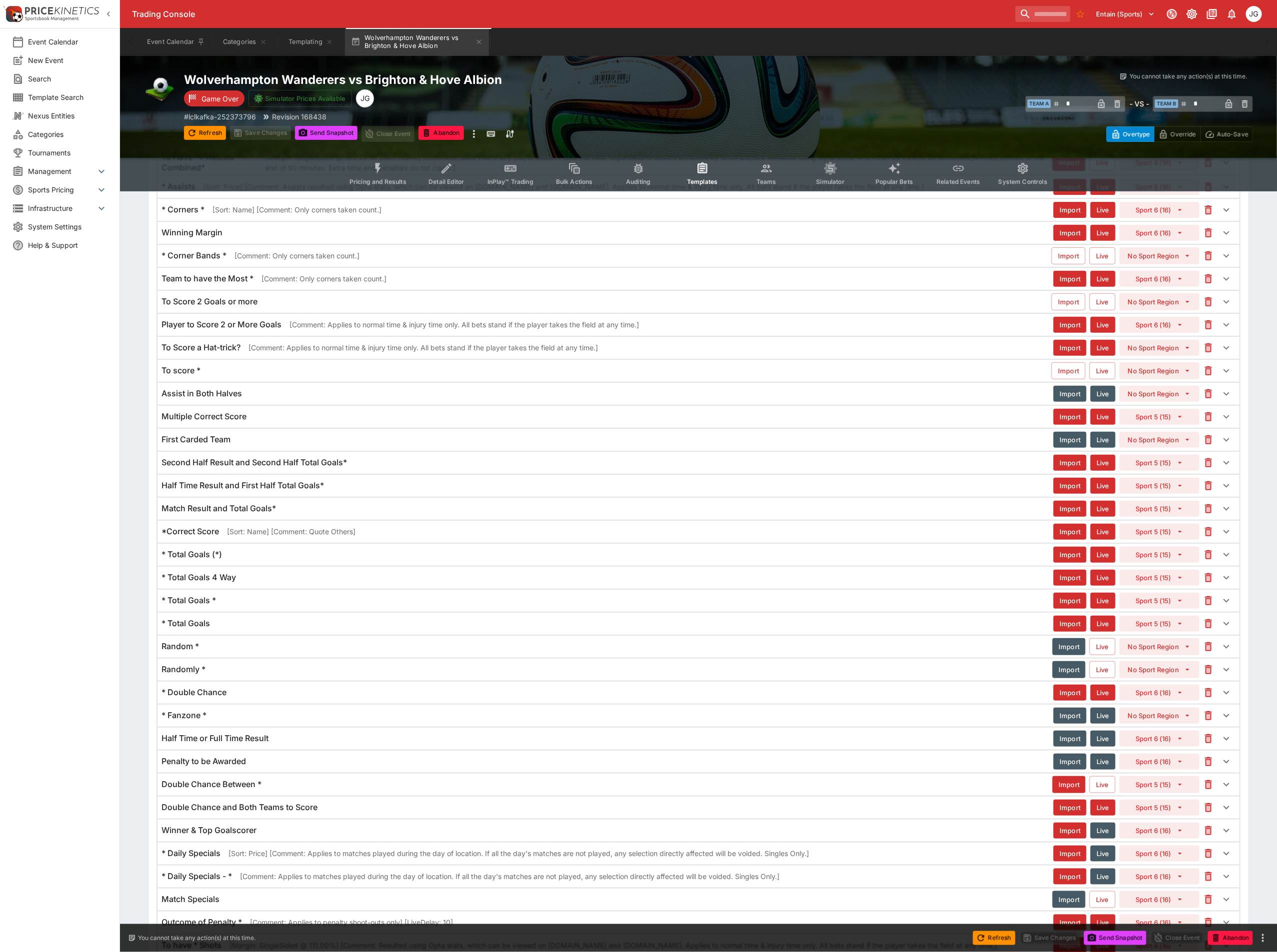
click at [255, 697] on div "* Double Chance" at bounding box center [607, 692] width 892 height 10
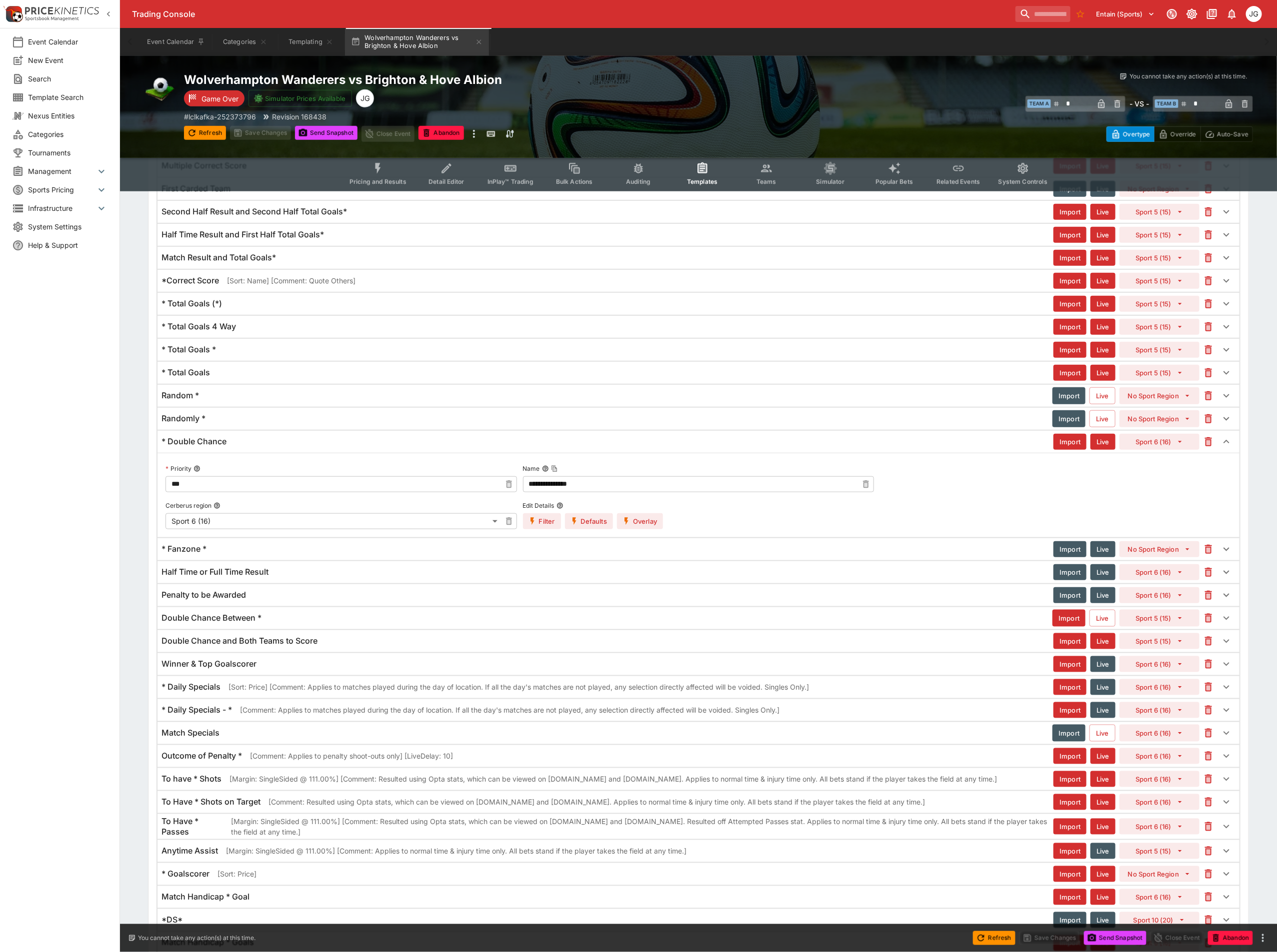
scroll to position [2879, 0]
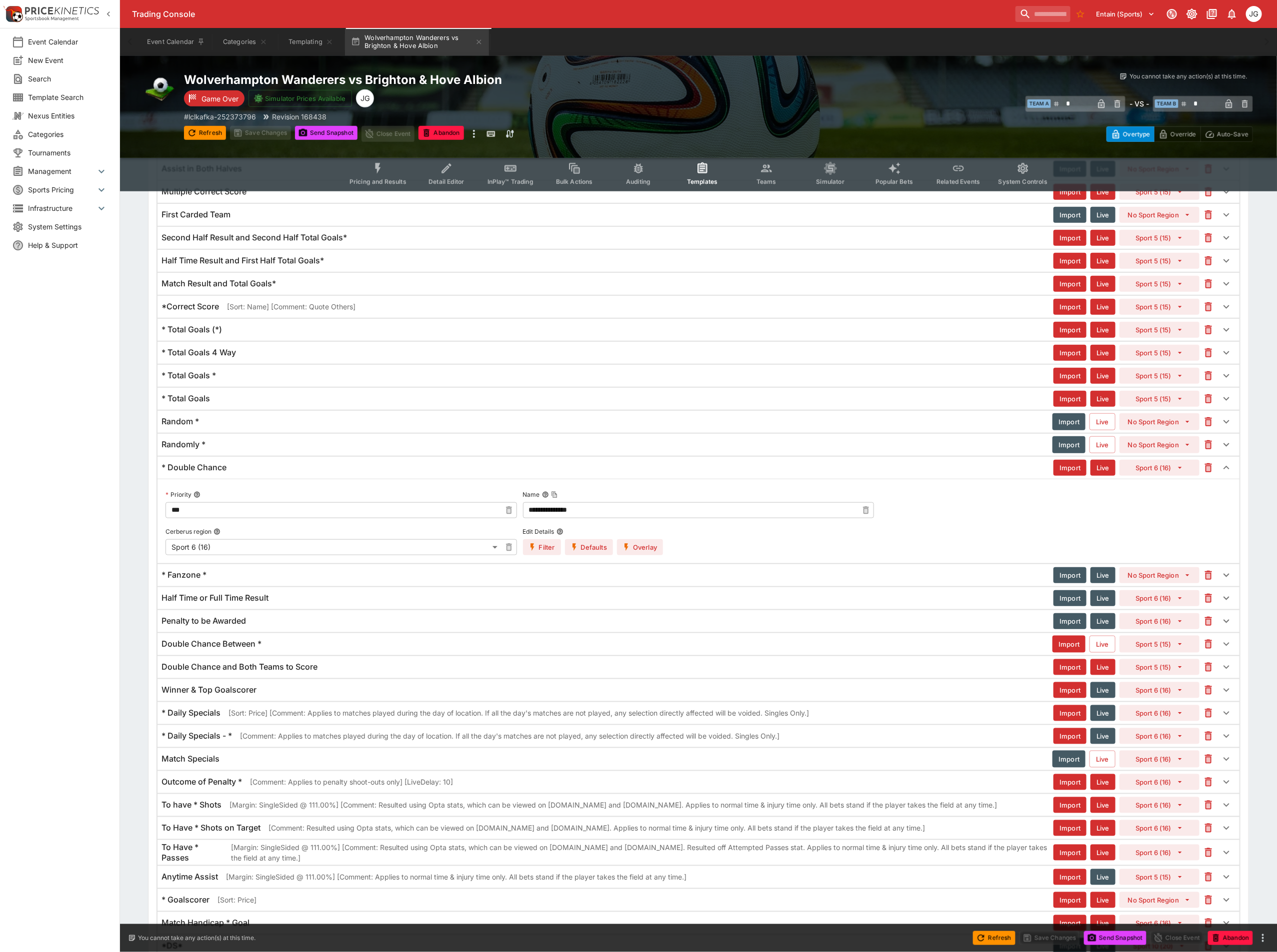
click at [646, 555] on button "Overlay" at bounding box center [640, 547] width 46 height 16
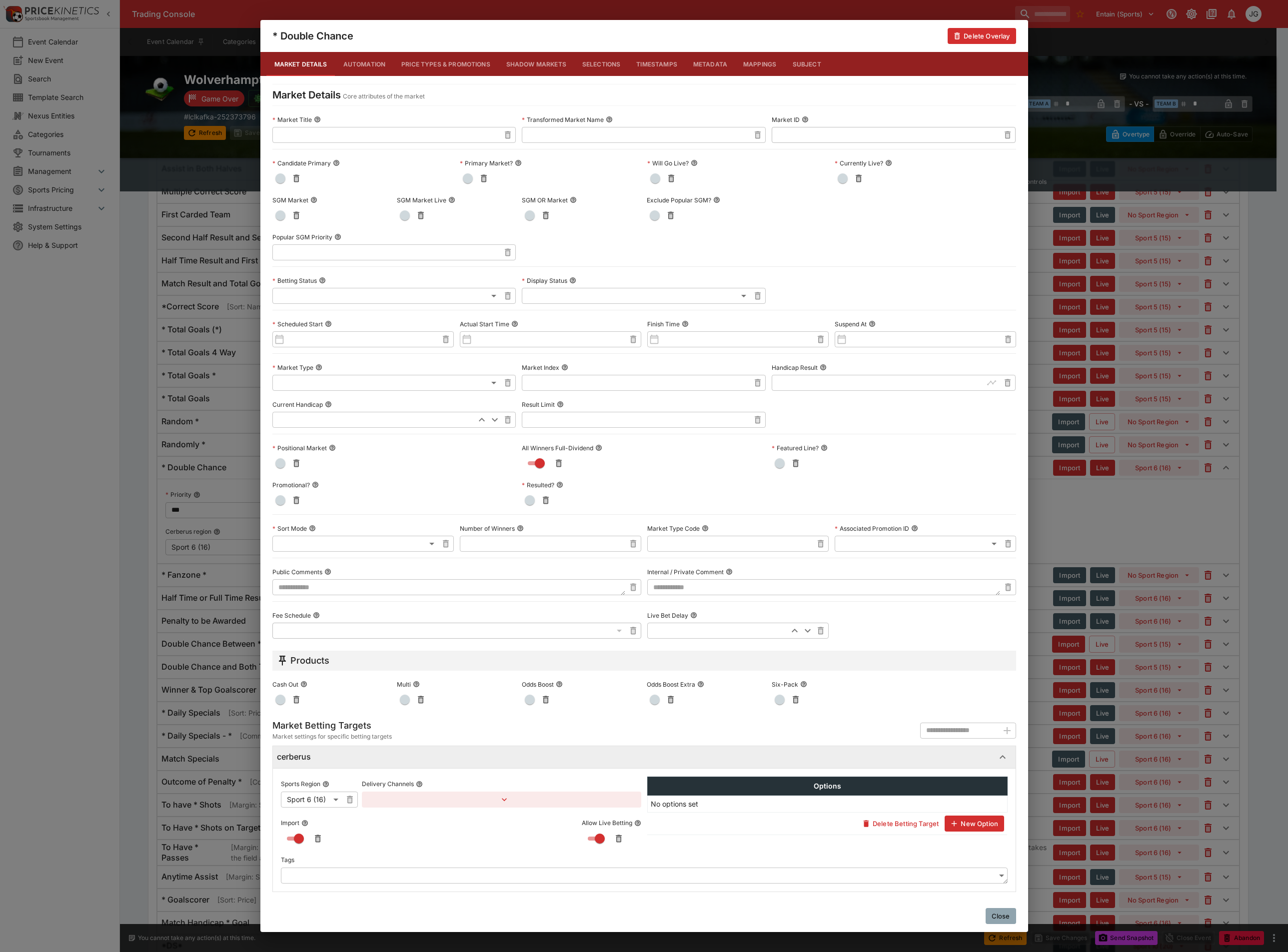
click at [1163, 582] on div "* Double Chance Delete Overlay Market Details Automation Price Types & Promotio…" at bounding box center [644, 476] width 1288 height 952
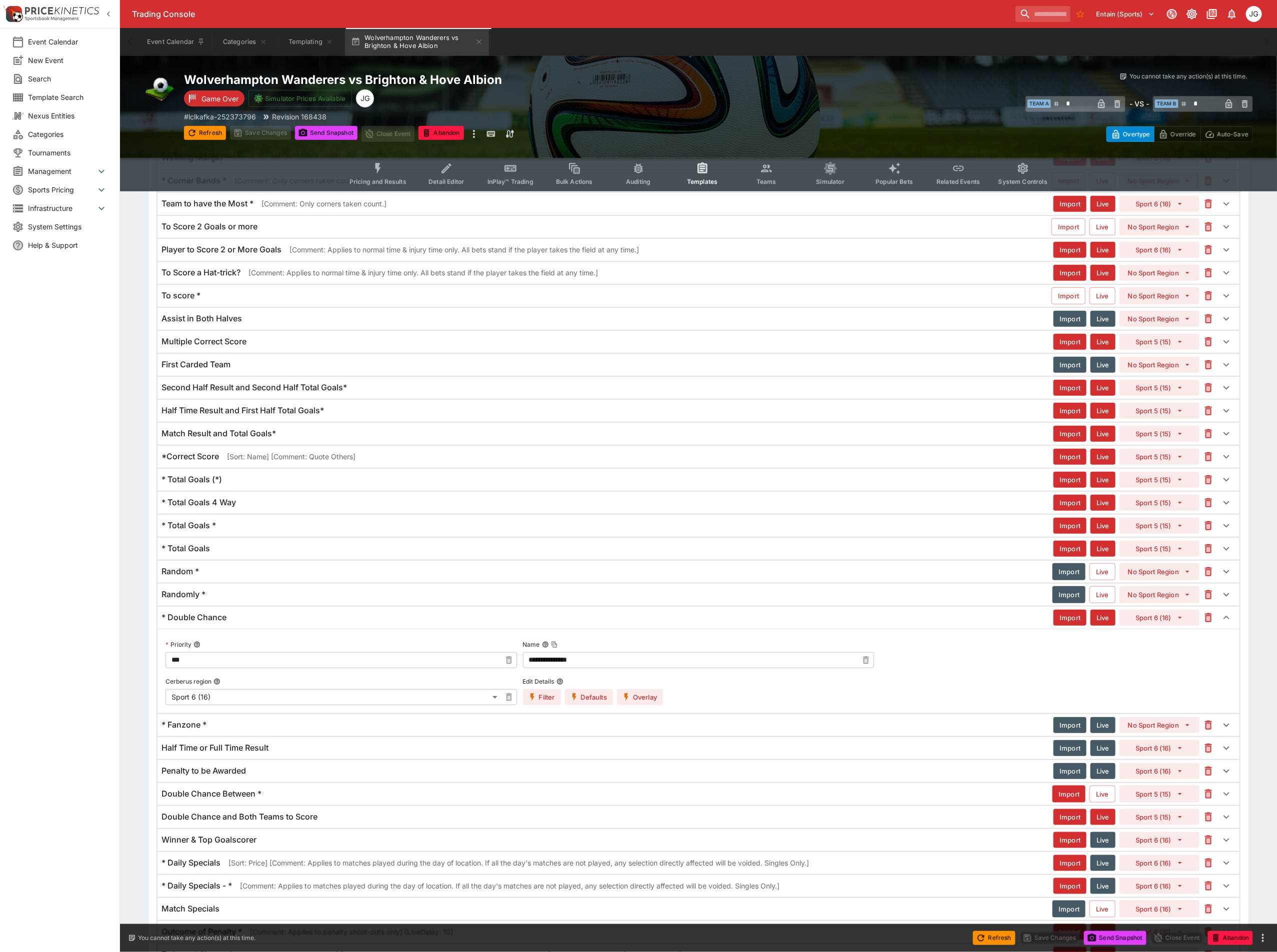
scroll to position [1219, 0]
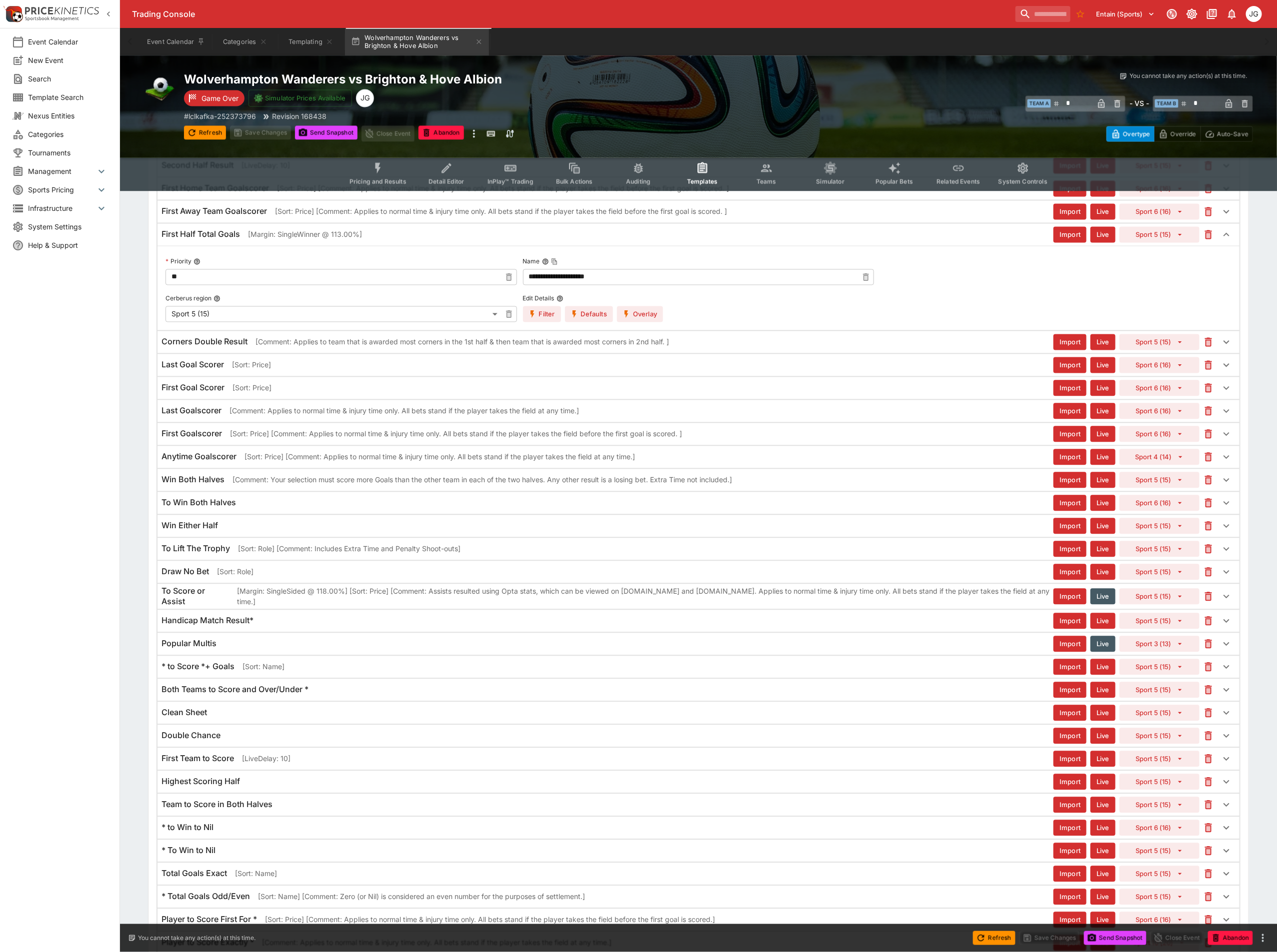
click at [384, 468] on div "Anytime Goalscorer [Sort: Price] [Comment: Applies to normal time & injury time…" at bounding box center [698, 457] width 1082 height 22
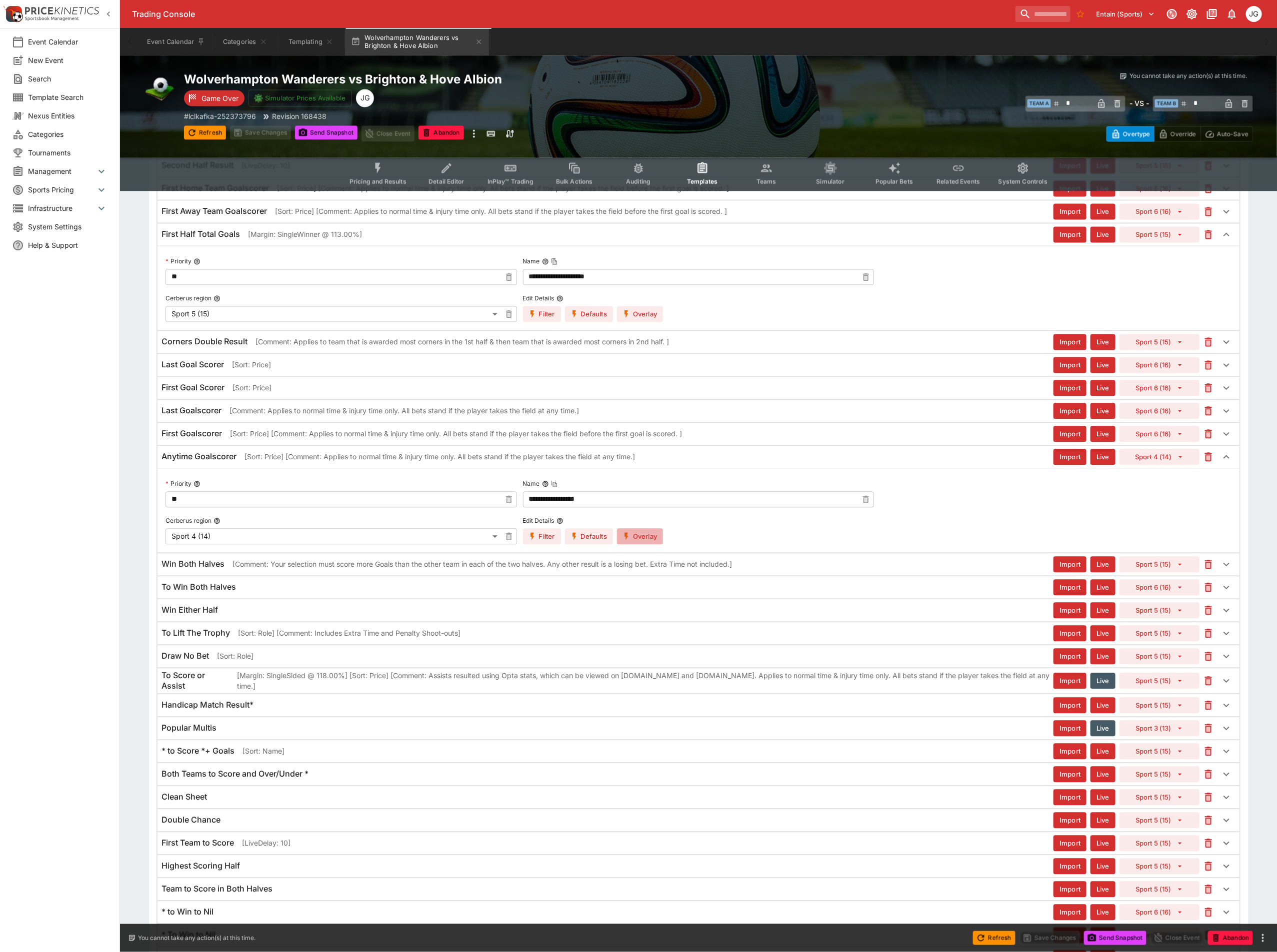
click at [654, 545] on button "Overlay" at bounding box center [640, 537] width 46 height 16
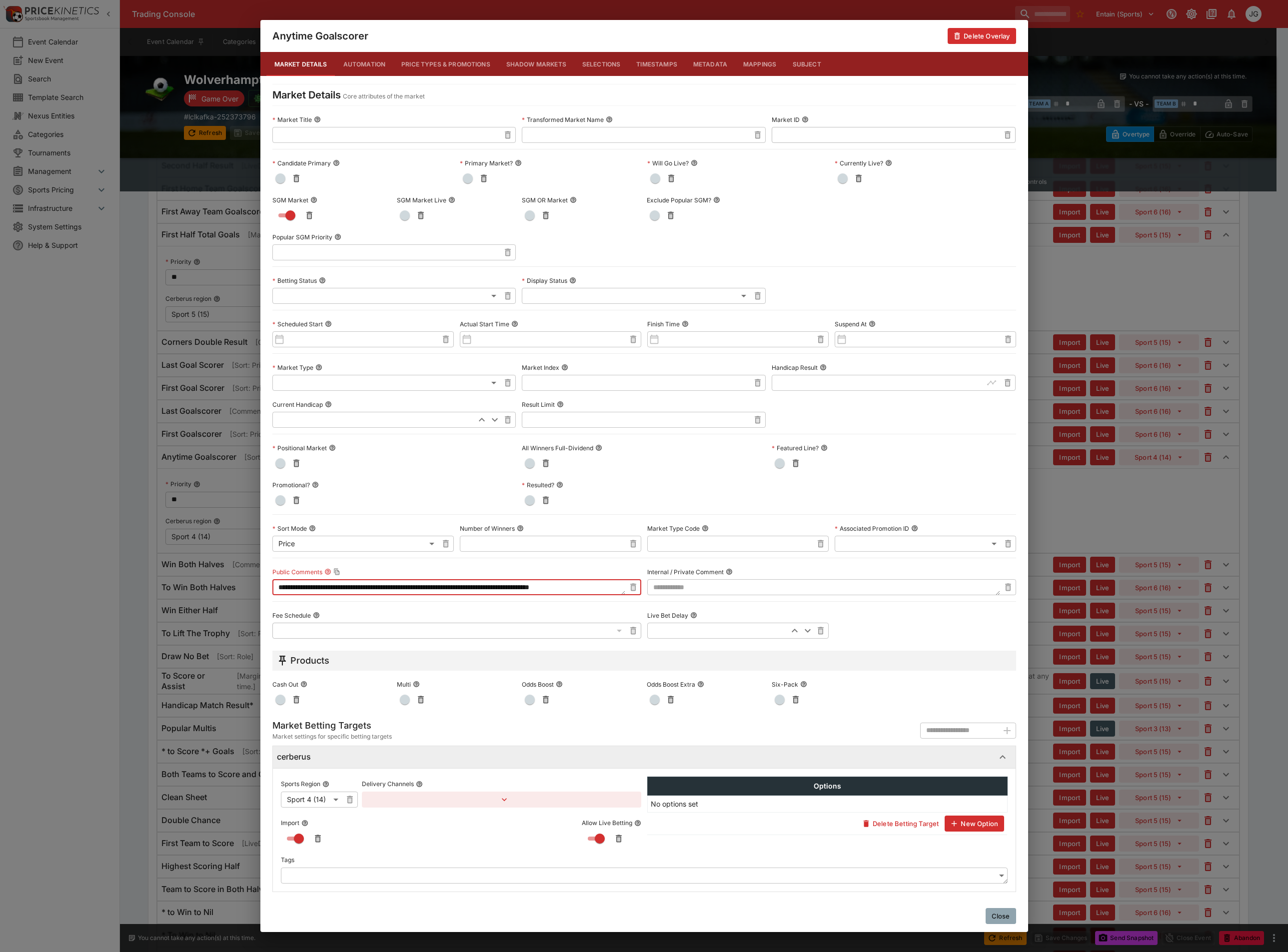
drag, startPoint x: 595, startPoint y: 592, endPoint x: 211, endPoint y: 604, distance: 384.2
click at [211, 604] on div "**********" at bounding box center [644, 476] width 1288 height 952
click at [409, 56] on button "Price Types & Promotions" at bounding box center [446, 64] width 105 height 24
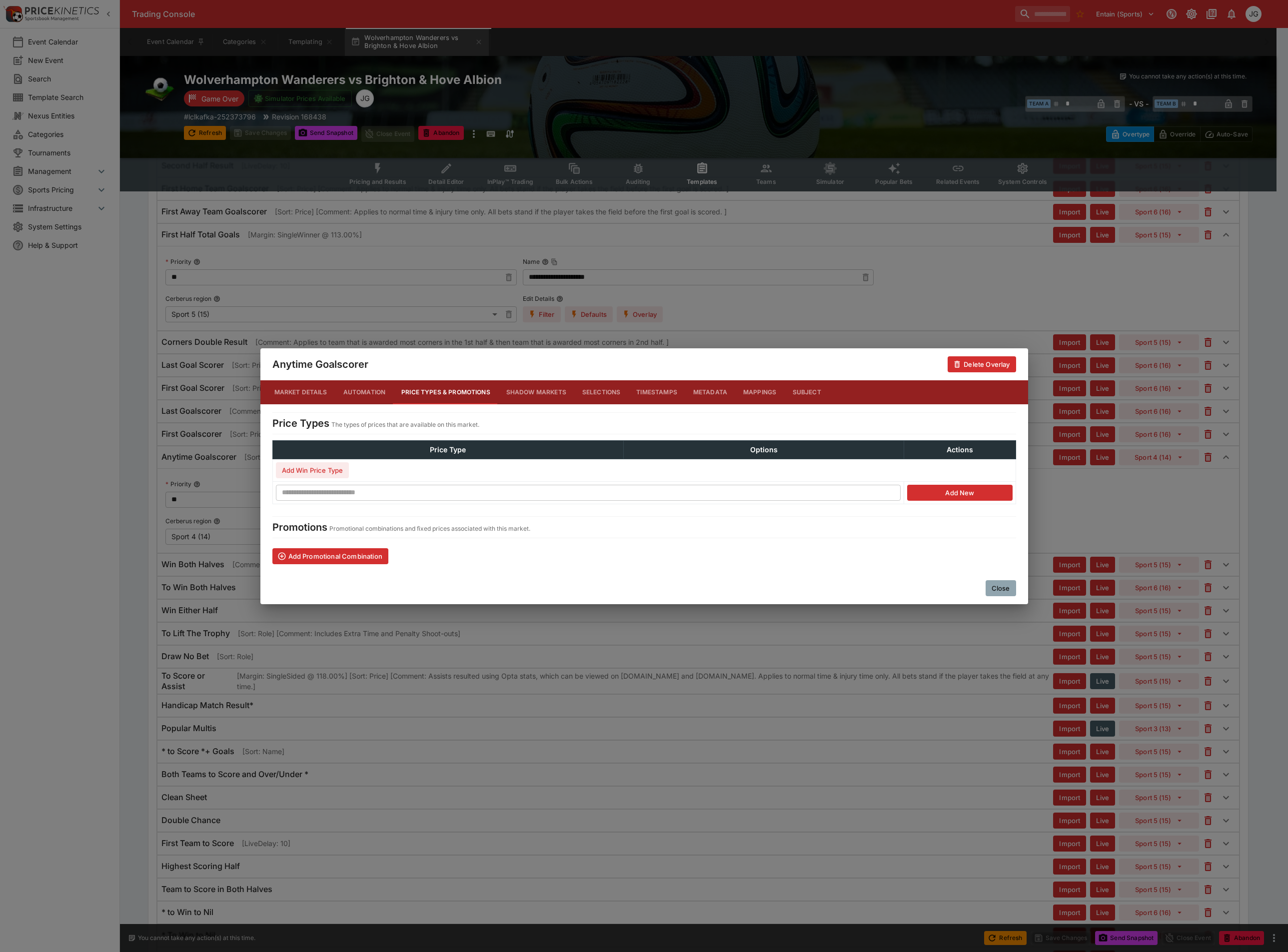
click at [1127, 548] on div "Anytime Goalscorer Delete Overlay Market Details Automation Price Types & Promo…" at bounding box center [644, 476] width 1288 height 952
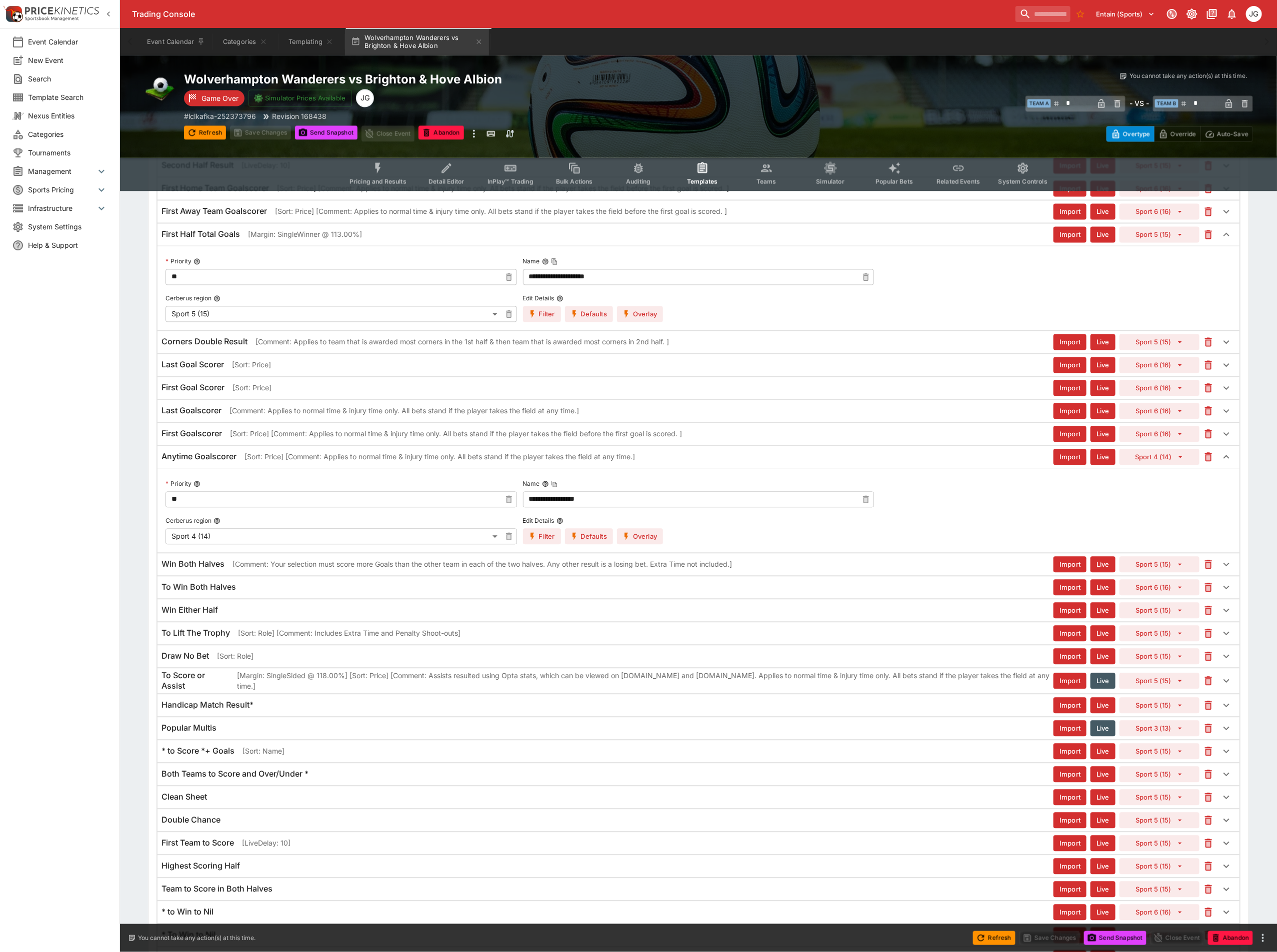
click at [270, 439] on p "[Sort: Price] [Comment: Applies to normal time & injury time only. All bets sta…" at bounding box center [456, 434] width 452 height 10
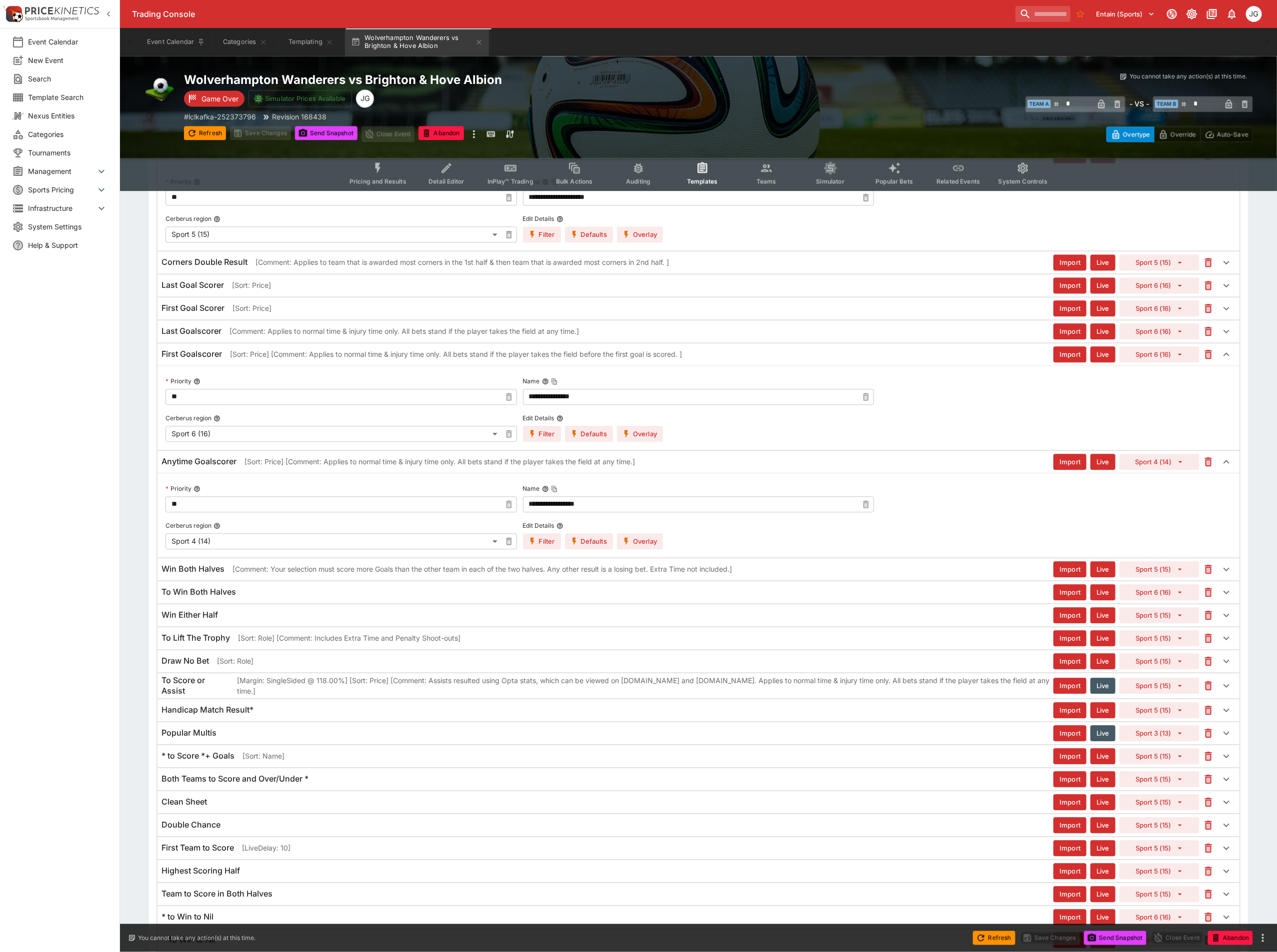
scroll to position [1304, 0]
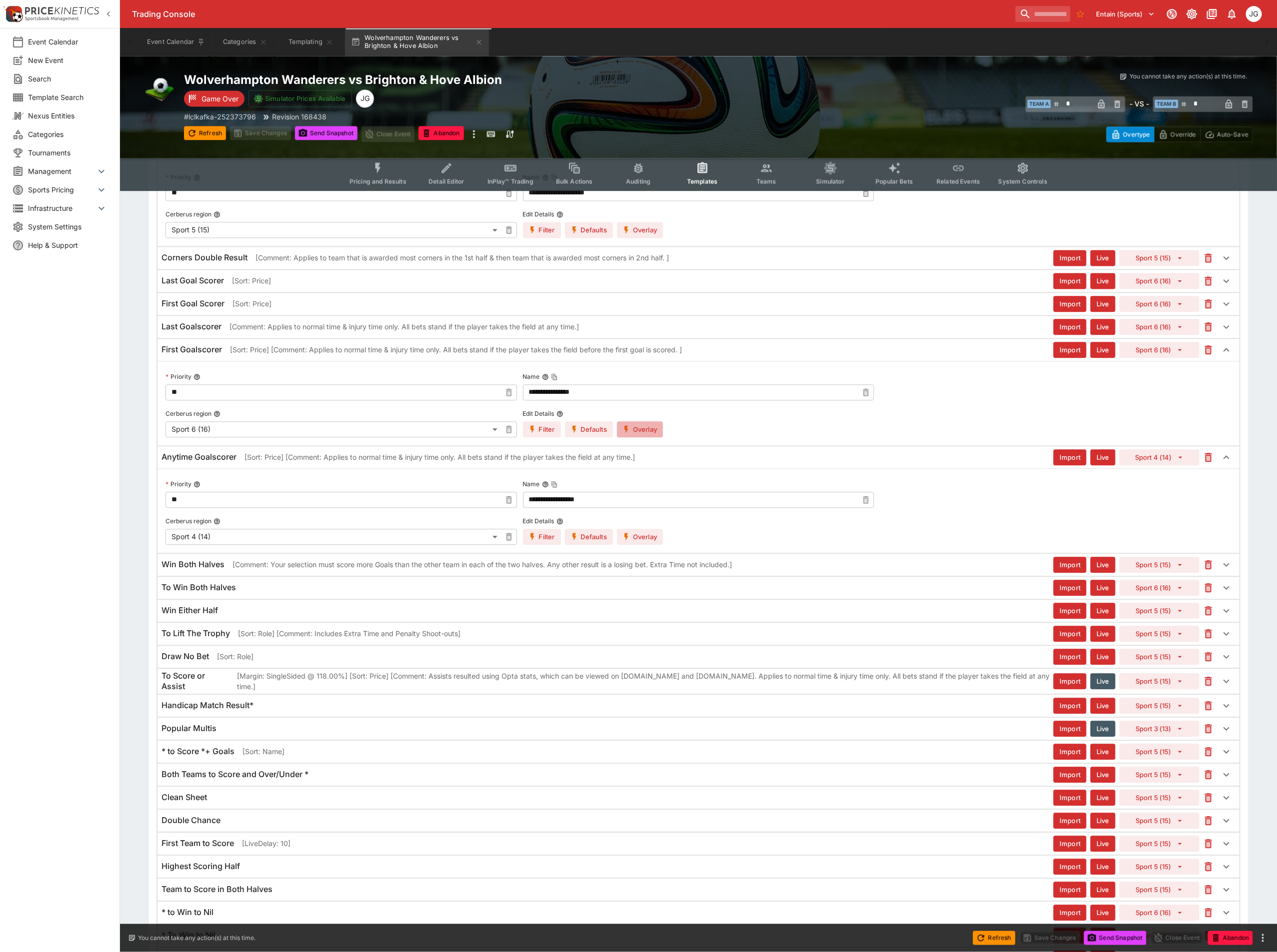
click at [654, 437] on button "Overlay" at bounding box center [640, 429] width 46 height 16
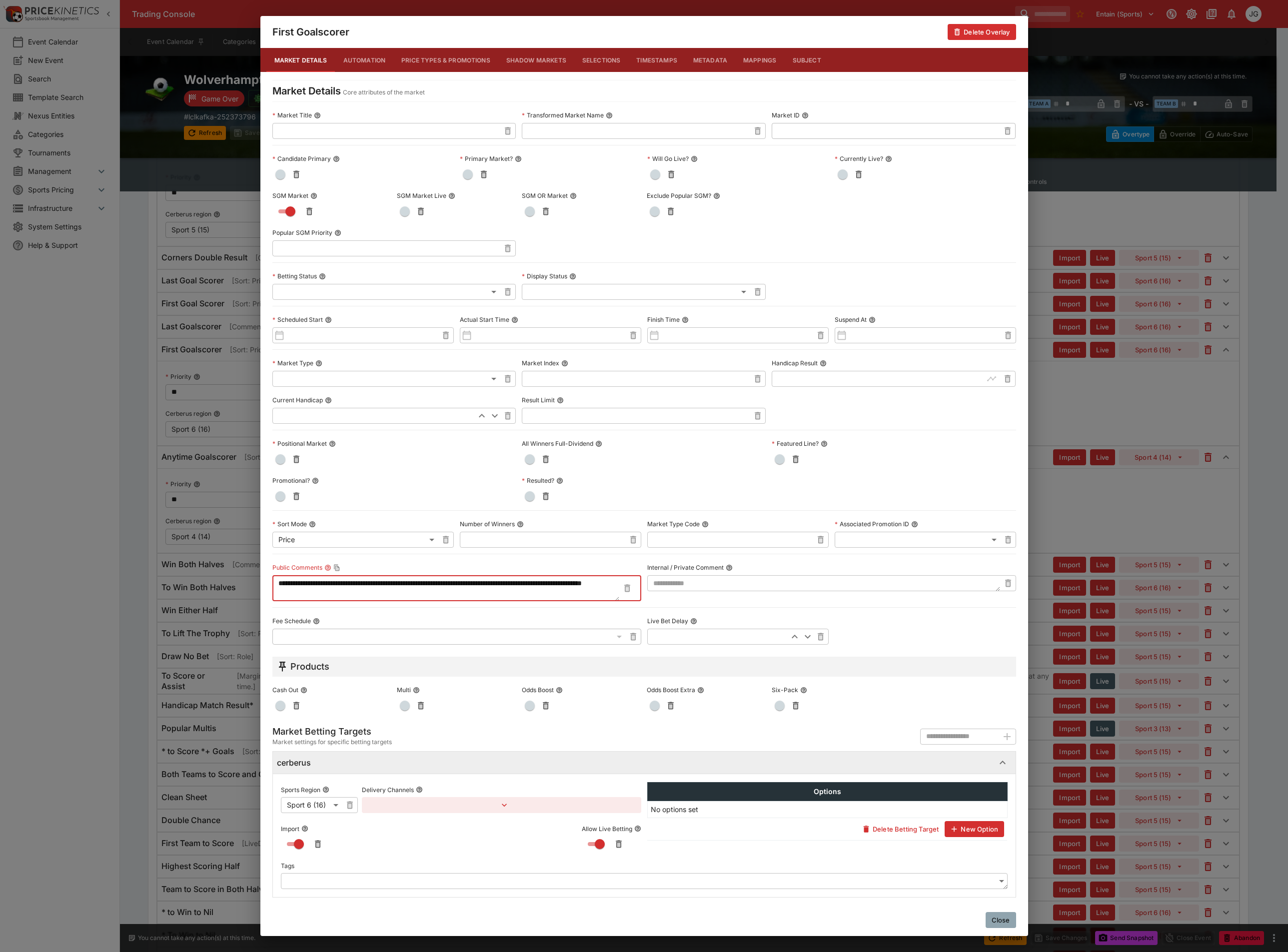
drag, startPoint x: 377, startPoint y: 592, endPoint x: 203, endPoint y: 558, distance: 177.3
click at [203, 558] on div "**********" at bounding box center [644, 476] width 1288 height 952
click at [1094, 554] on div "**********" at bounding box center [644, 476] width 1288 height 952
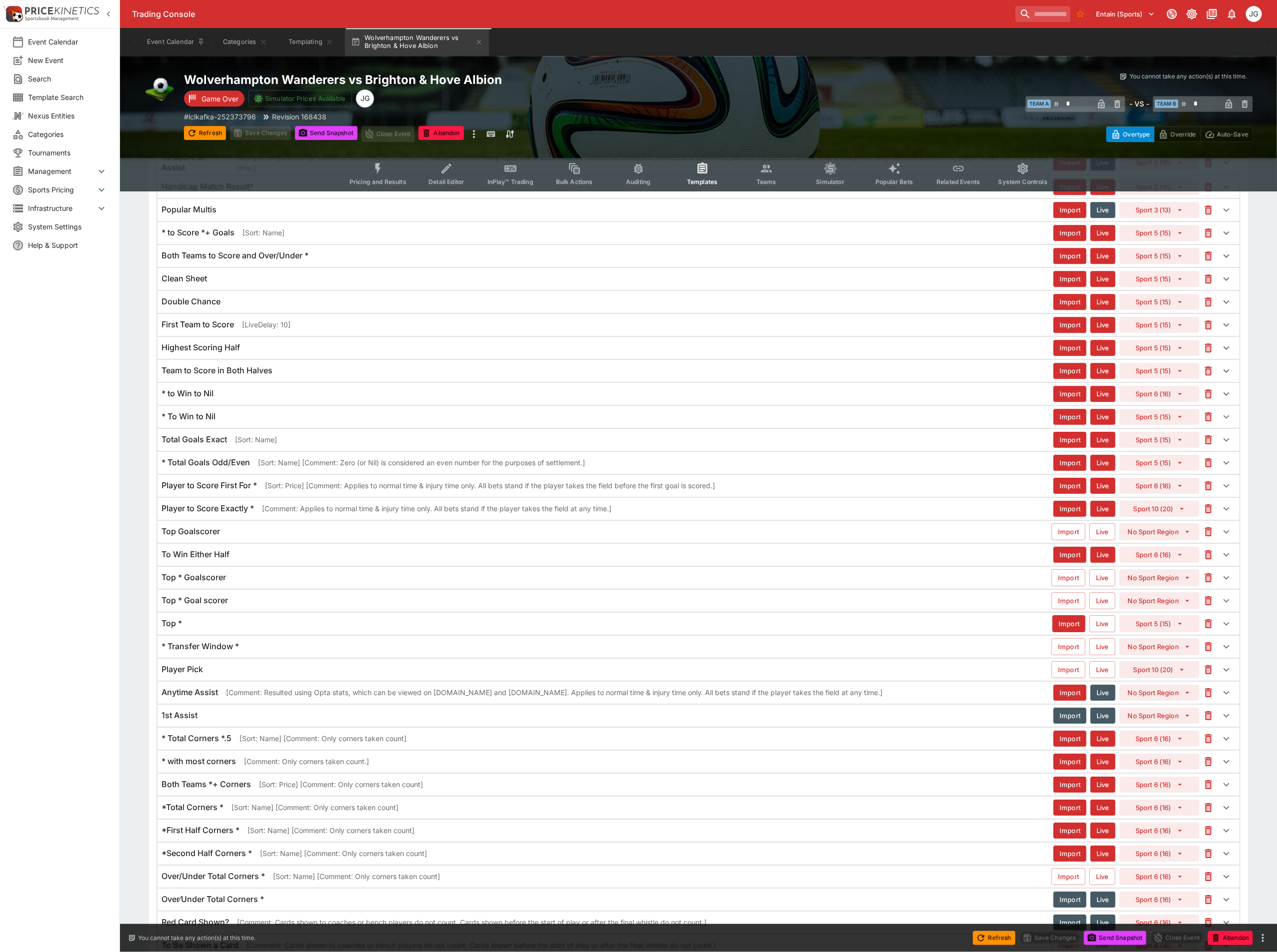
scroll to position [1816, 0]
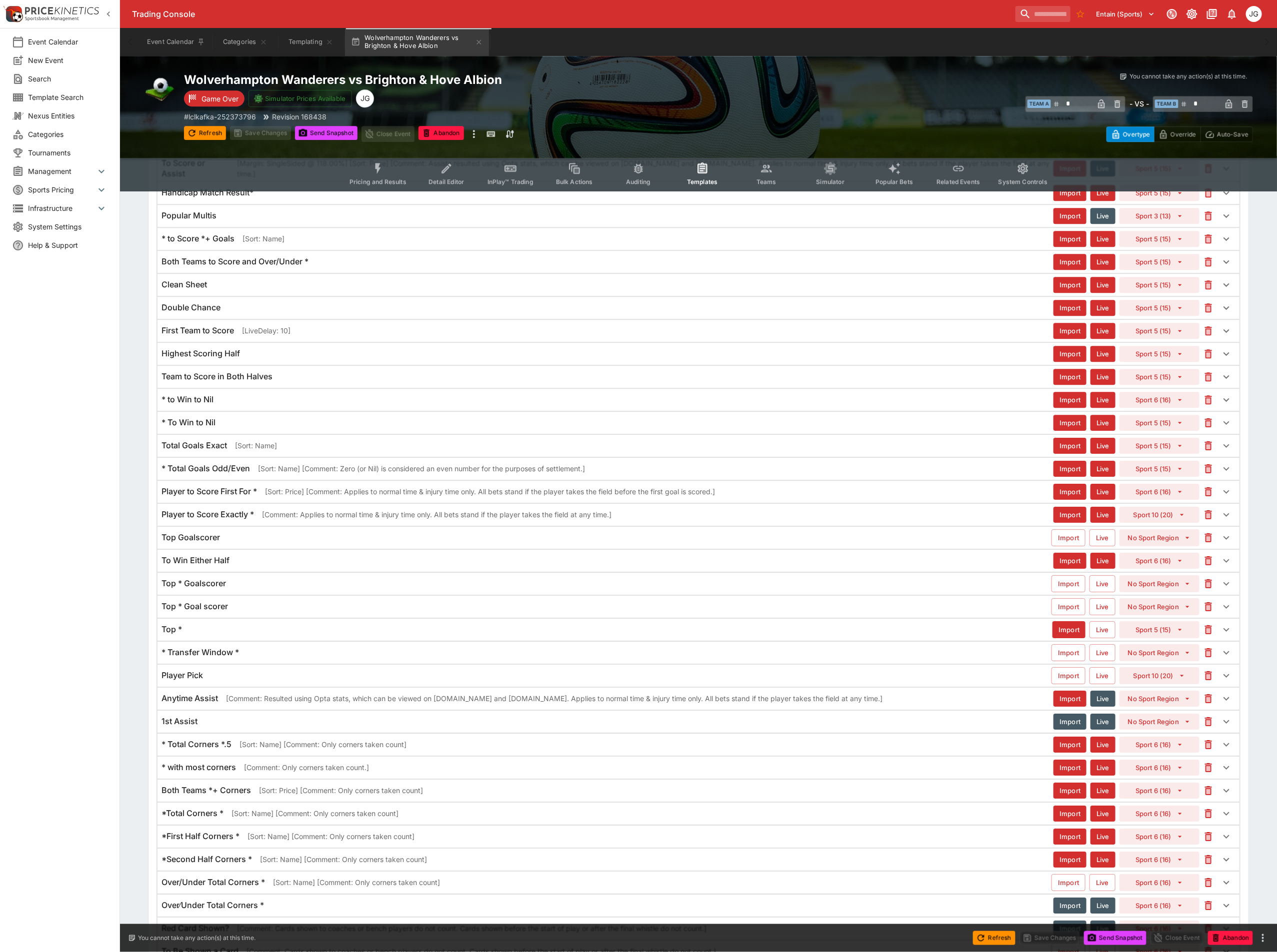
click at [331, 365] on div "Highest Scoring Half Import Live Sport 5 (15)" at bounding box center [698, 354] width 1082 height 22
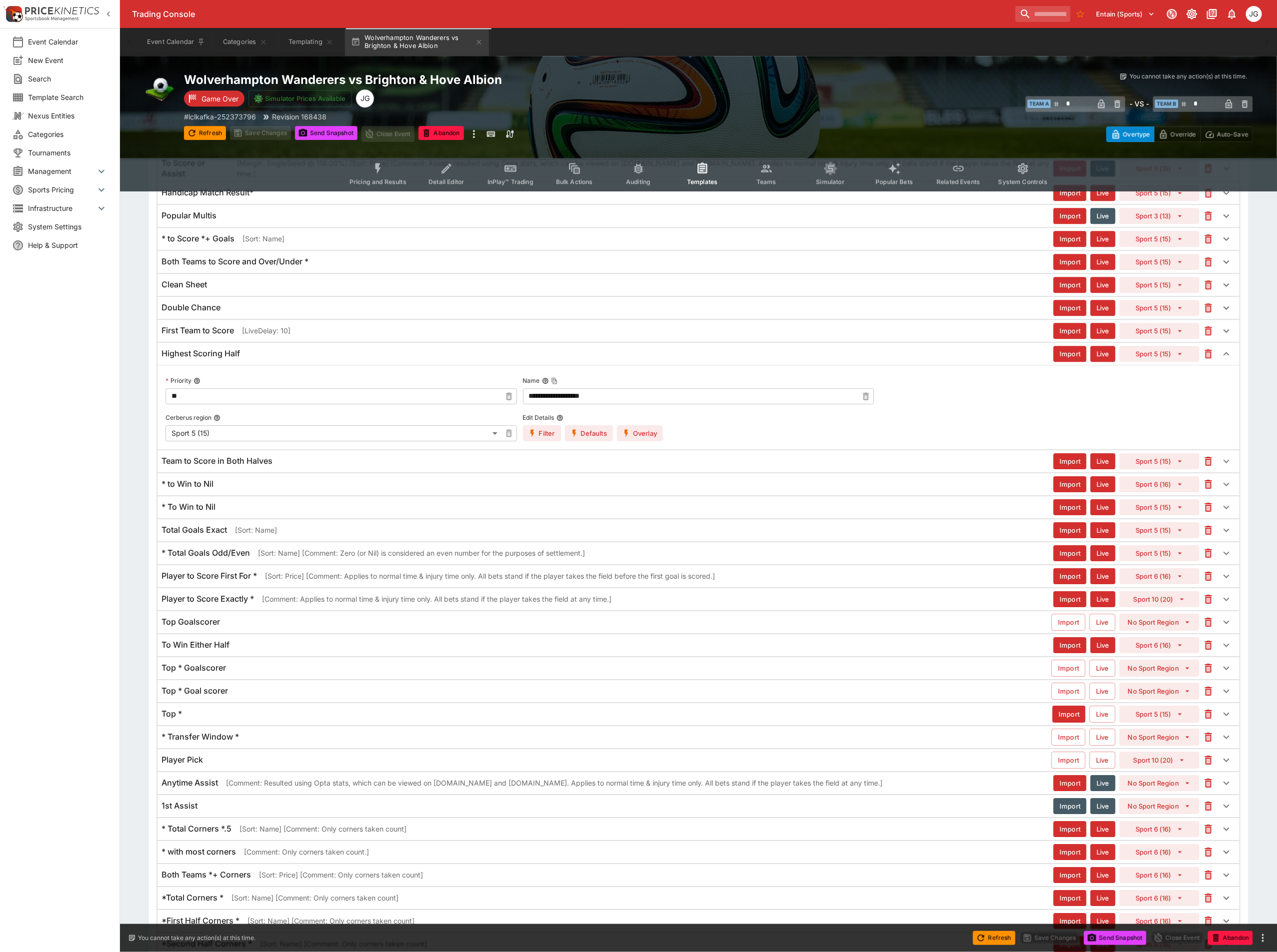
click at [641, 441] on button "Overlay" at bounding box center [640, 433] width 46 height 16
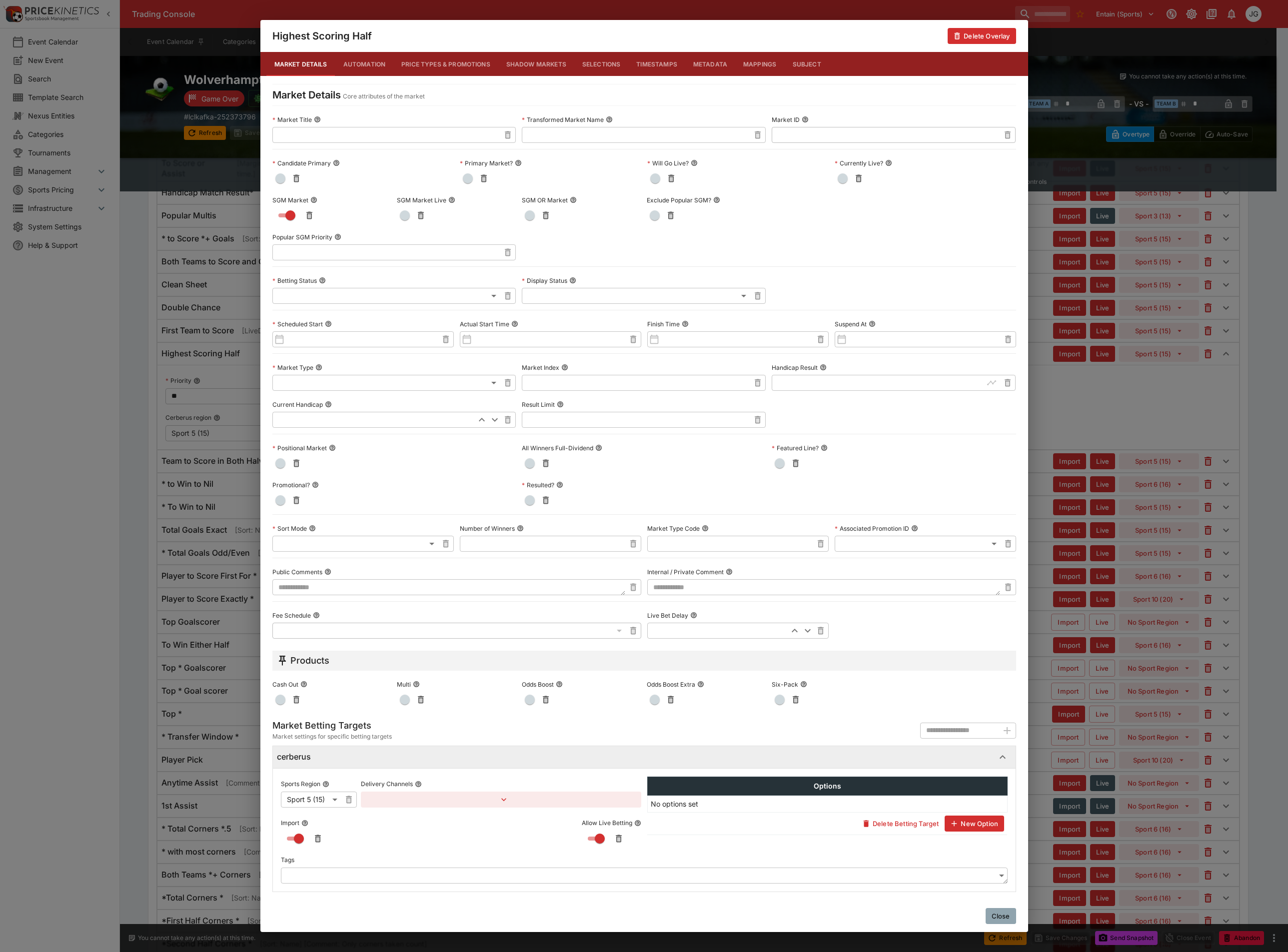
click at [1007, 919] on button "Close" at bounding box center [1001, 916] width 31 height 16
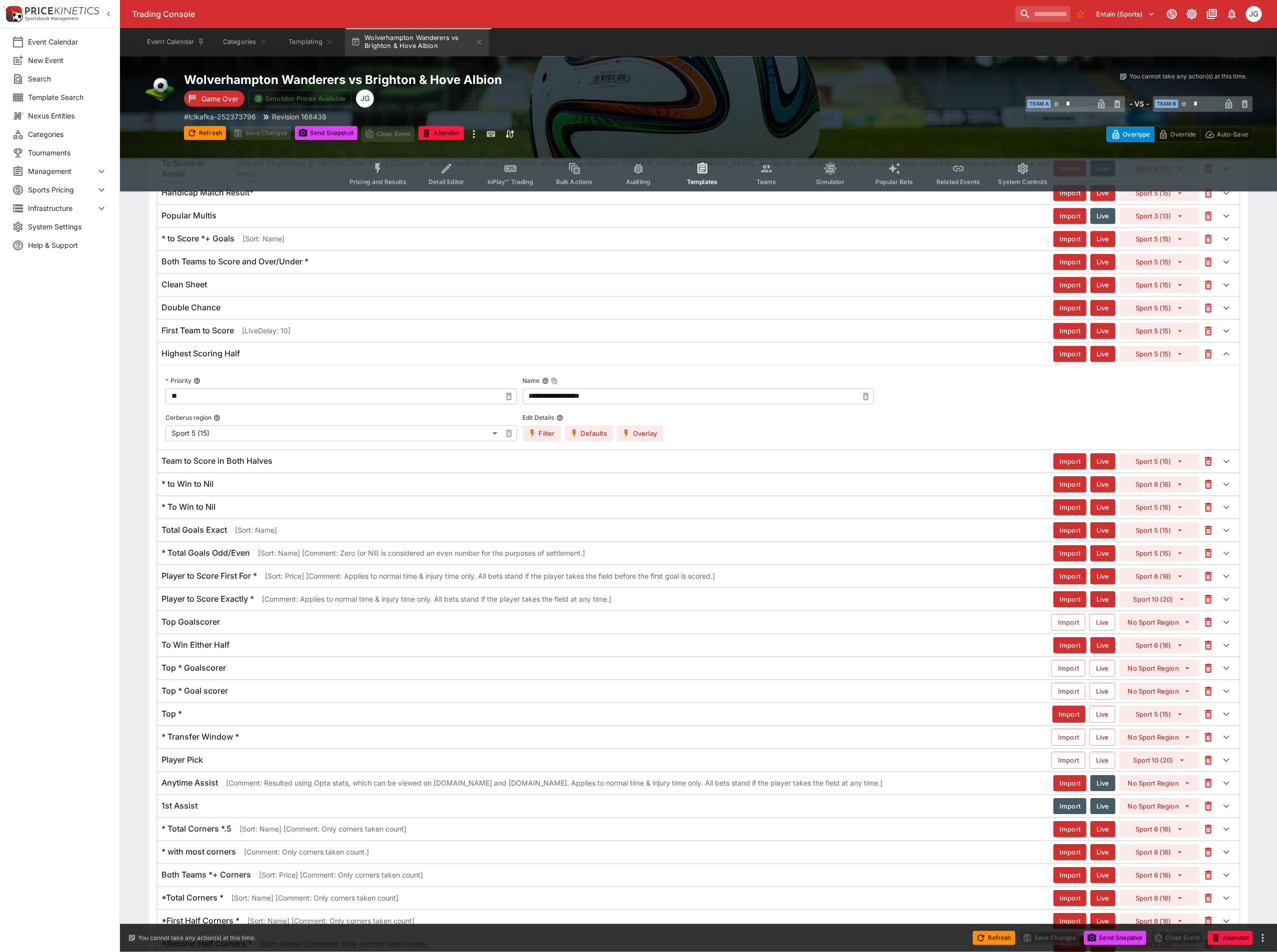
scroll to position [2893, 0]
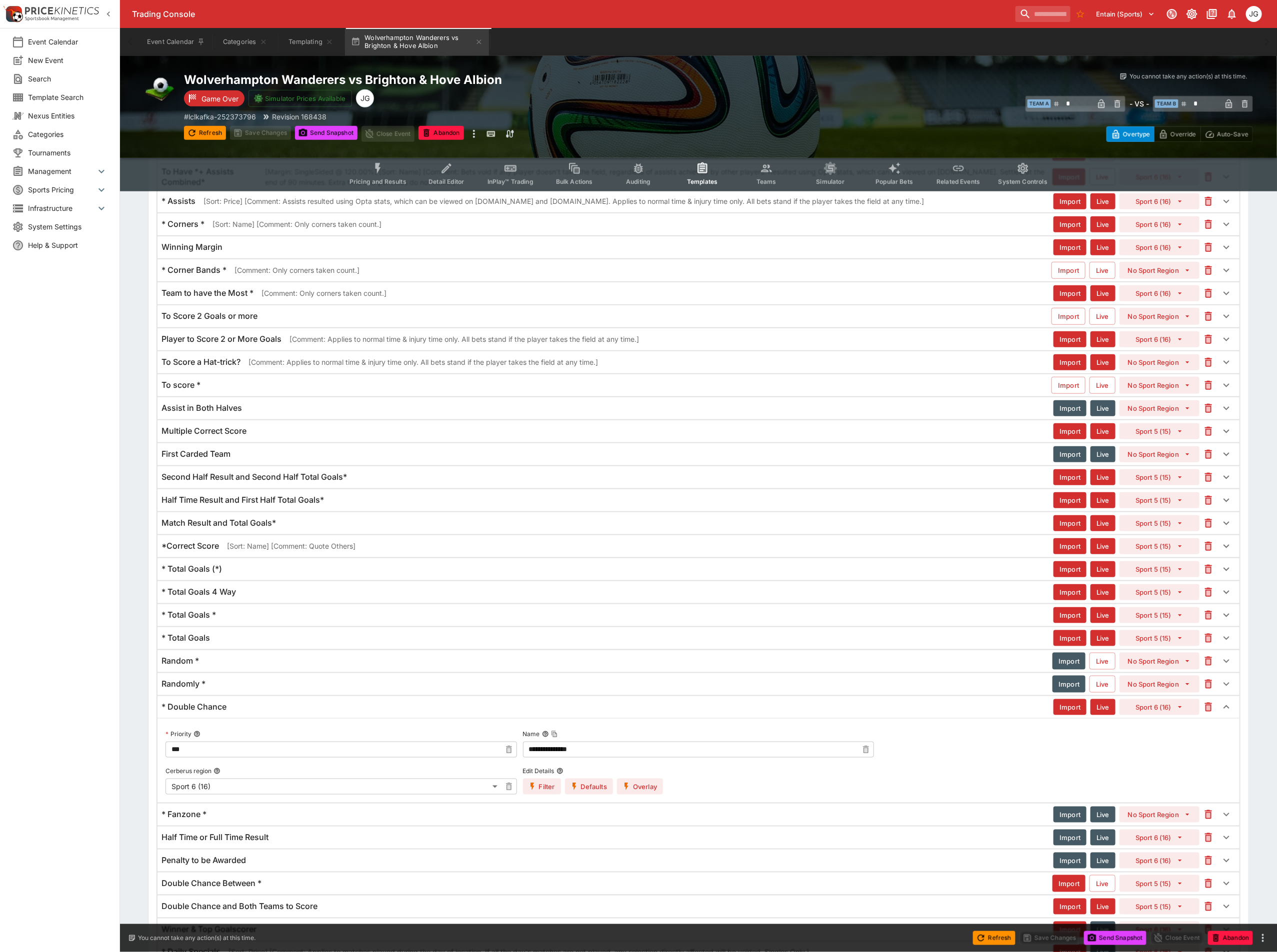
click at [294, 437] on div "Multiple Correct Score" at bounding box center [607, 430] width 892 height 10
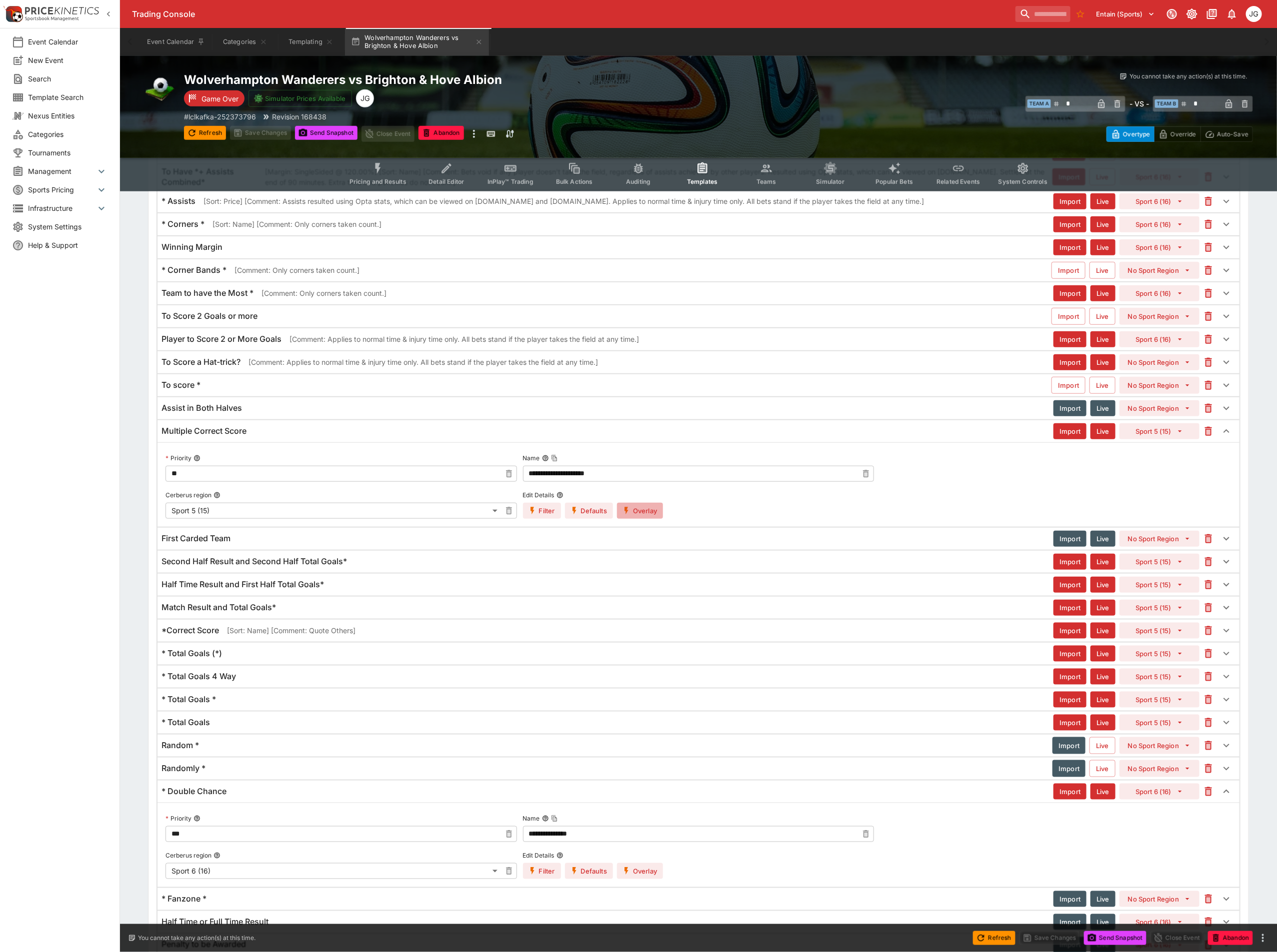
click at [653, 519] on button "Overlay" at bounding box center [640, 511] width 46 height 16
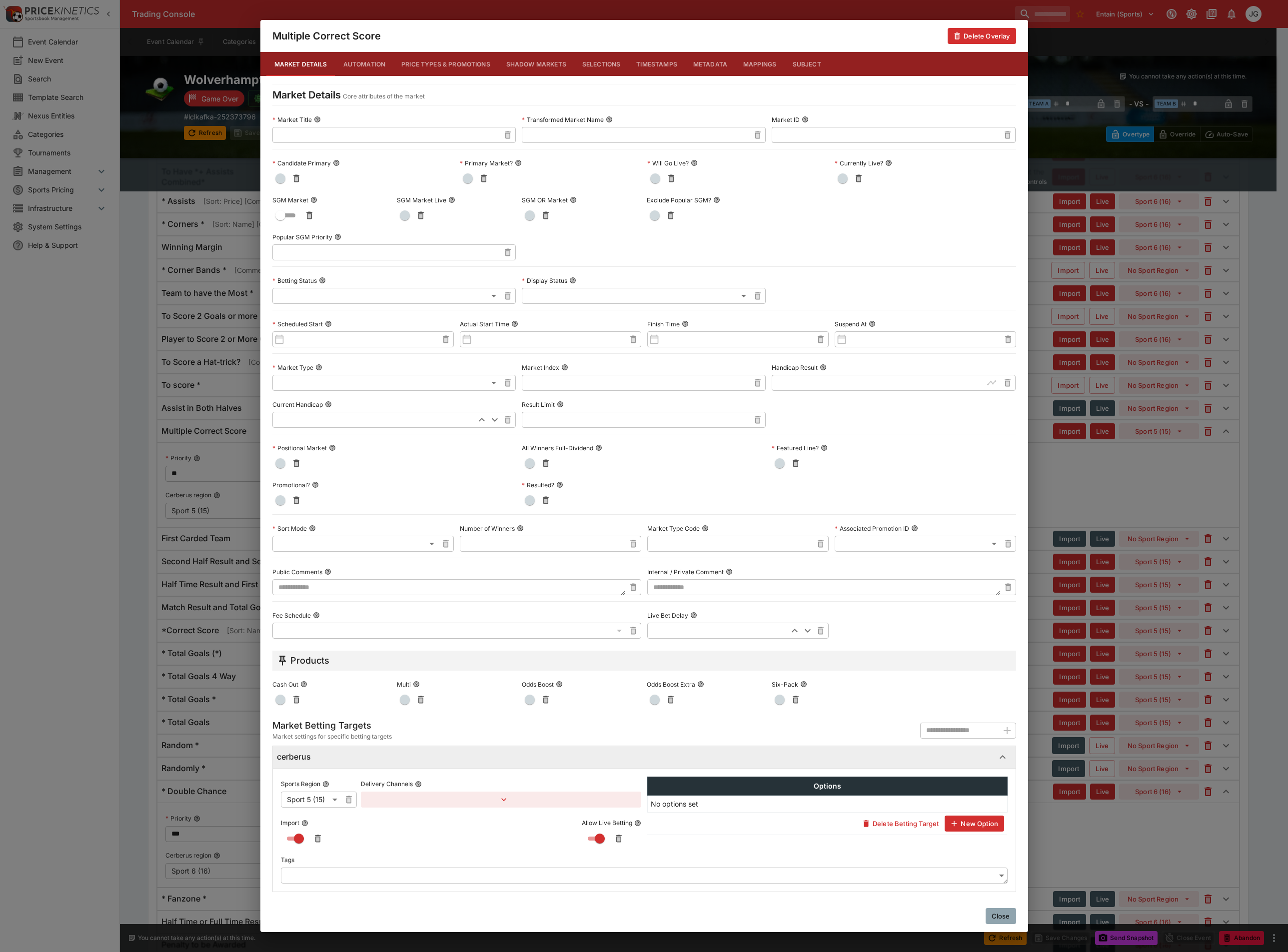
click at [1158, 525] on div "Multiple Correct Score Delete Overlay Market Details Automation Price Types & P…" at bounding box center [644, 476] width 1288 height 952
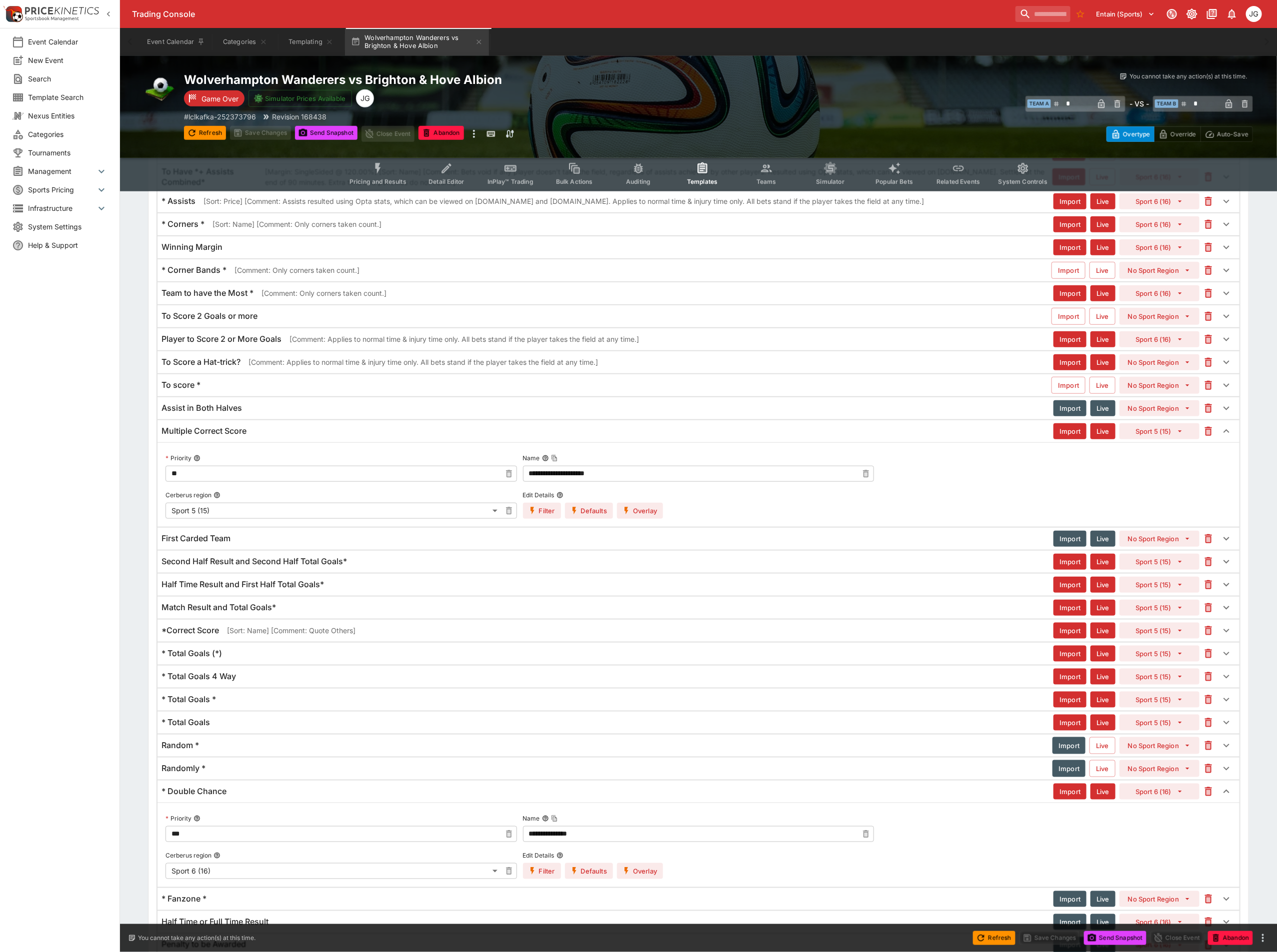
click at [249, 437] on div "Multiple Correct Score" at bounding box center [607, 430] width 892 height 10
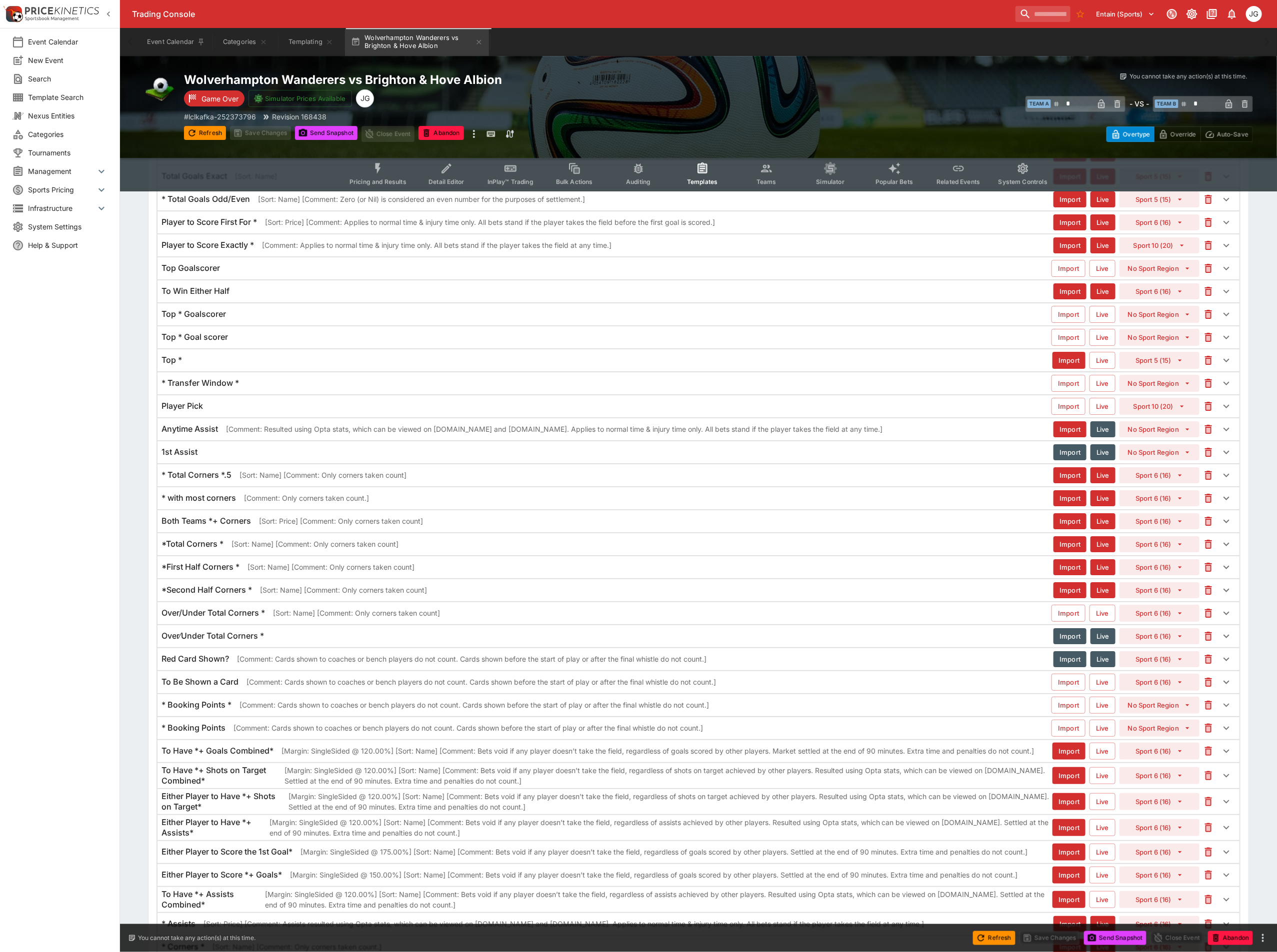
scroll to position [2467, 0]
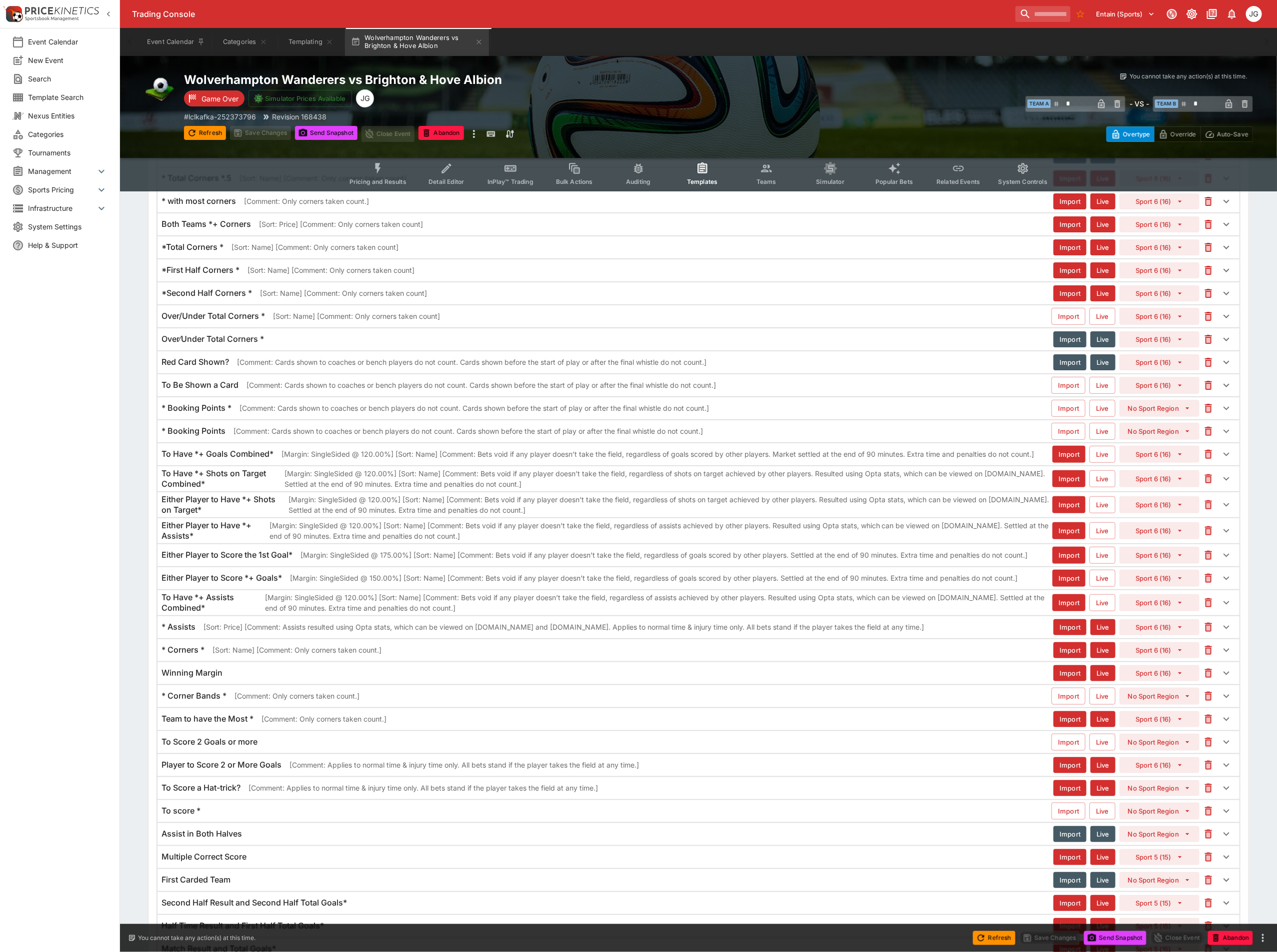
click at [538, 770] on p "[Comment: Applies to normal time & injury time only. All bets stand if the play…" at bounding box center [464, 764] width 349 height 10
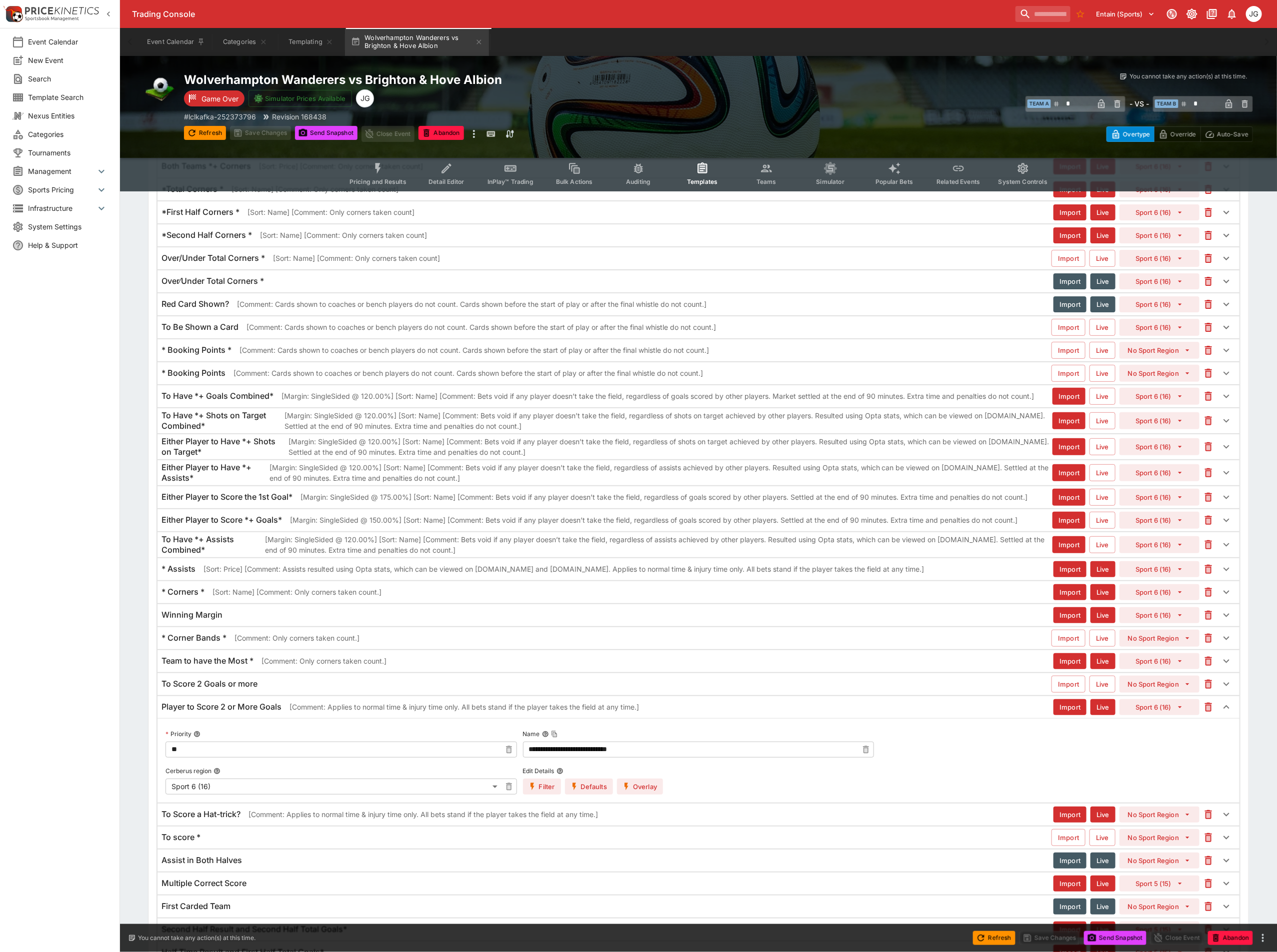
scroll to position [2617, 0]
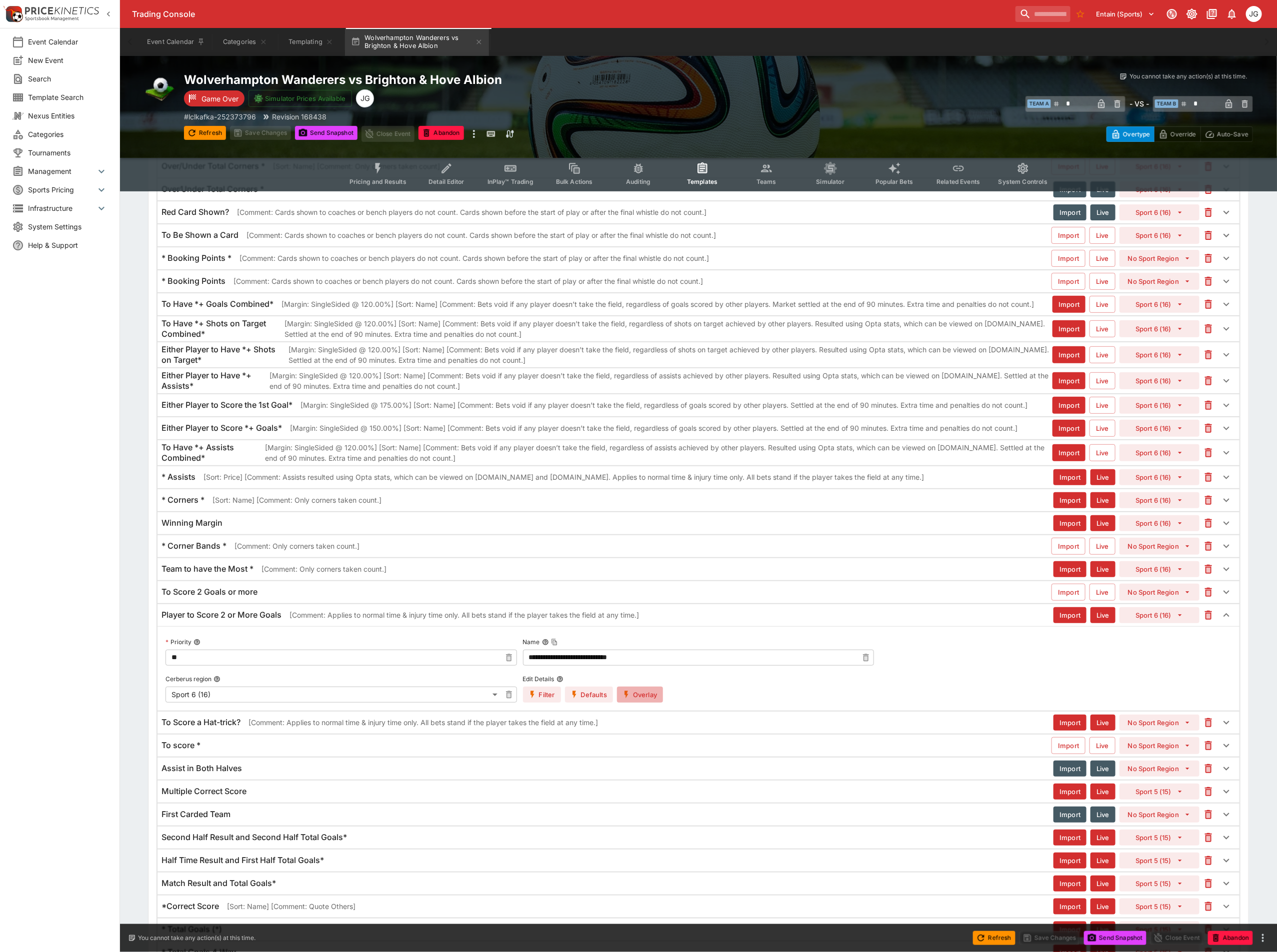
click at [647, 703] on button "Overlay" at bounding box center [640, 694] width 46 height 16
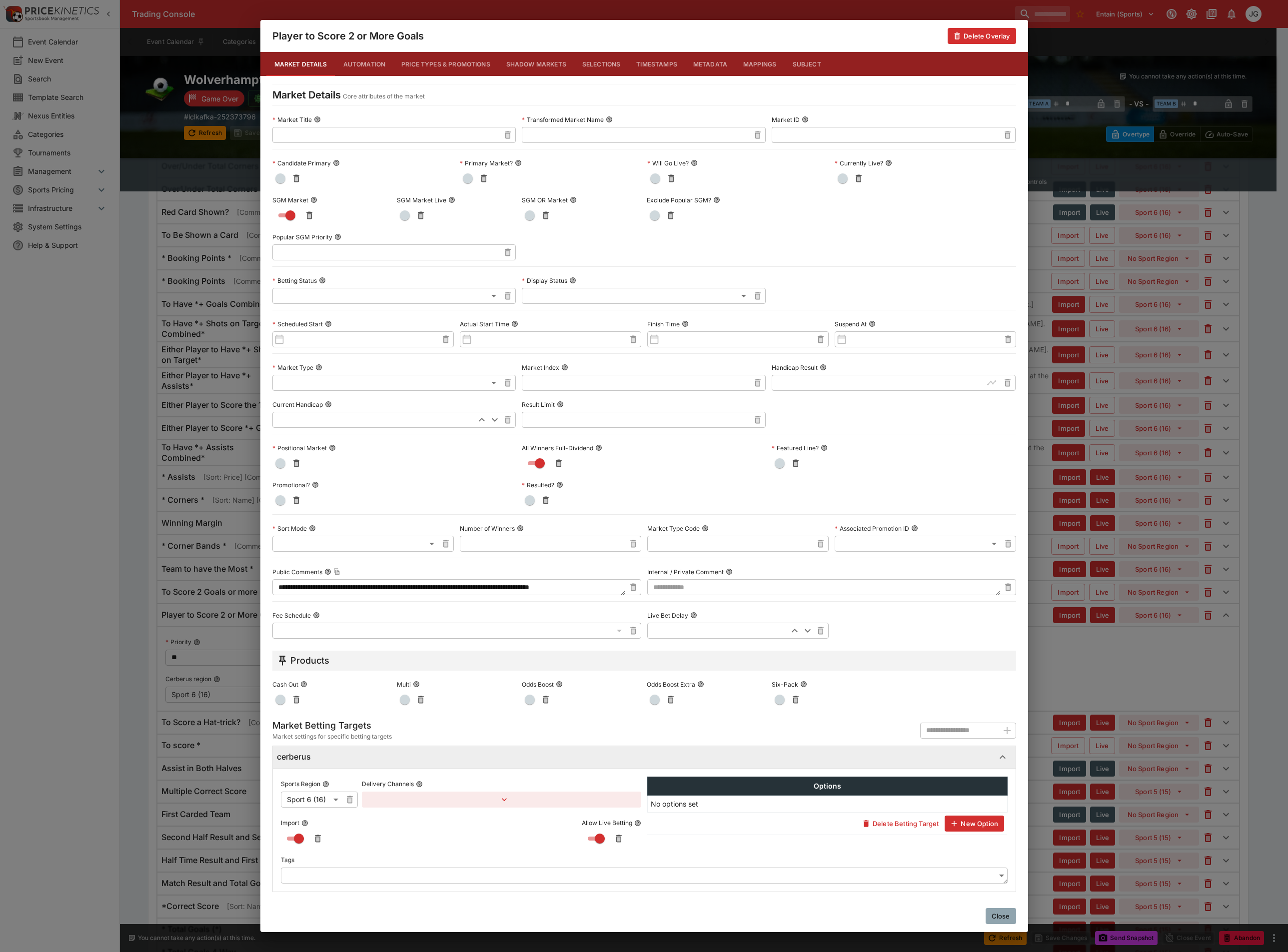
click at [127, 593] on div "**********" at bounding box center [644, 476] width 1288 height 952
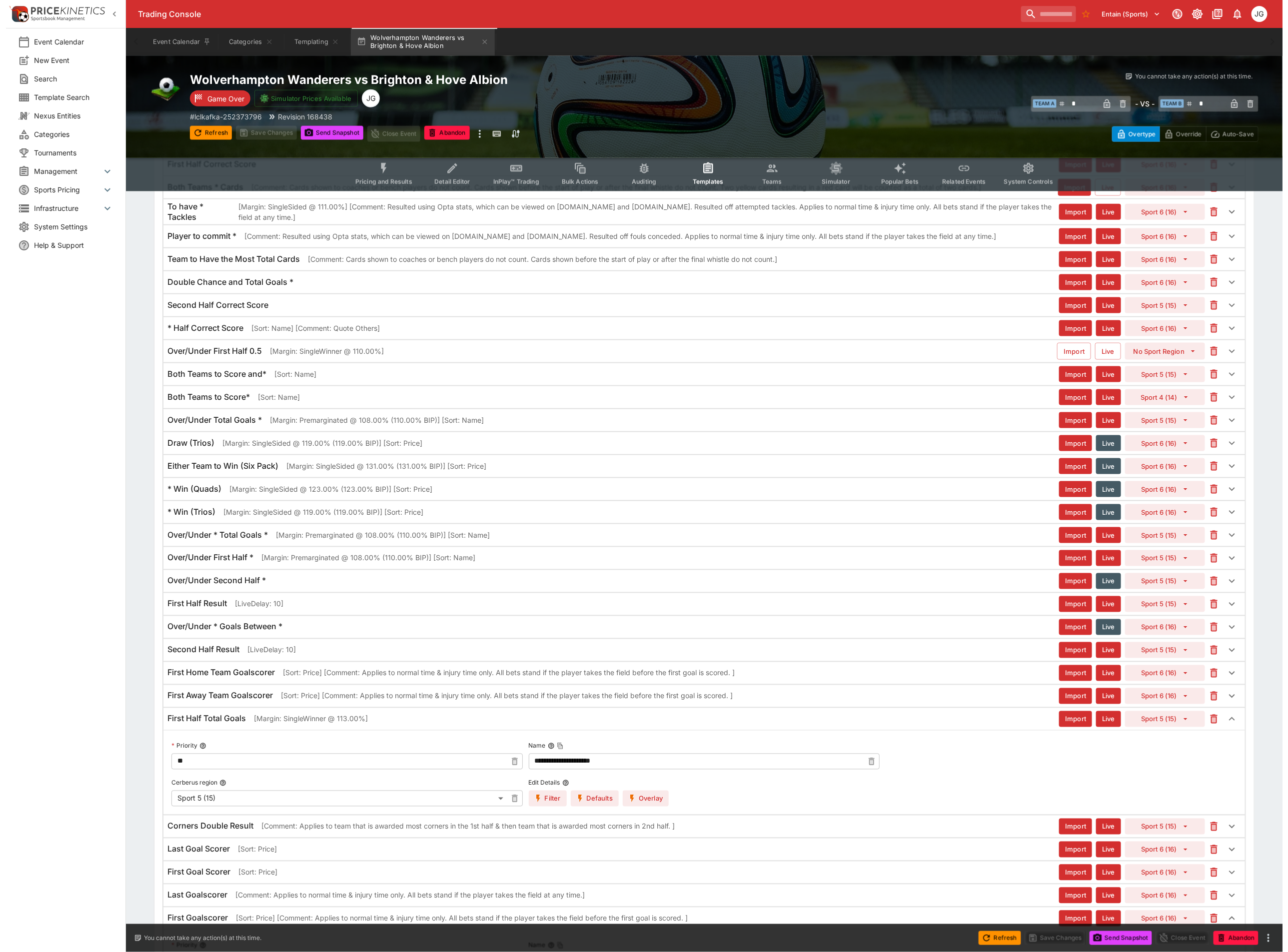
scroll to position [2528, 0]
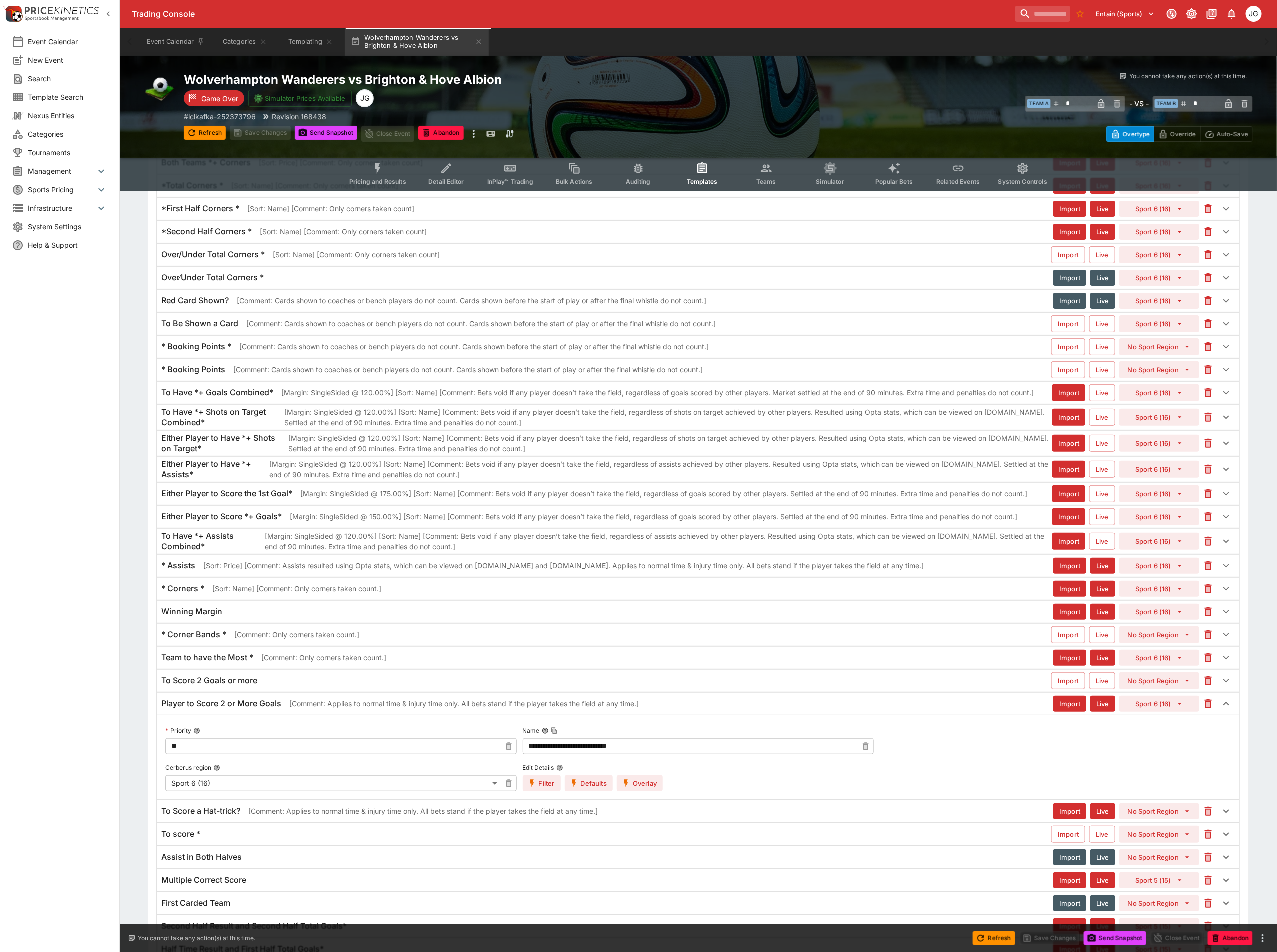
click at [468, 522] on p "[Margin: SingleSided @ 150.00%] [Sort: Name] [Comment: Bets void if any player …" at bounding box center [654, 516] width 728 height 10
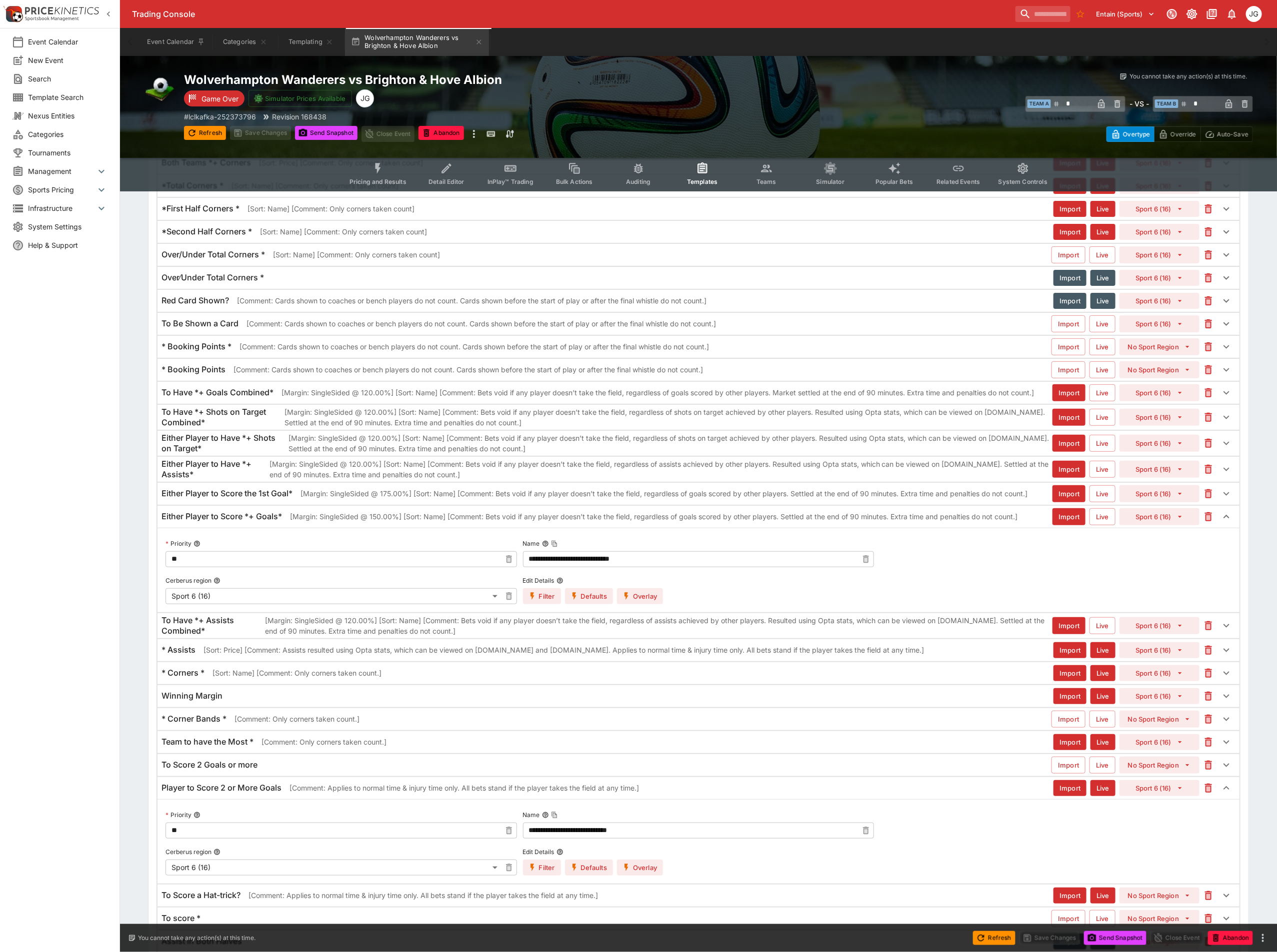
click at [641, 604] on button "Overlay" at bounding box center [640, 596] width 46 height 16
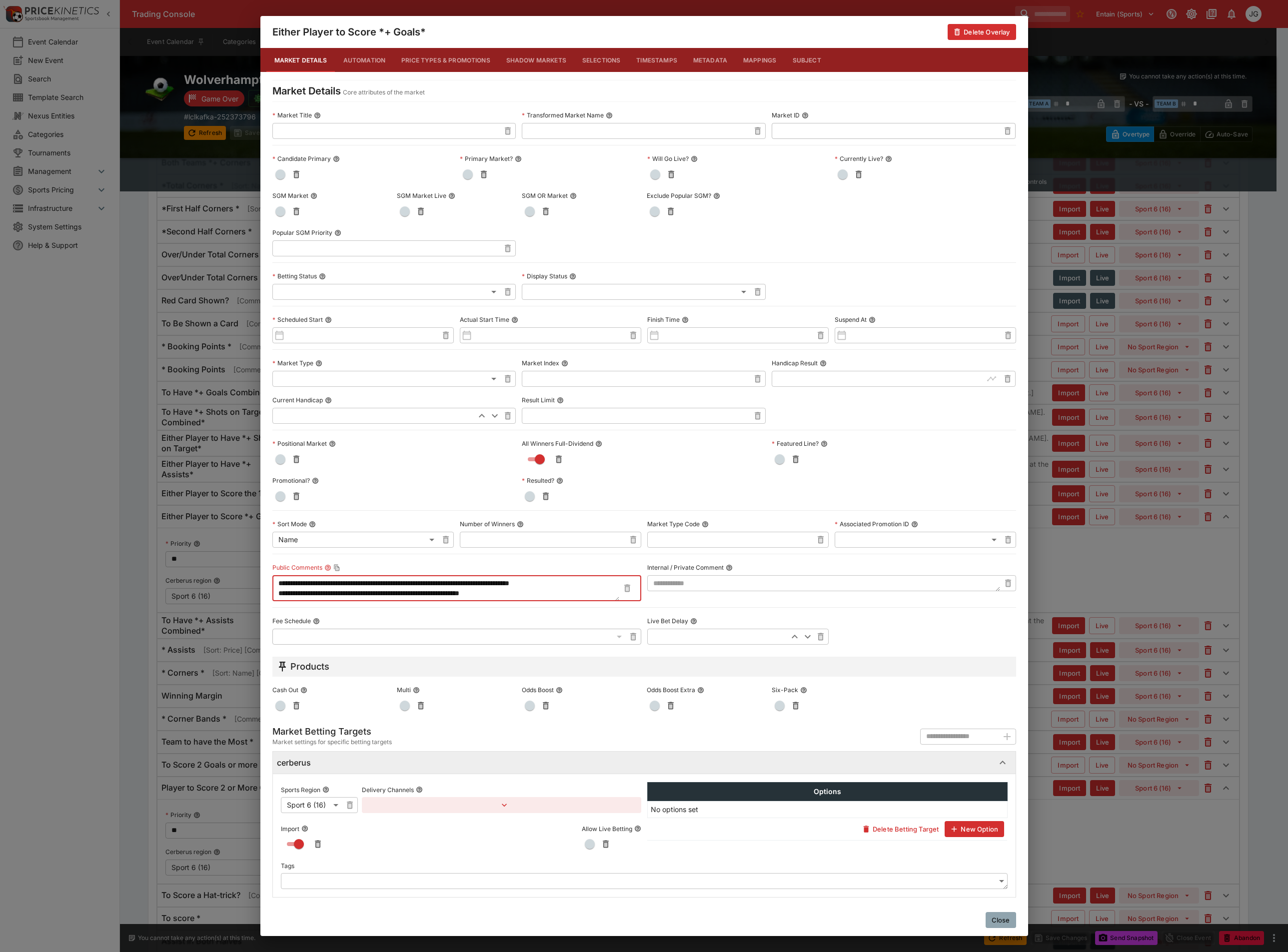
drag, startPoint x: 532, startPoint y: 595, endPoint x: 230, endPoint y: 557, distance: 304.4
click at [230, 557] on div "**********" at bounding box center [644, 476] width 1288 height 952
